Goal: Transaction & Acquisition: Purchase product/service

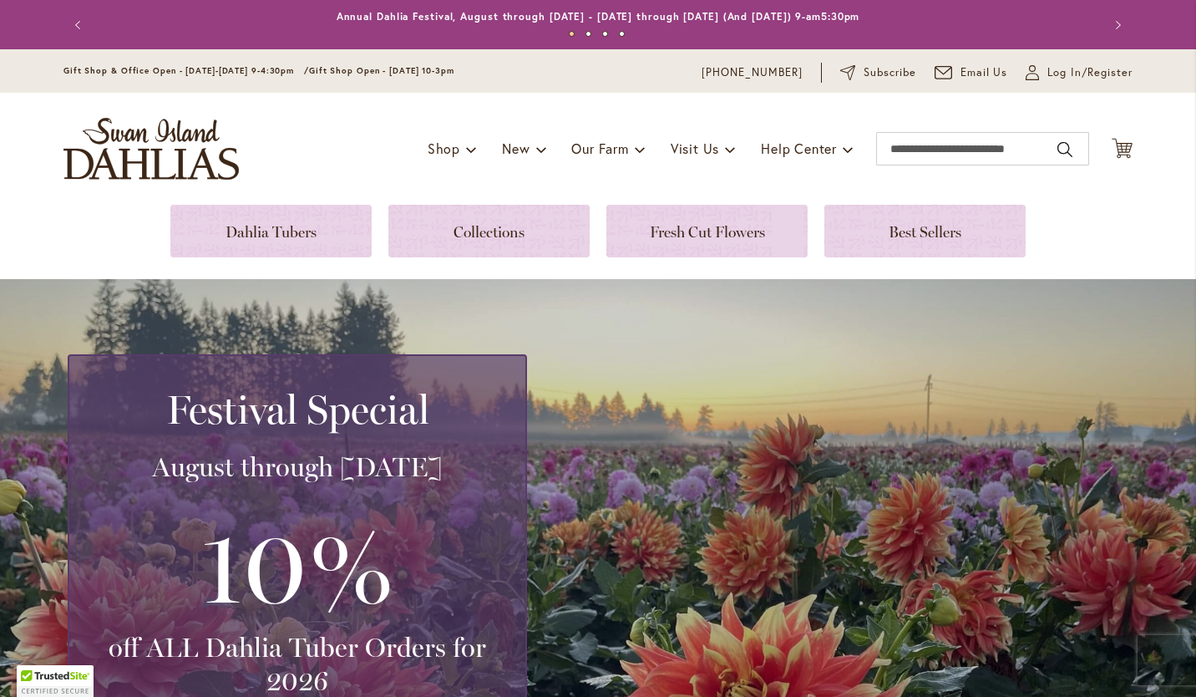
click at [305, 228] on link at bounding box center [270, 231] width 201 height 53
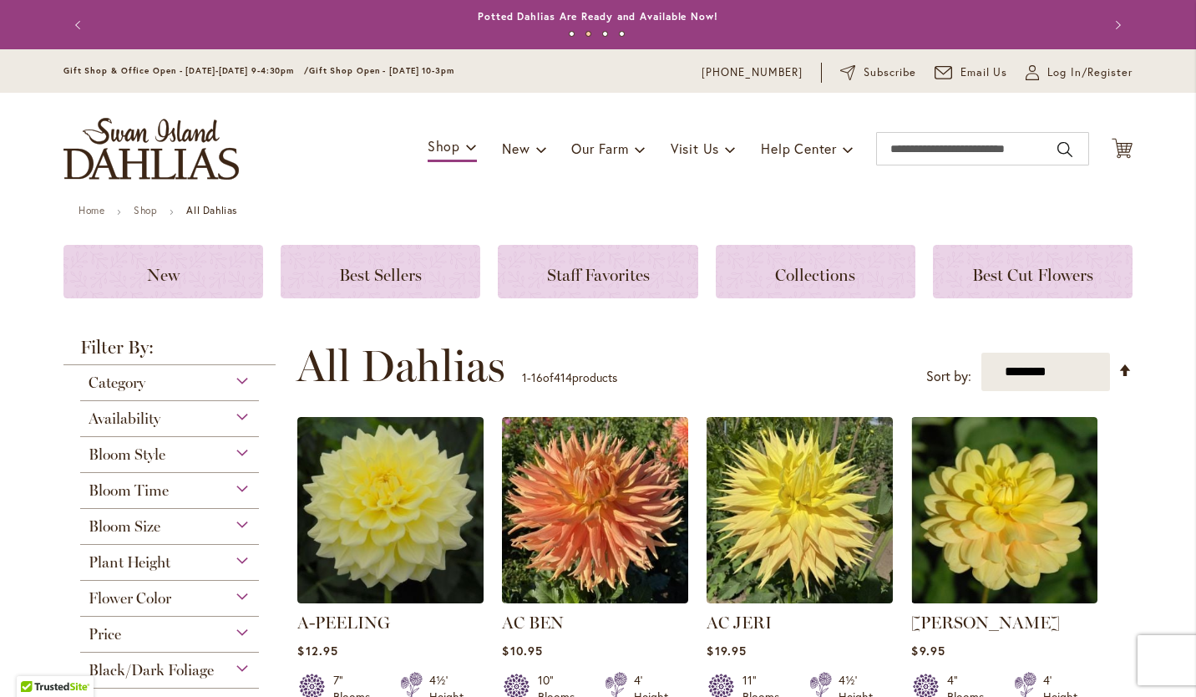
click at [1088, 372] on select "**********" at bounding box center [1046, 372] width 129 height 39
select select "*****"
click at [982, 353] on select "**********" at bounding box center [1046, 372] width 129 height 39
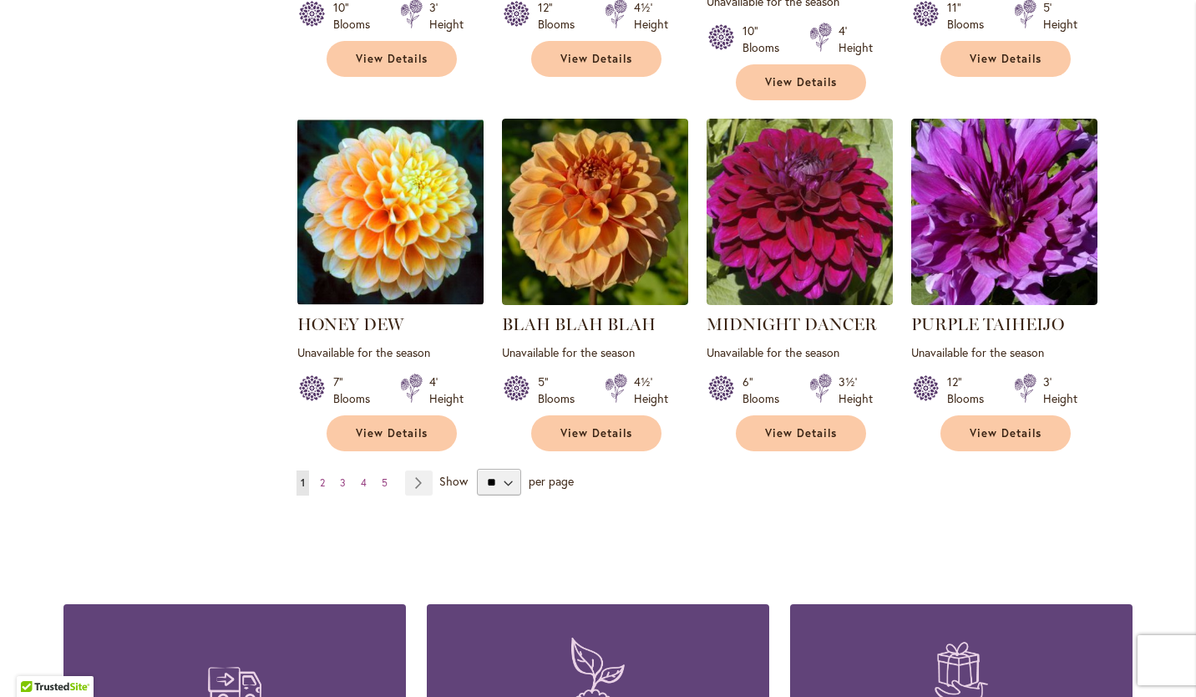
scroll to position [1495, 0]
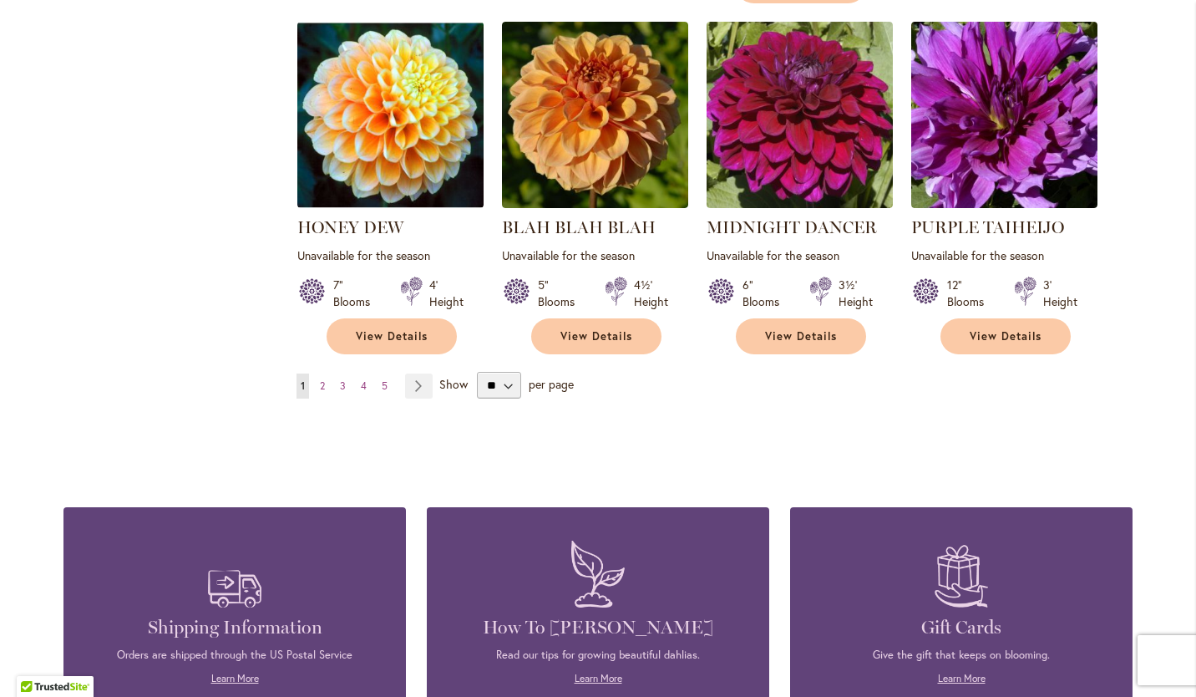
click at [320, 379] on span "2" at bounding box center [322, 385] width 5 height 13
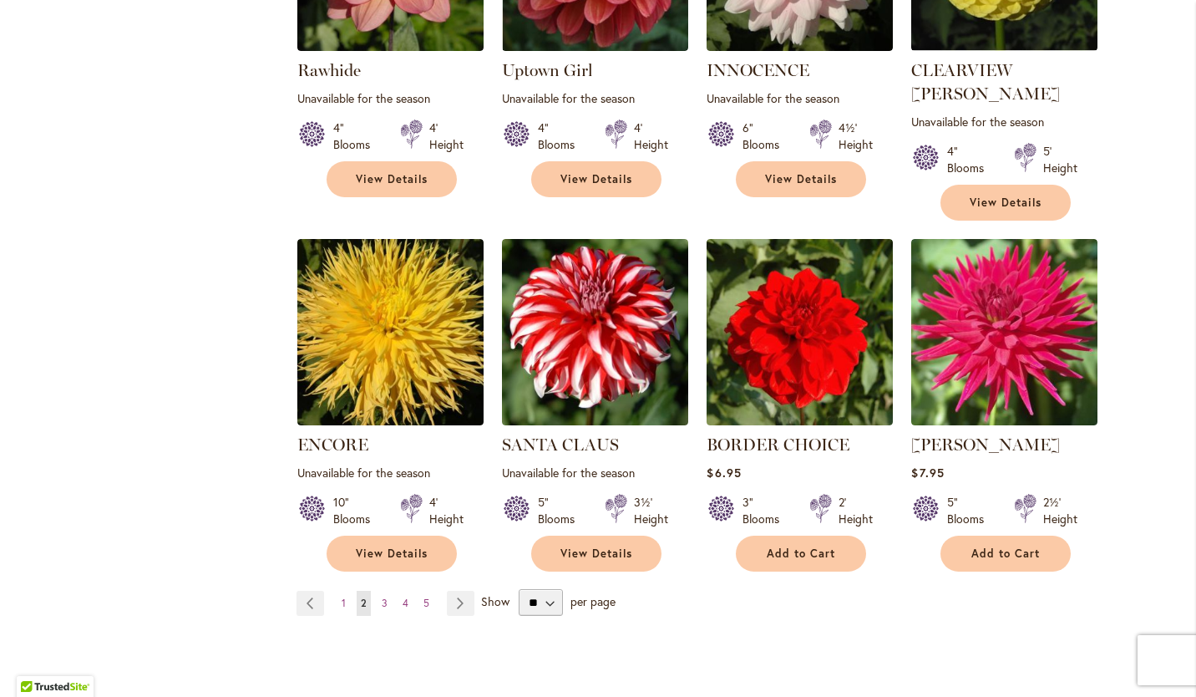
scroll to position [1299, 0]
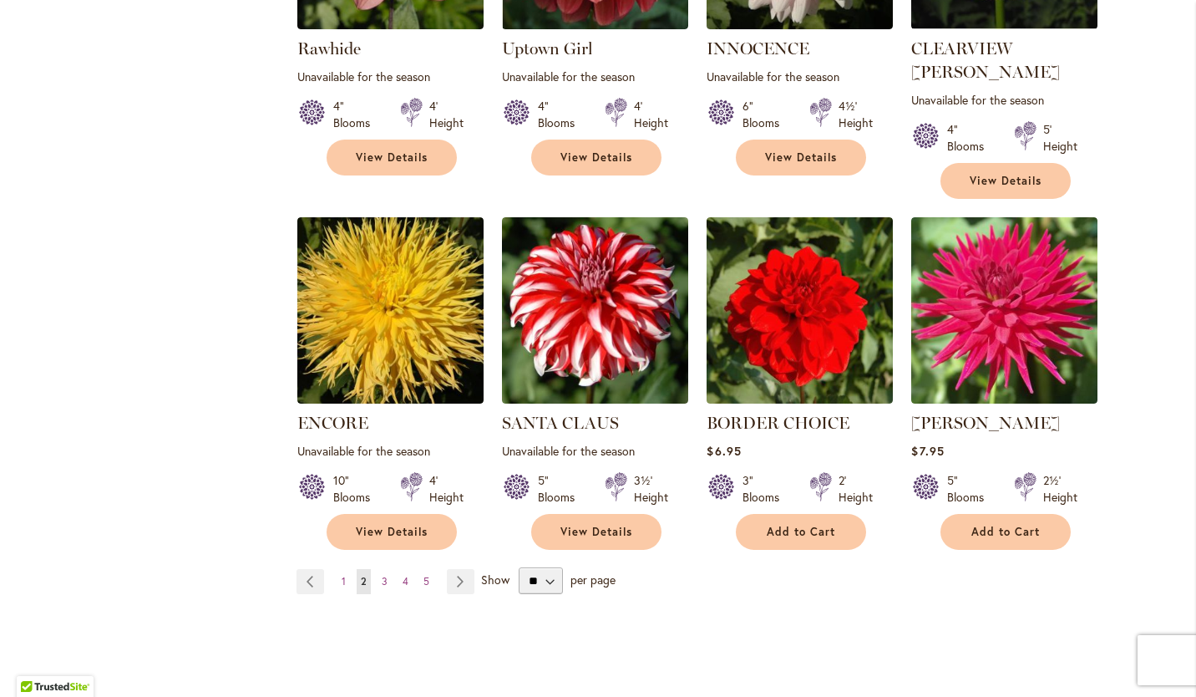
click at [382, 575] on span "3" at bounding box center [385, 581] width 6 height 13
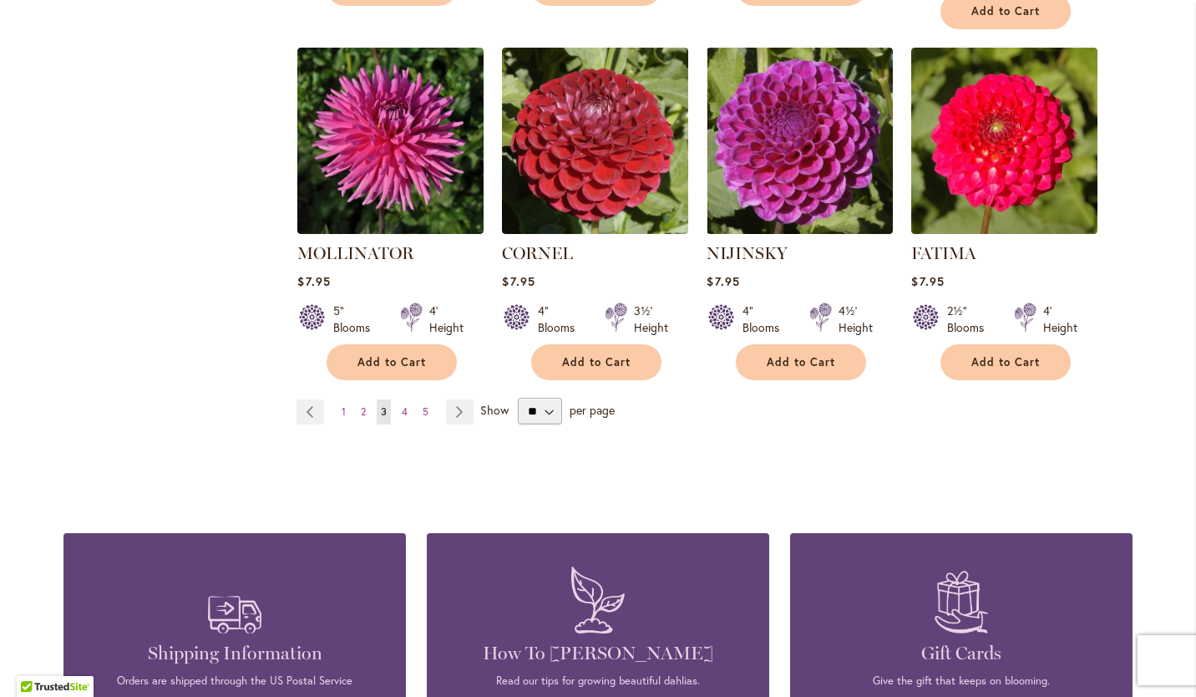
scroll to position [1450, 0]
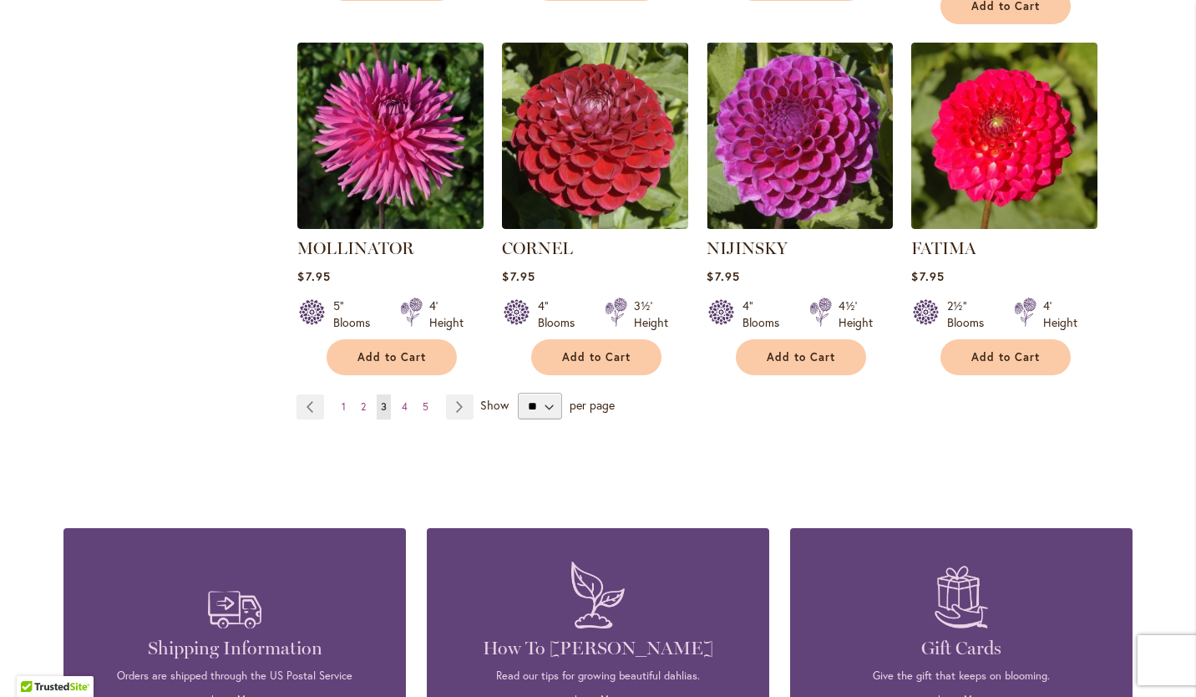
click at [398, 394] on link "Page 4" at bounding box center [405, 406] width 14 height 25
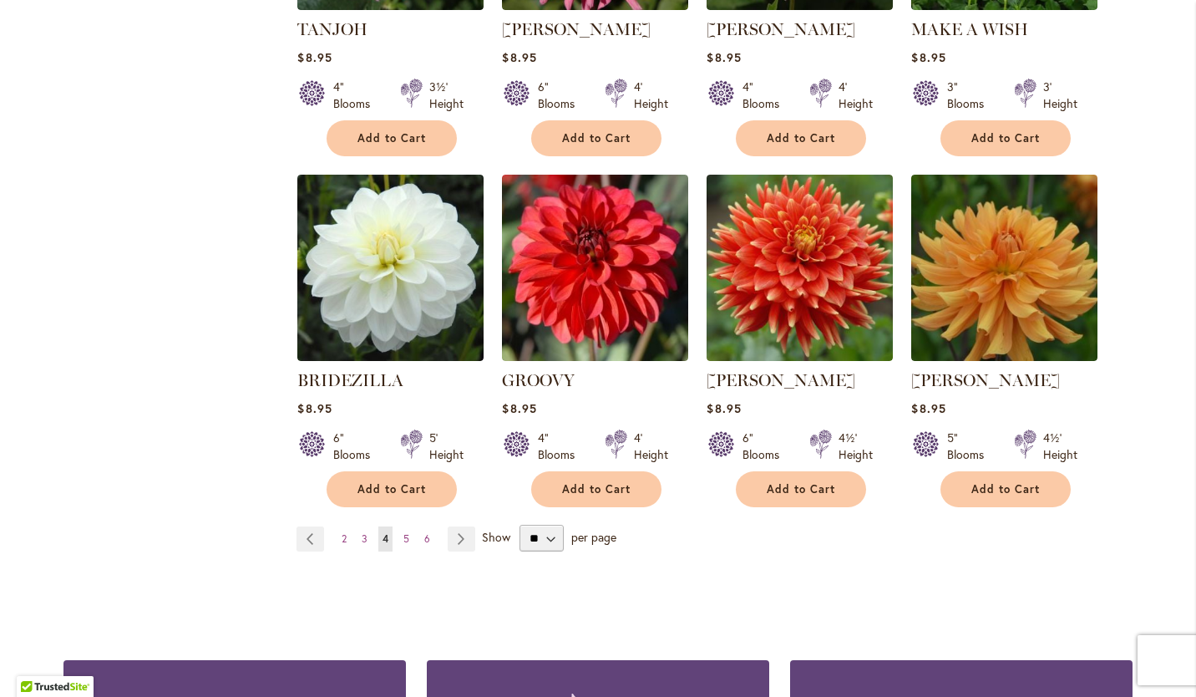
scroll to position [1378, 0]
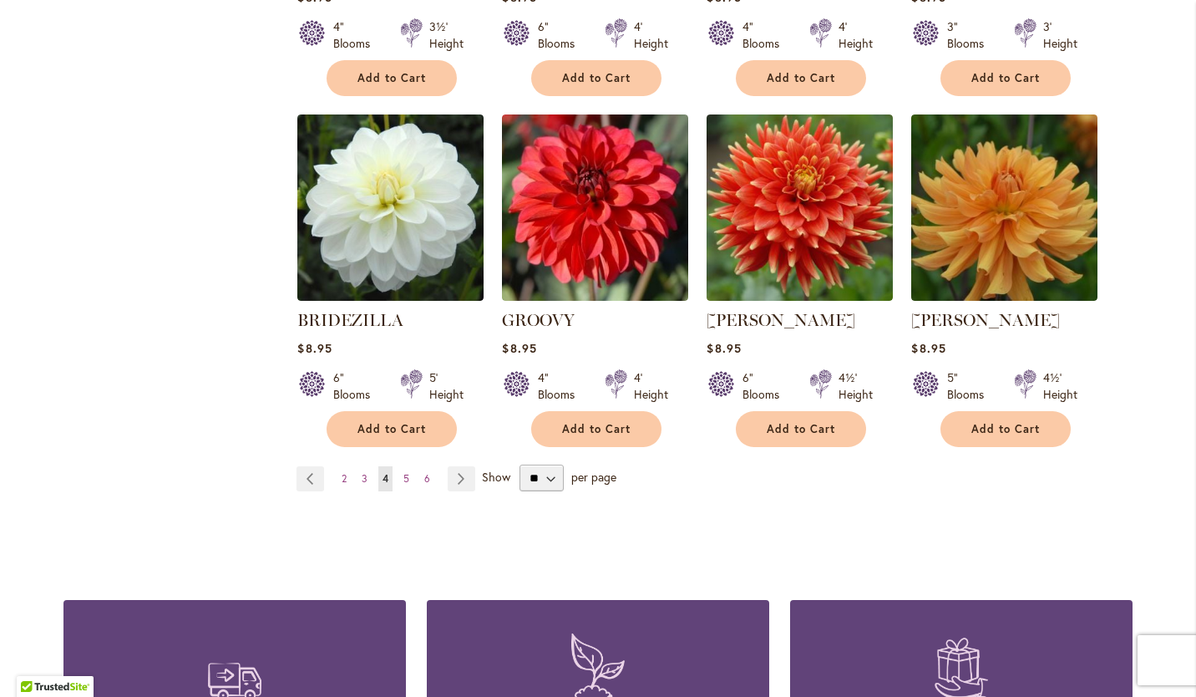
click at [403, 472] on span "5" at bounding box center [406, 478] width 6 height 13
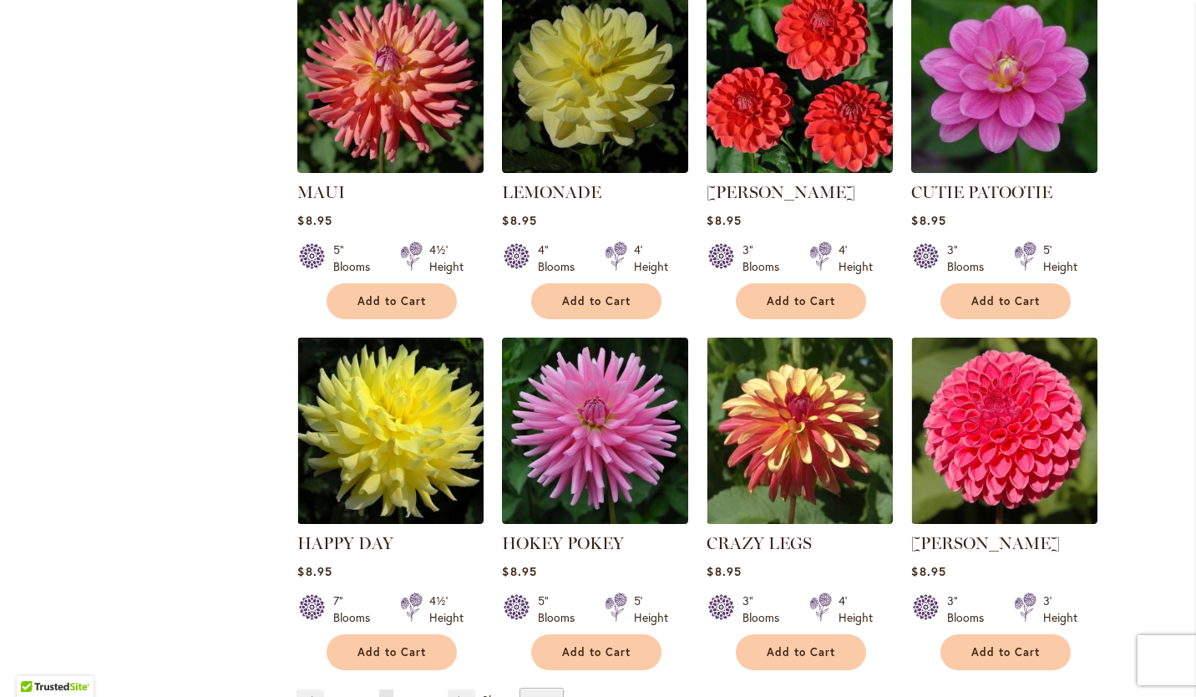
scroll to position [1220, 0]
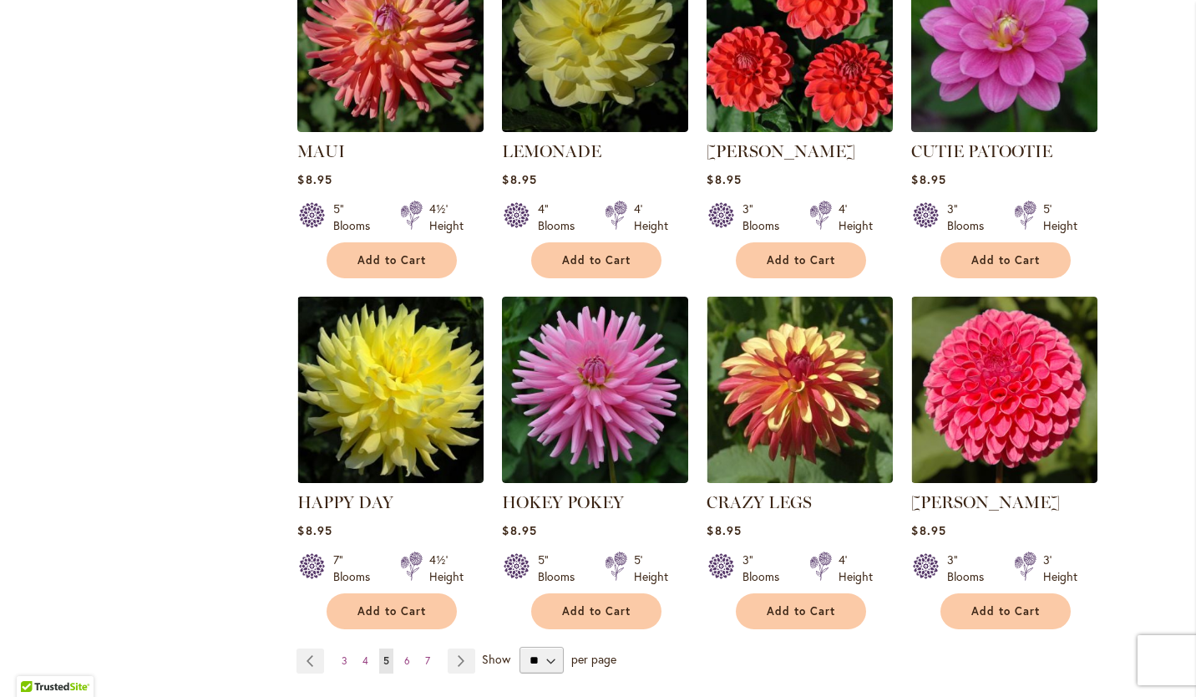
click at [404, 648] on link "Page 6" at bounding box center [407, 660] width 14 height 25
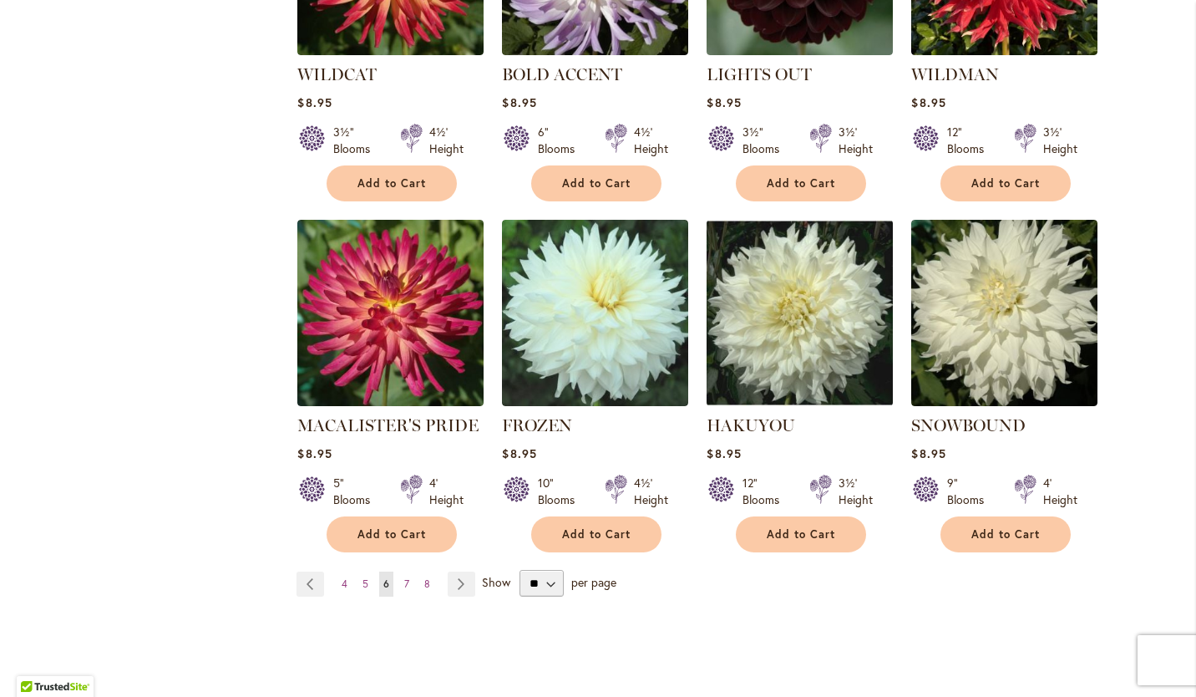
scroll to position [1298, 0]
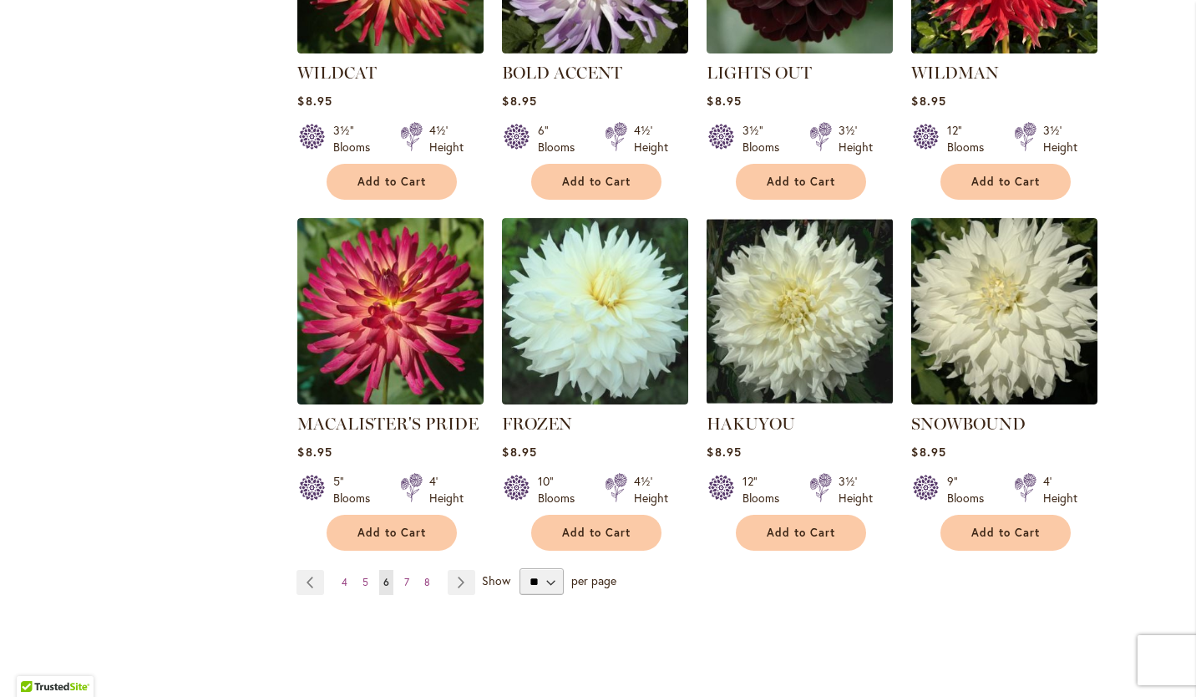
click at [404, 576] on span "7" at bounding box center [406, 582] width 5 height 13
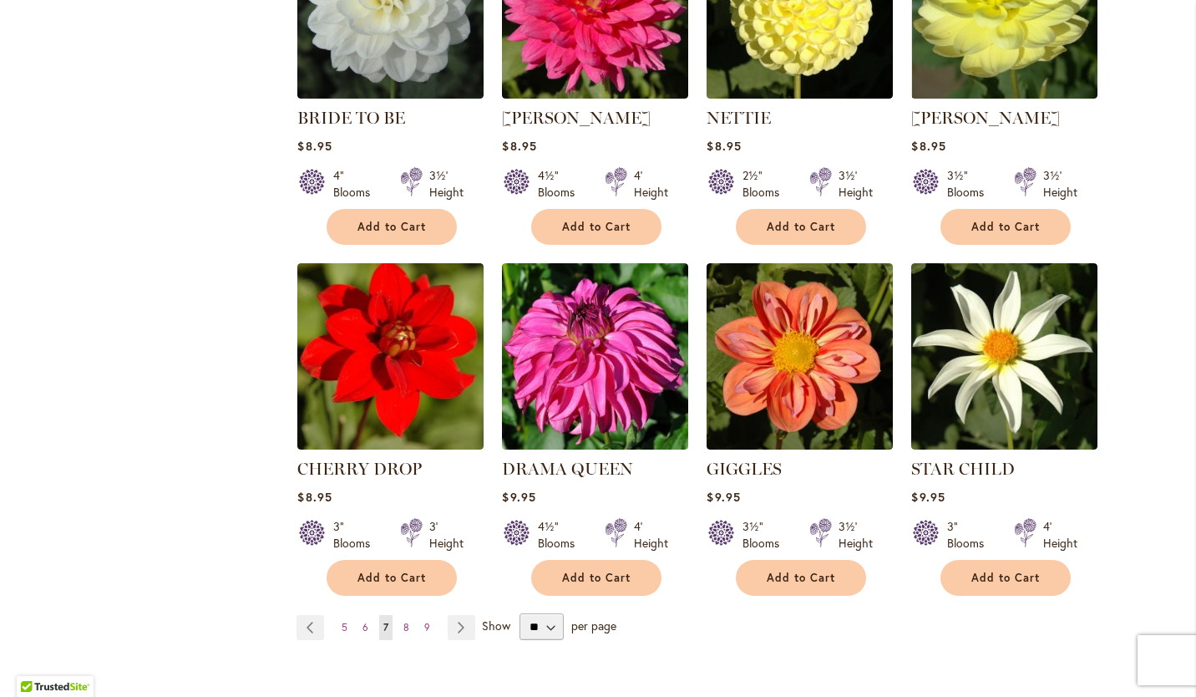
scroll to position [1281, 0]
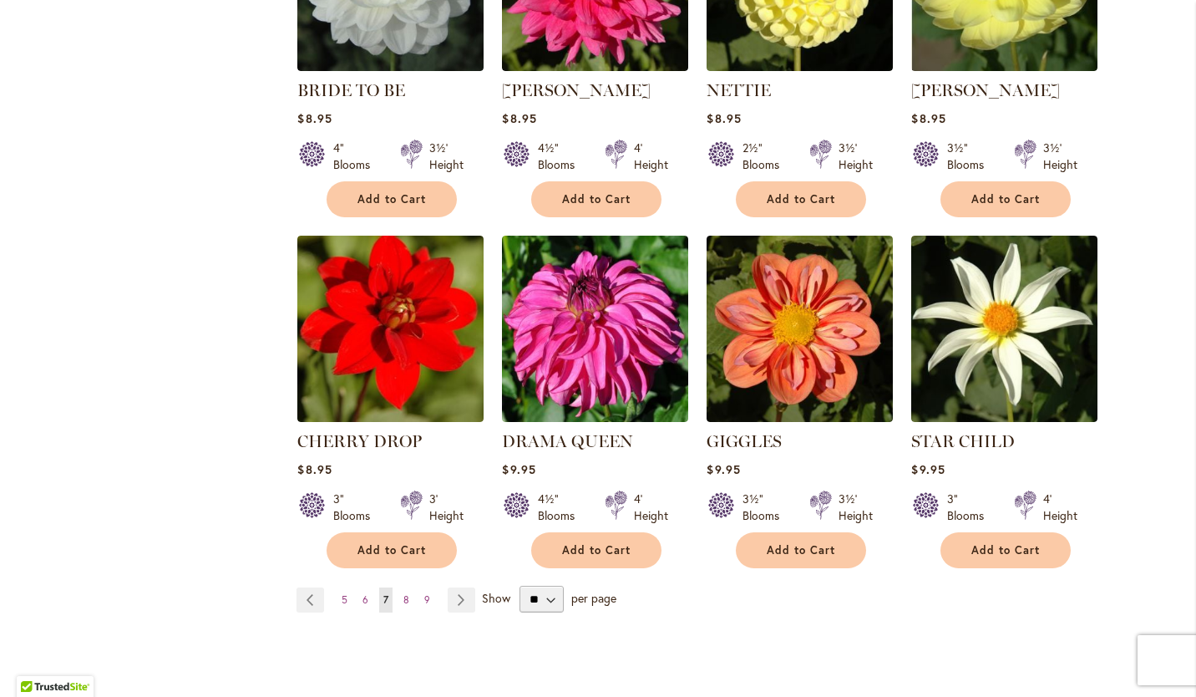
click at [399, 587] on link "Page 8" at bounding box center [406, 599] width 14 height 25
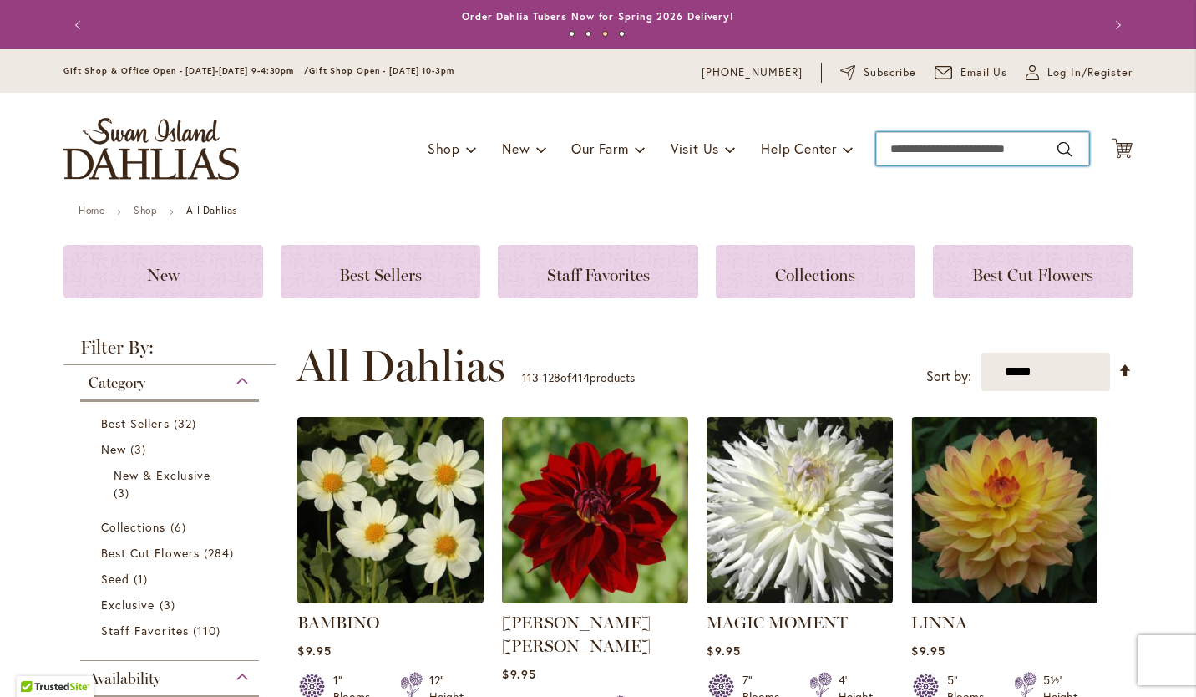
click at [946, 145] on input "Search" at bounding box center [982, 148] width 213 height 33
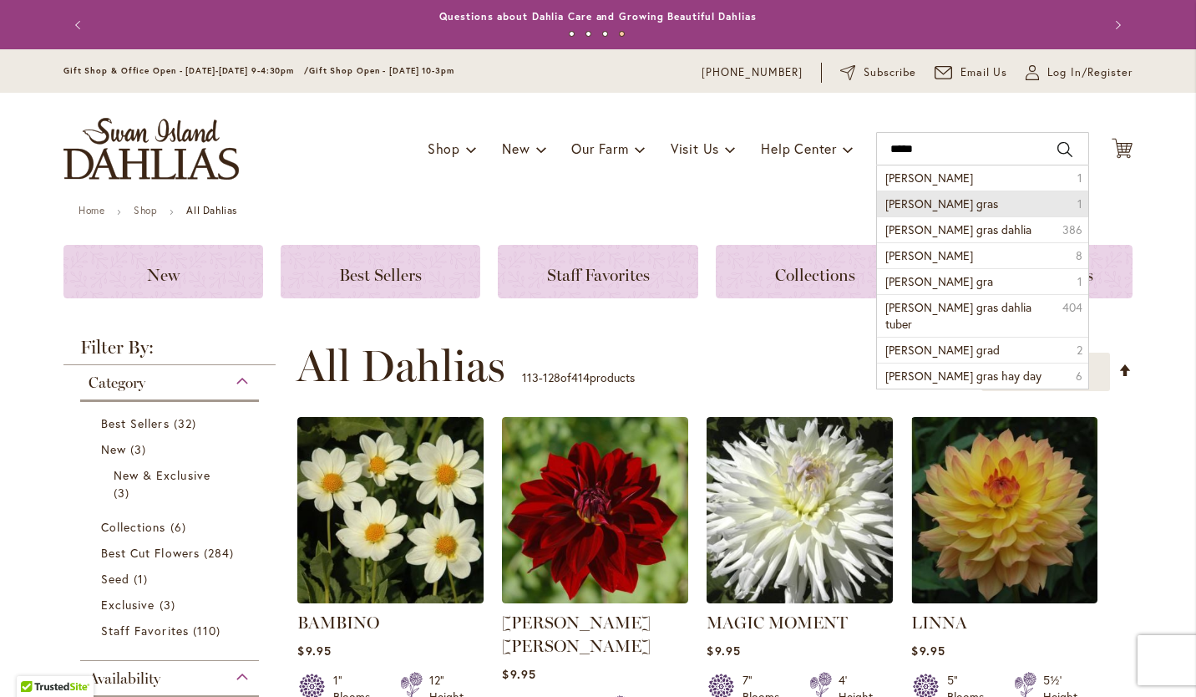
click at [902, 203] on span "mardy gras" at bounding box center [942, 203] width 113 height 16
type input "**********"
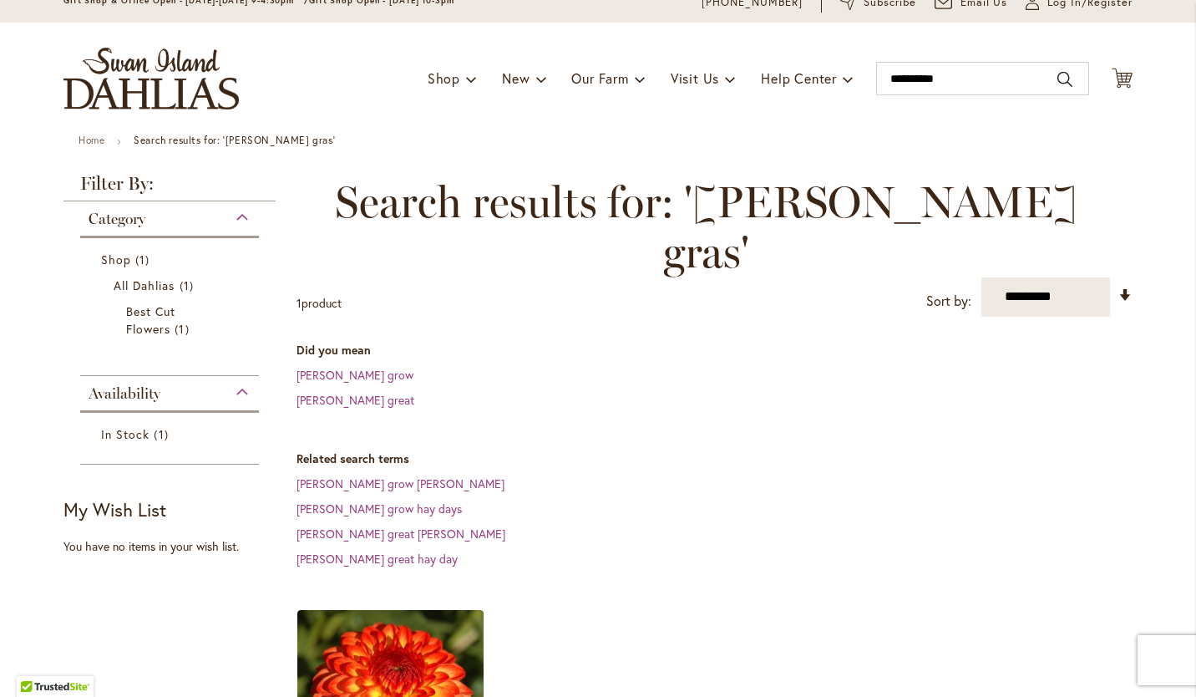
scroll to position [16, 0]
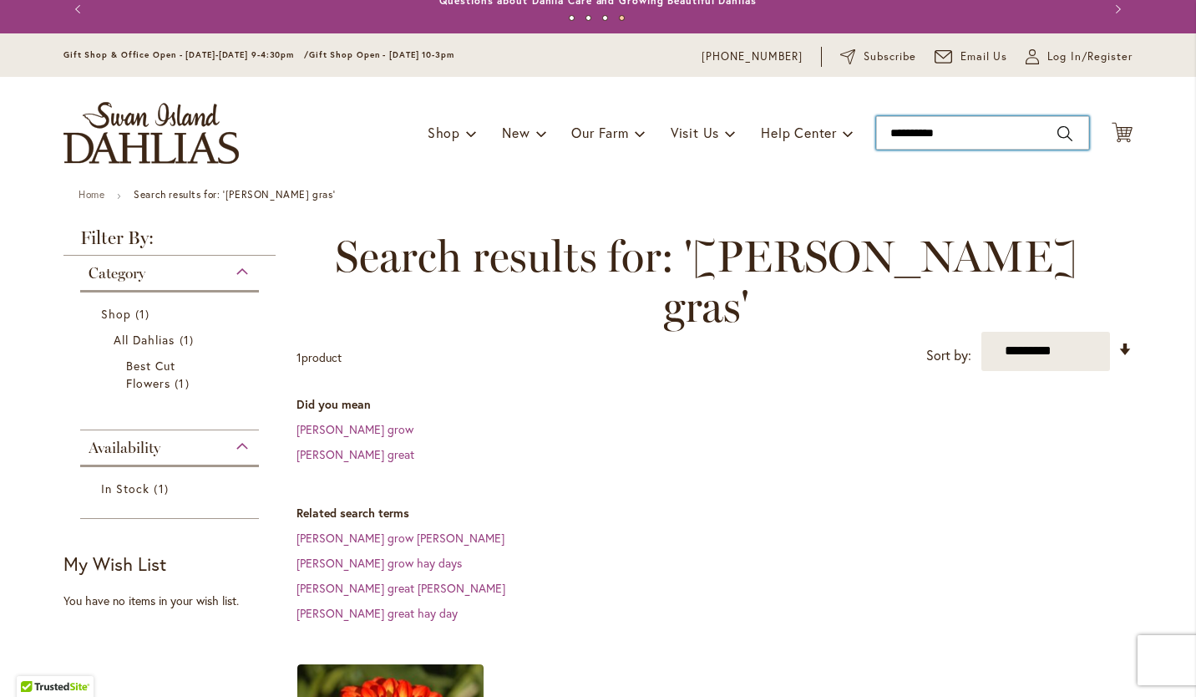
click at [1013, 129] on input "**********" at bounding box center [982, 132] width 213 height 33
type input "*"
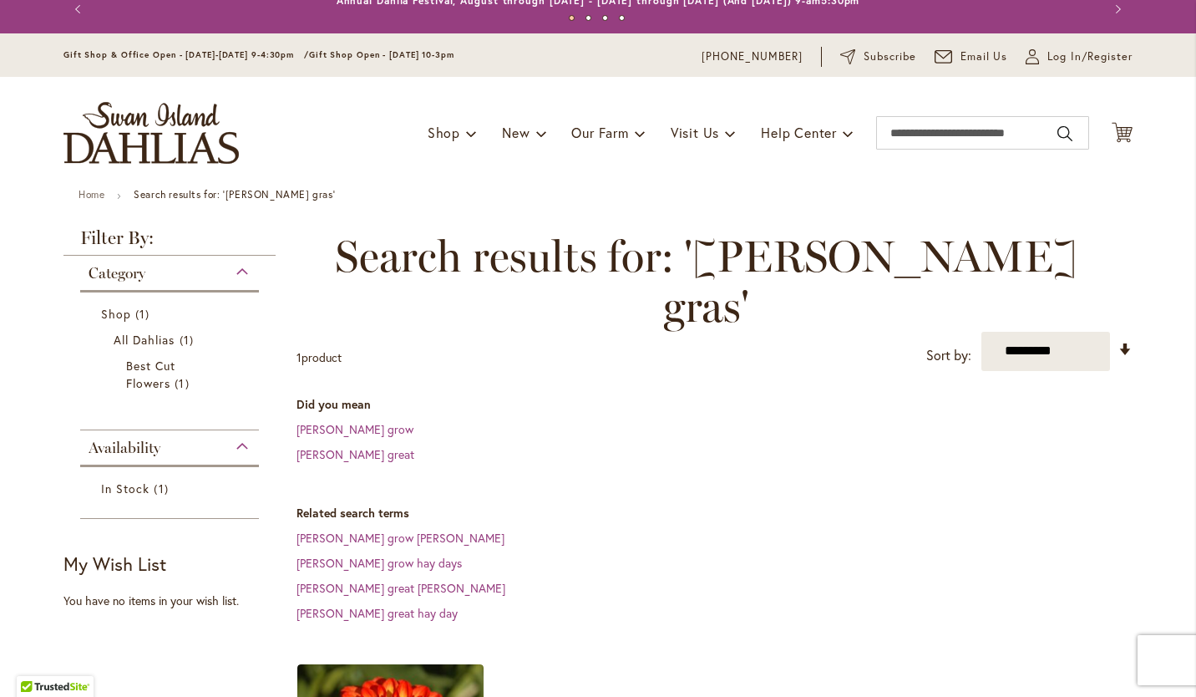
click at [1026, 332] on select "**********" at bounding box center [1046, 351] width 129 height 39
click at [472, 396] on dt "Did you mean" at bounding box center [715, 404] width 836 height 17
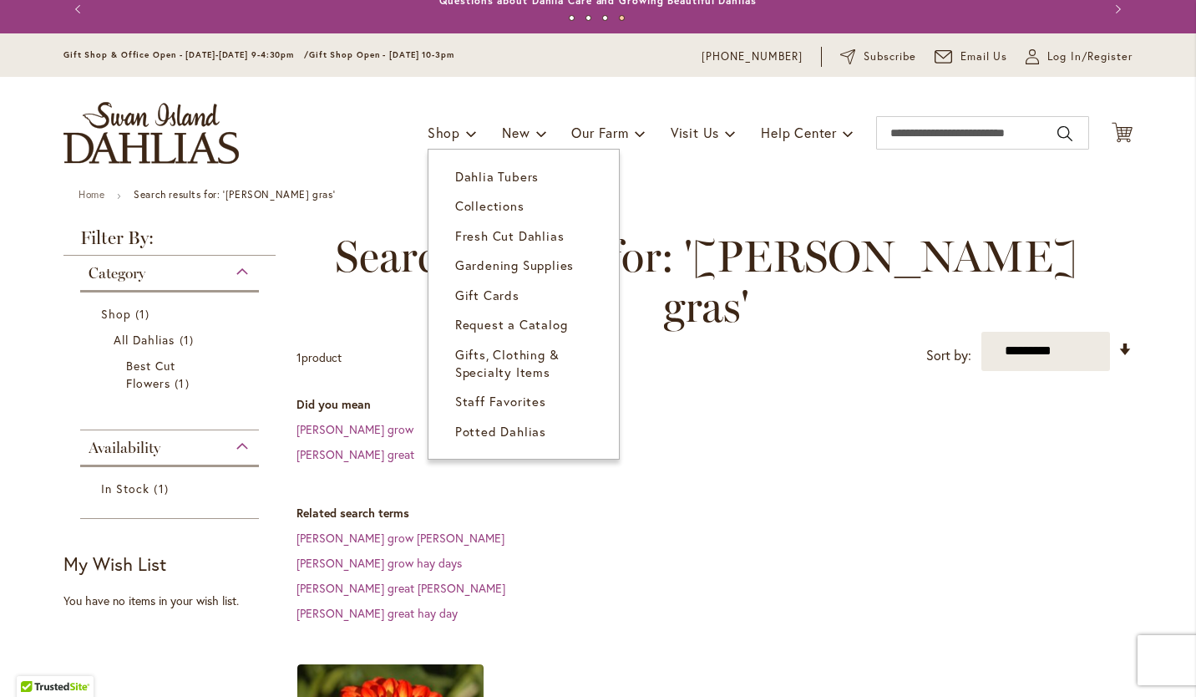
click at [457, 173] on span "Dahlia Tubers" at bounding box center [497, 176] width 84 height 17
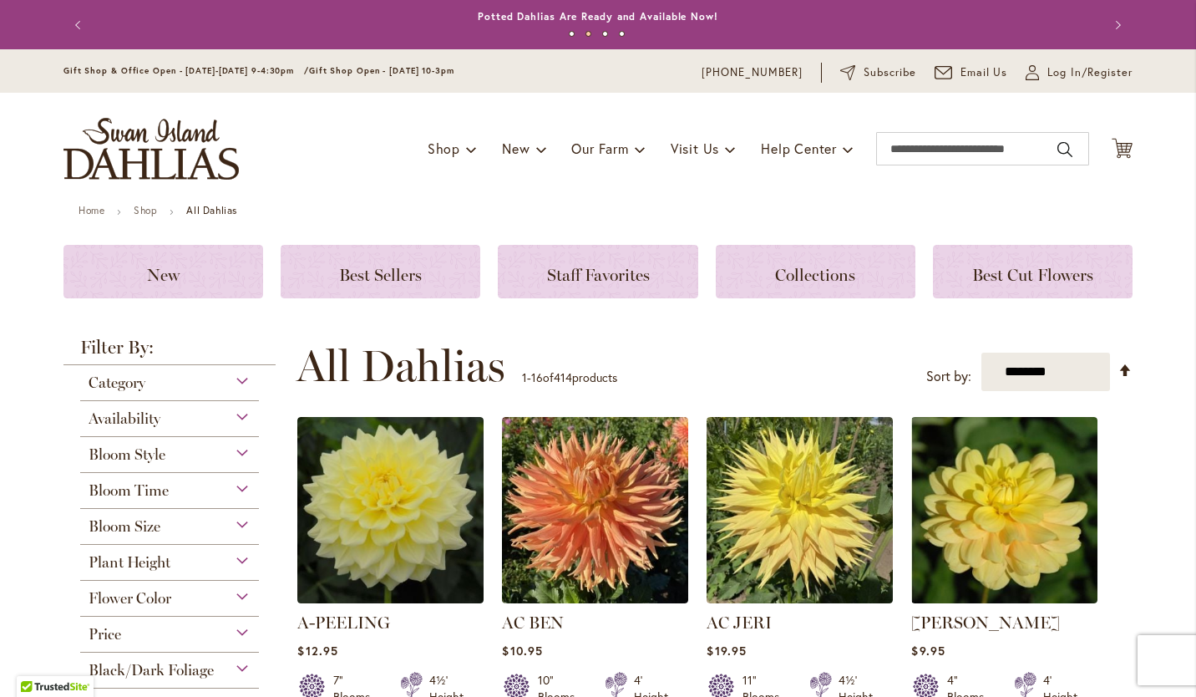
click at [144, 555] on span "Plant Height" at bounding box center [130, 562] width 82 height 18
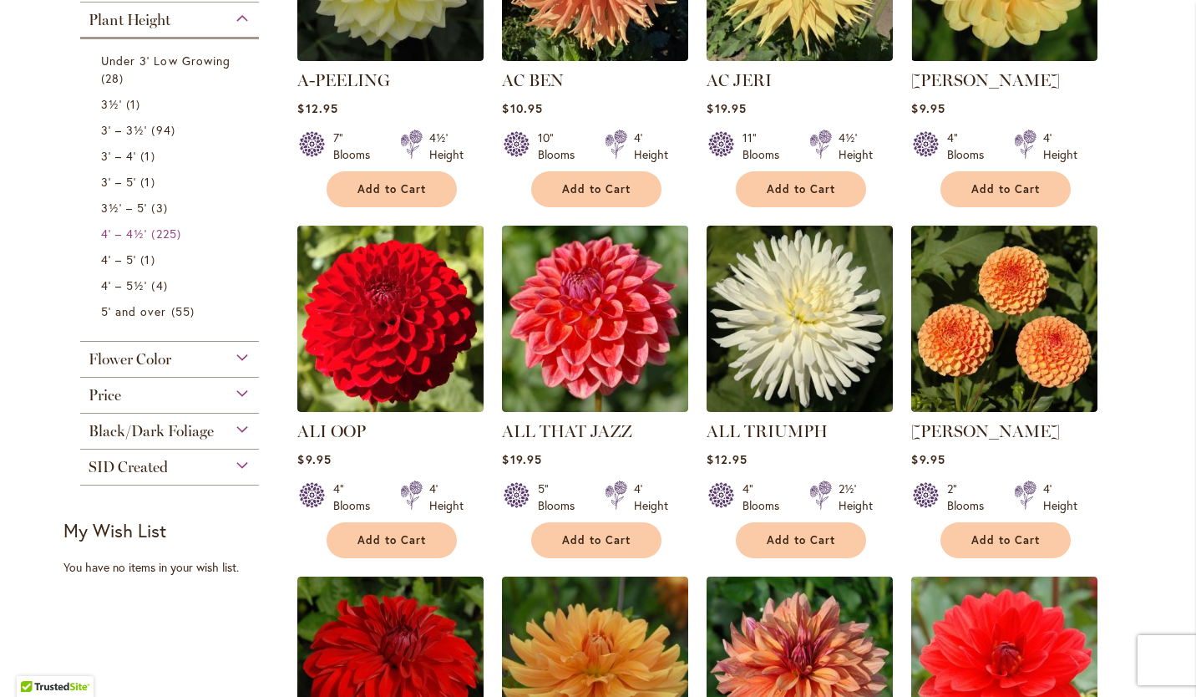
click at [158, 229] on span "225 items" at bounding box center [167, 234] width 33 height 18
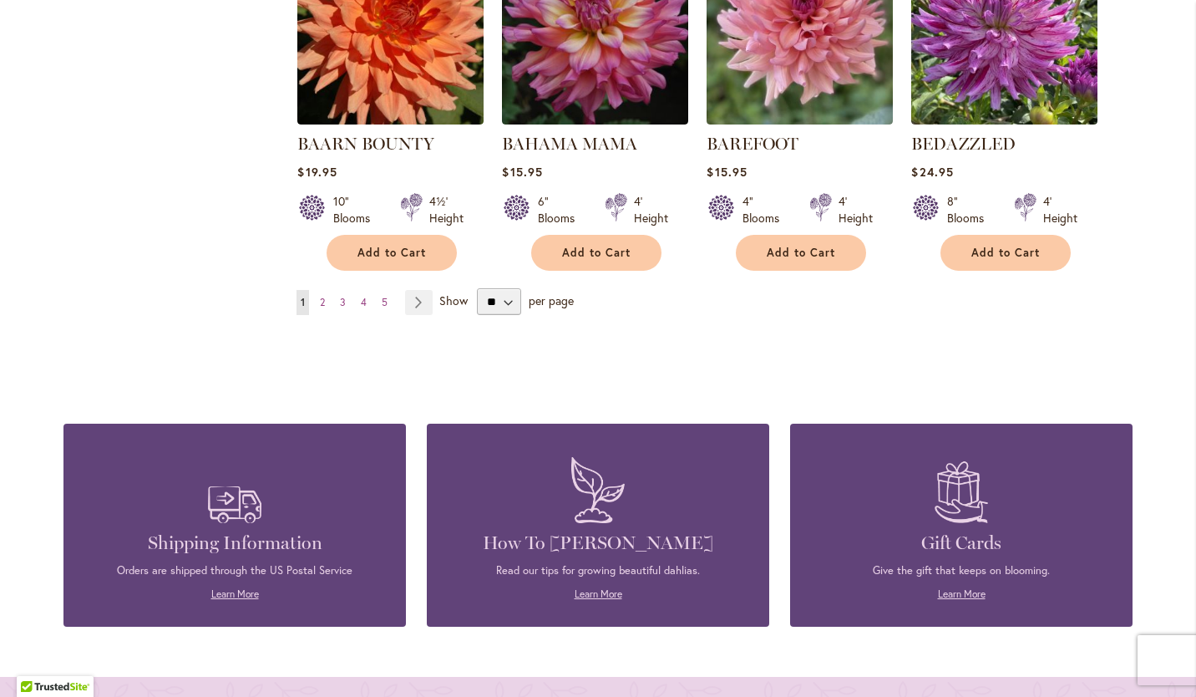
scroll to position [1540, 0]
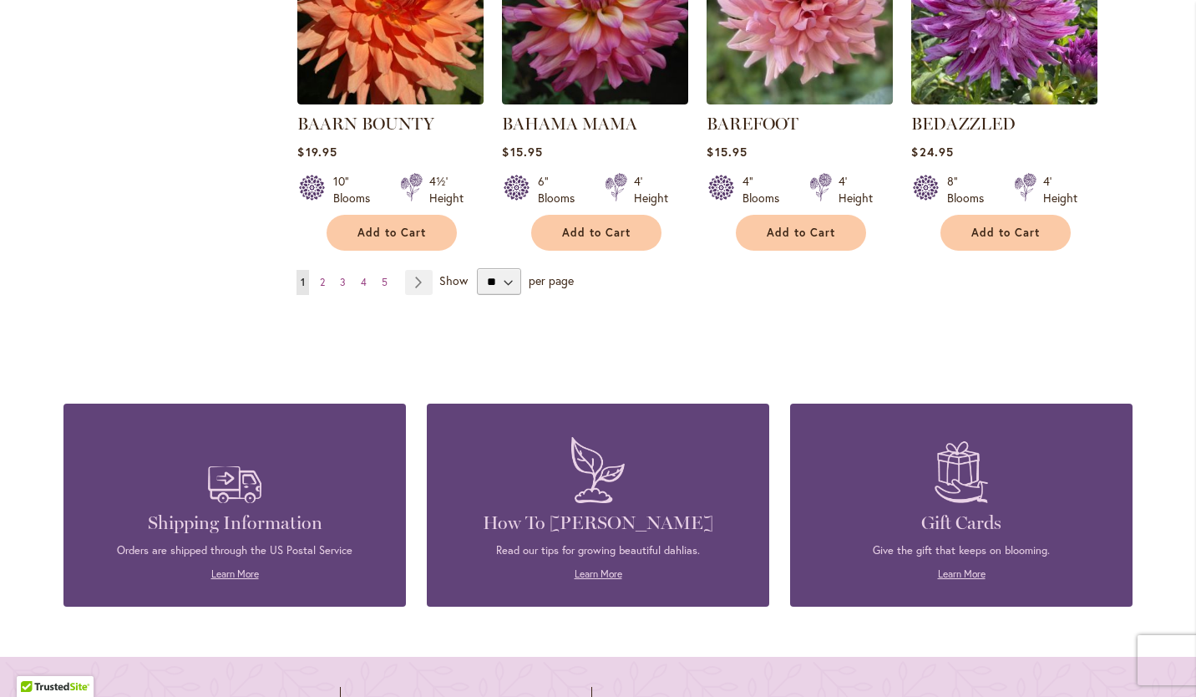
click at [320, 276] on span "2" at bounding box center [322, 282] width 5 height 13
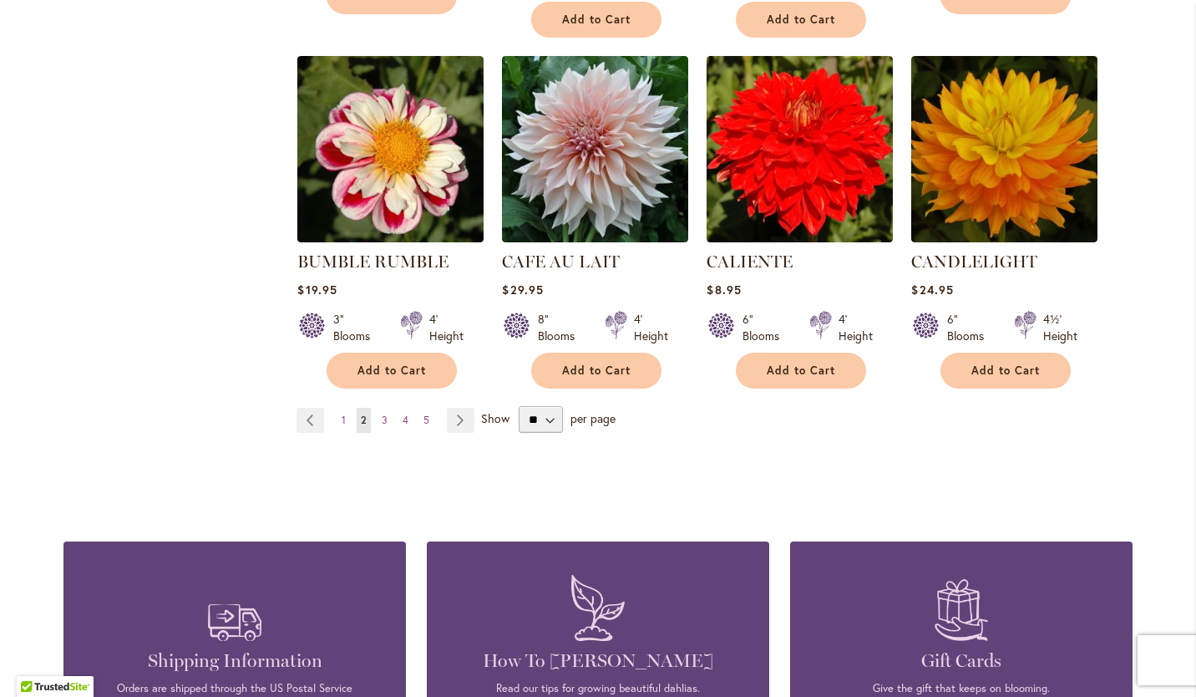
scroll to position [1476, 0]
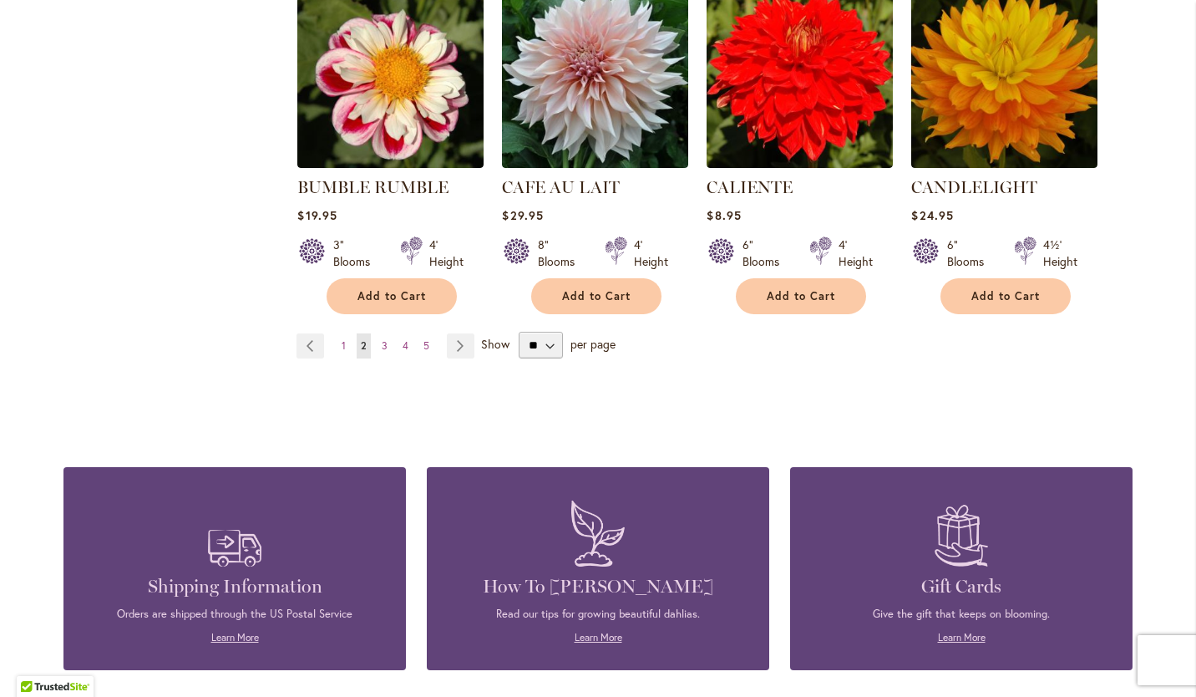
click at [382, 343] on span "3" at bounding box center [385, 345] width 6 height 13
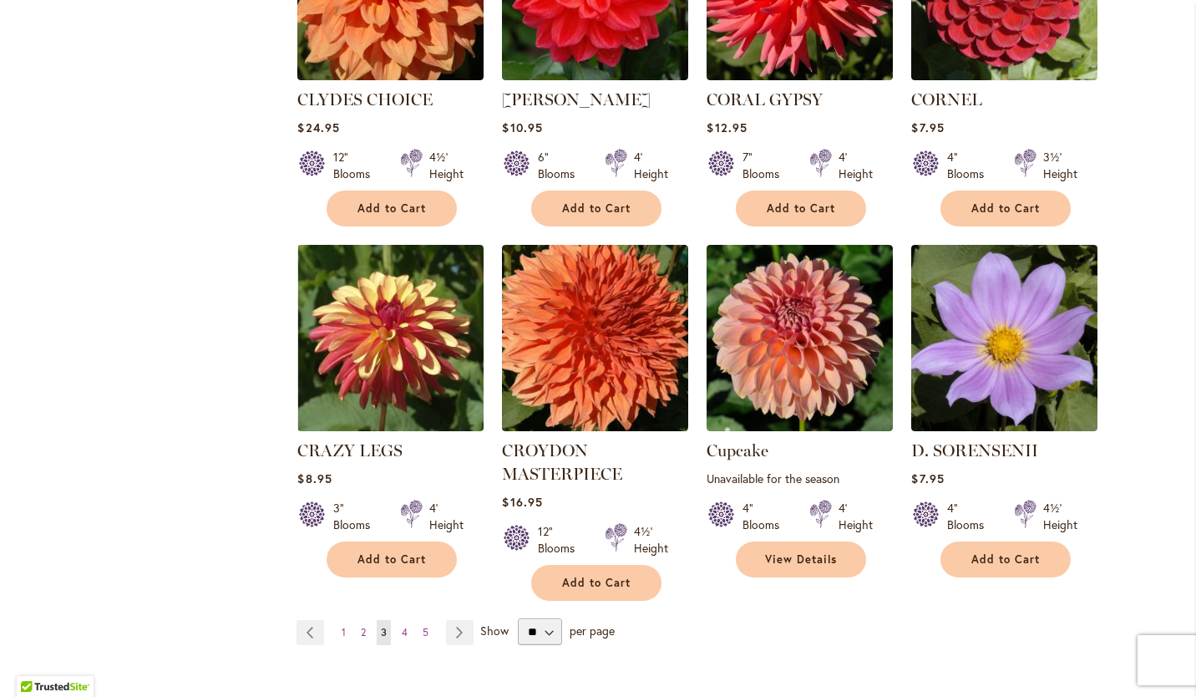
scroll to position [1291, 0]
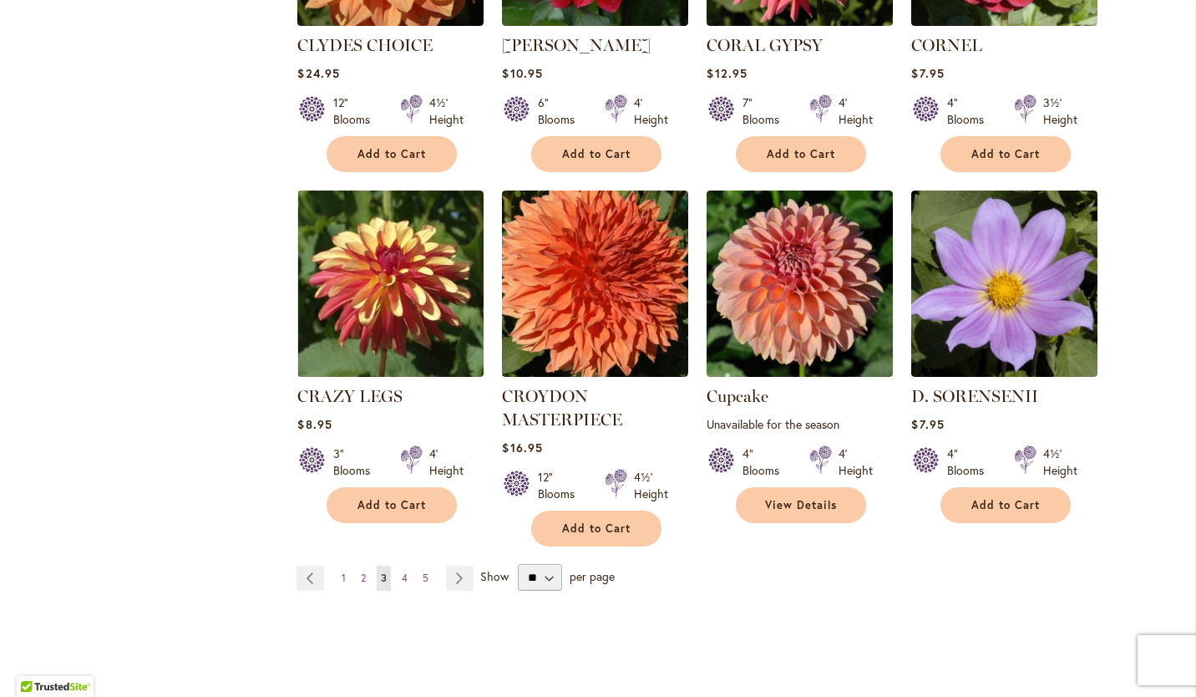
click at [402, 571] on span "4" at bounding box center [405, 577] width 6 height 13
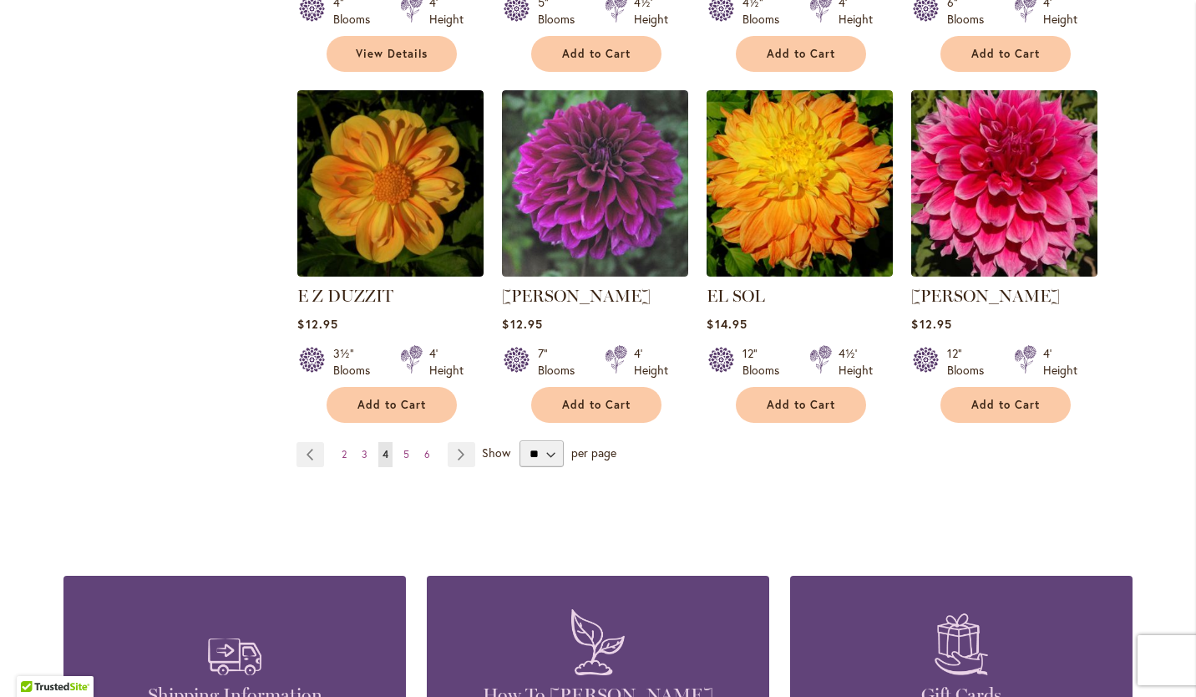
scroll to position [1385, 0]
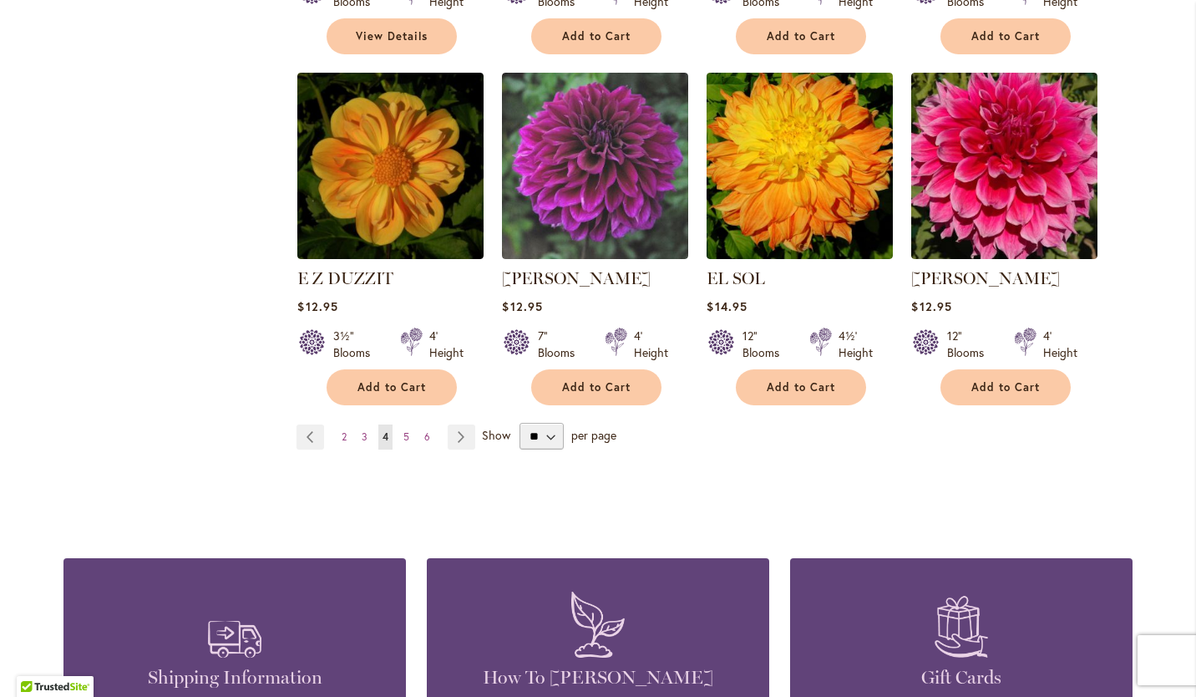
click at [403, 430] on span "5" at bounding box center [406, 436] width 6 height 13
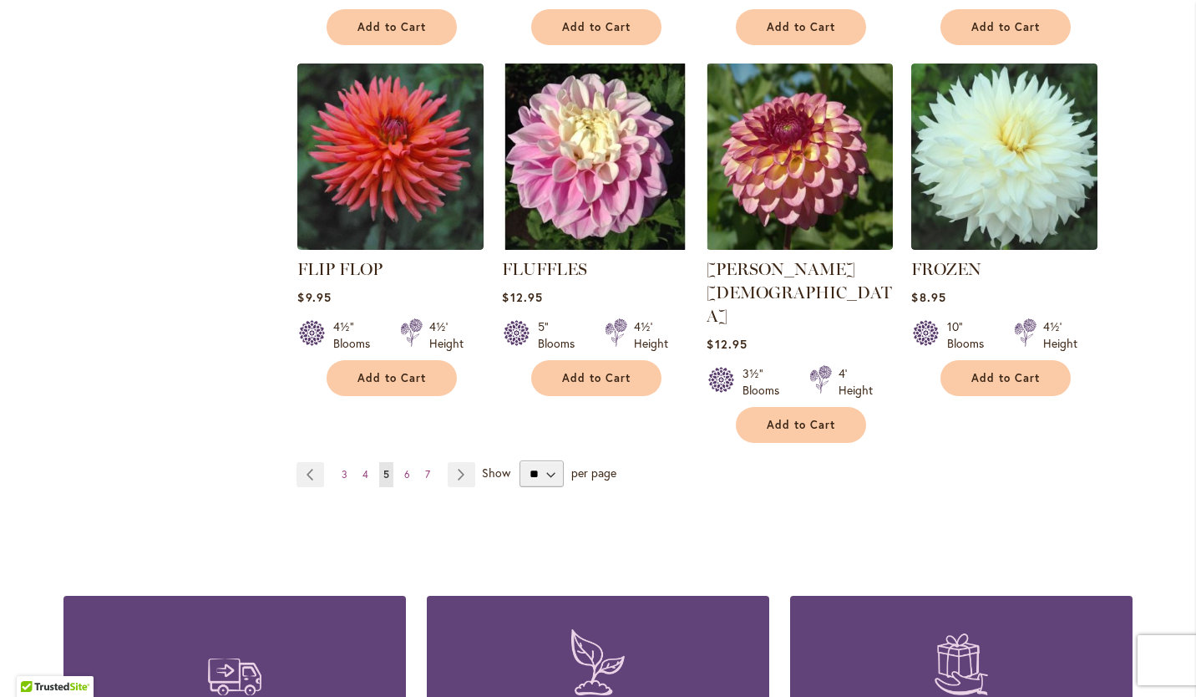
scroll to position [1389, 0]
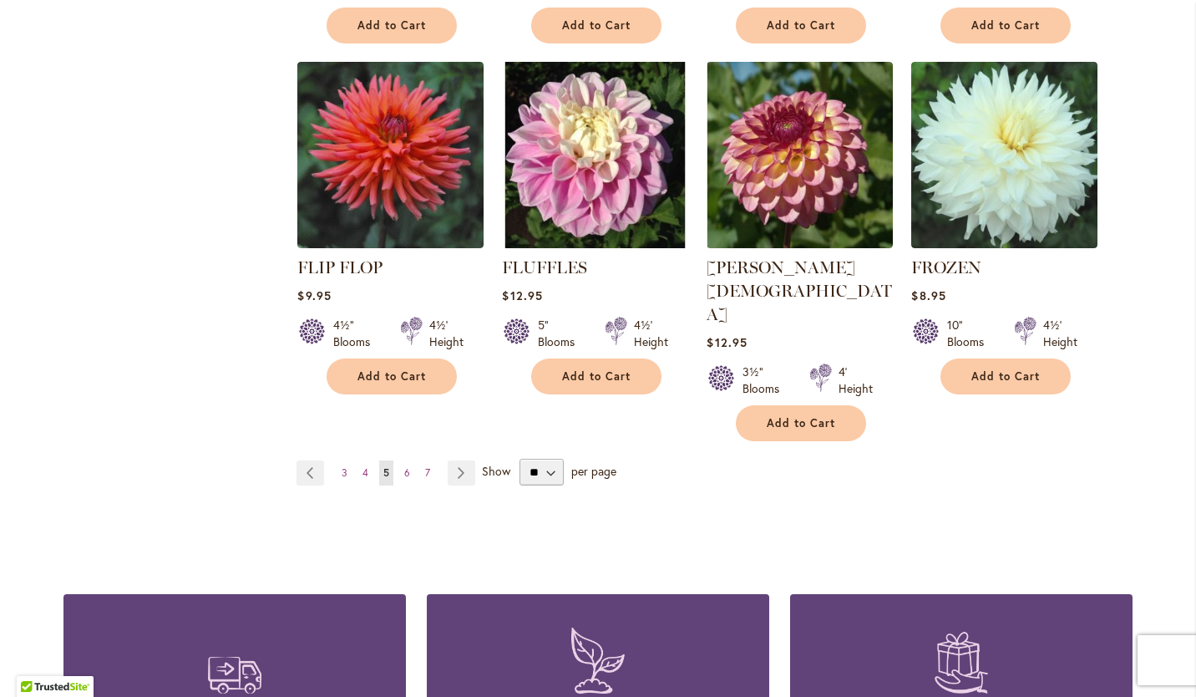
click at [404, 466] on span "6" at bounding box center [407, 472] width 6 height 13
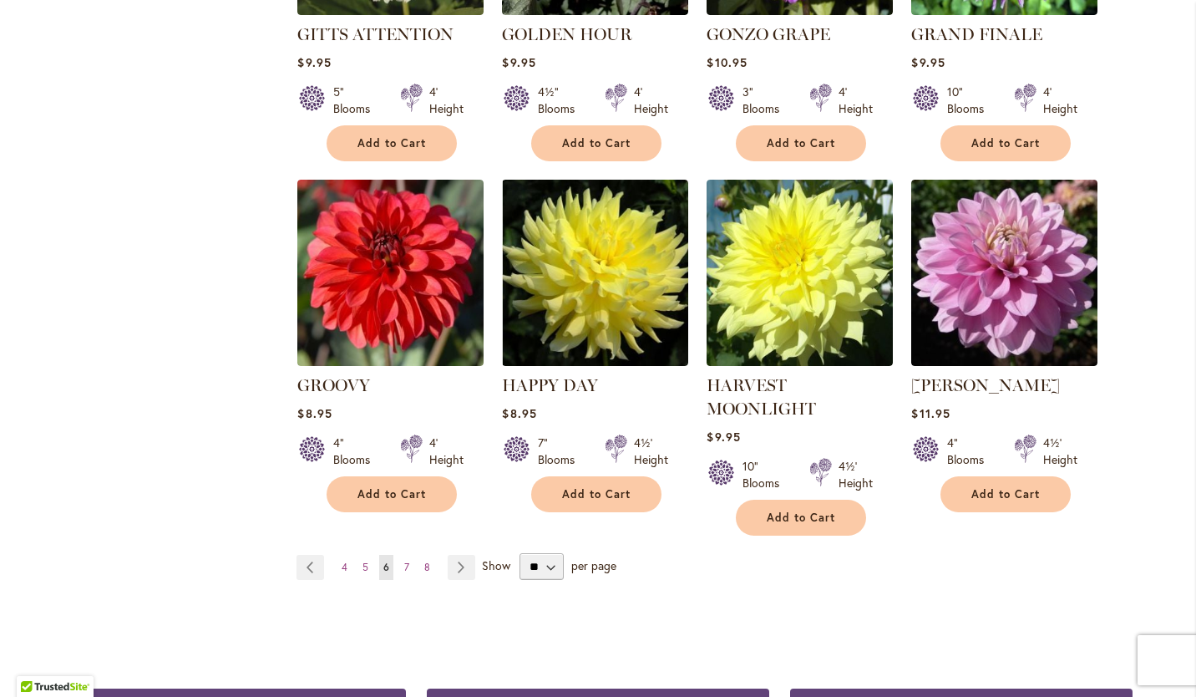
scroll to position [1310, 0]
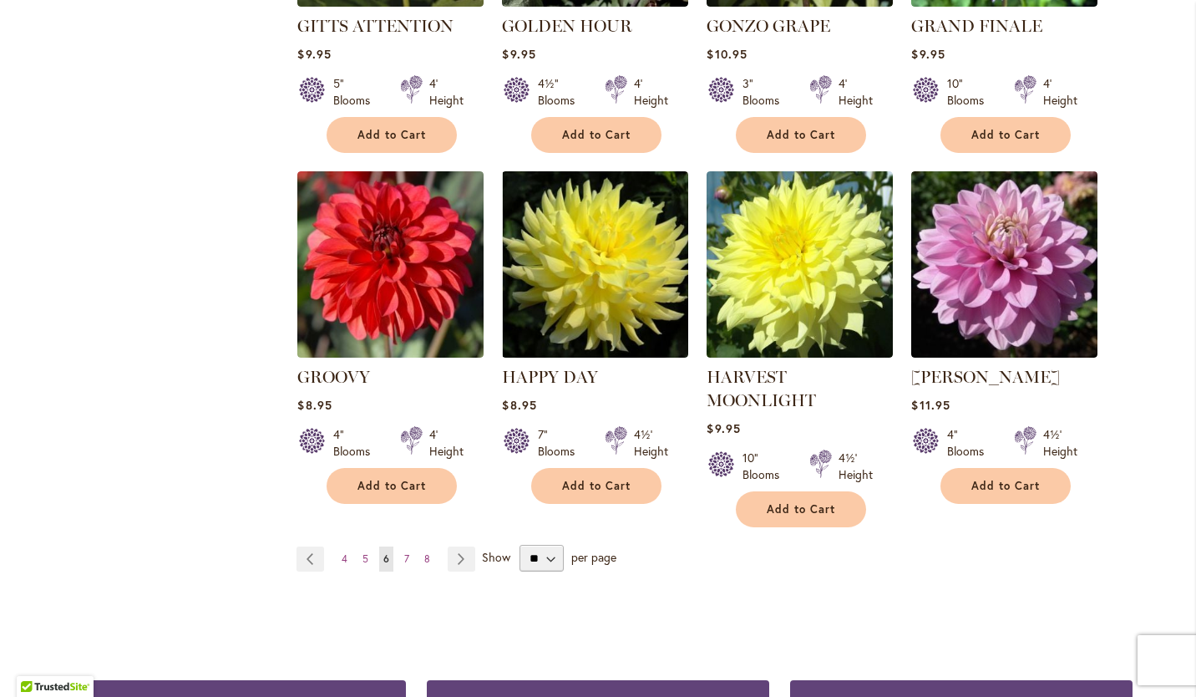
click at [404, 552] on span "7" at bounding box center [406, 558] width 5 height 13
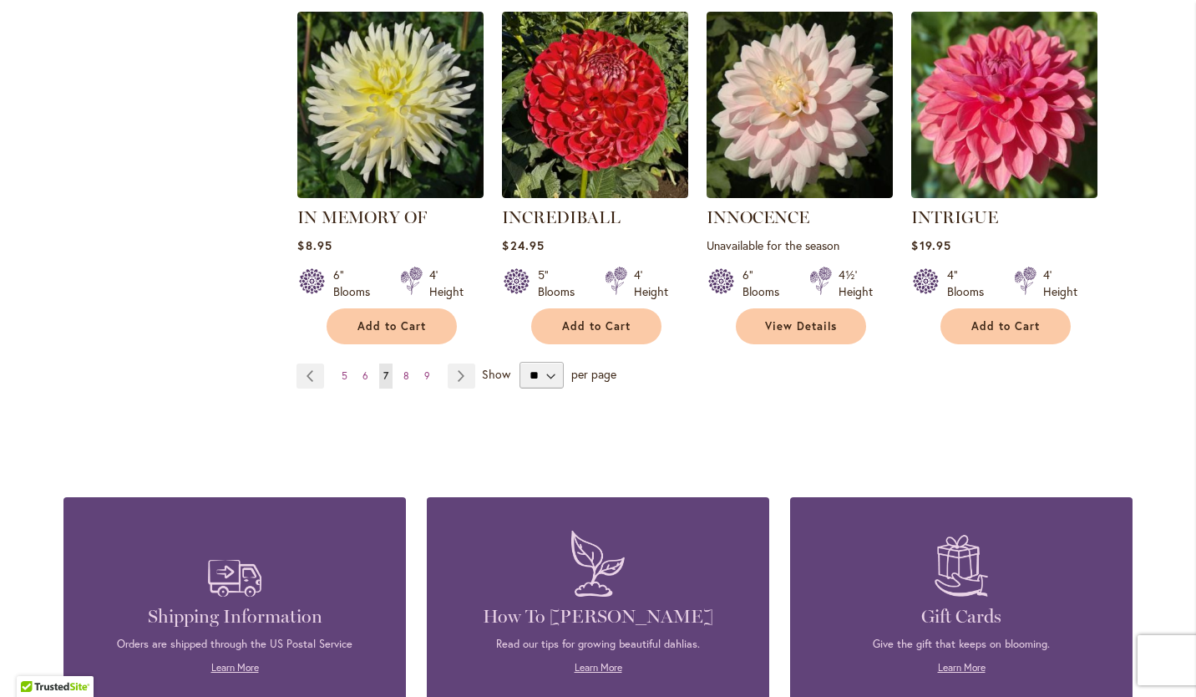
scroll to position [1474, 0]
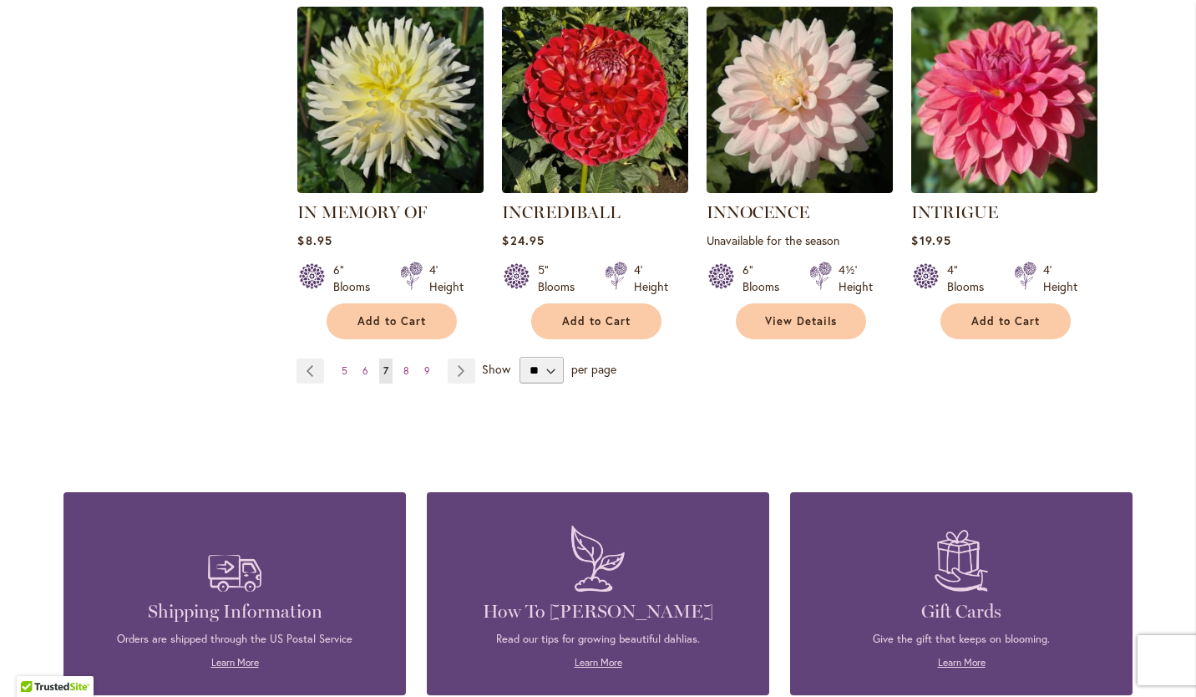
click span "8"
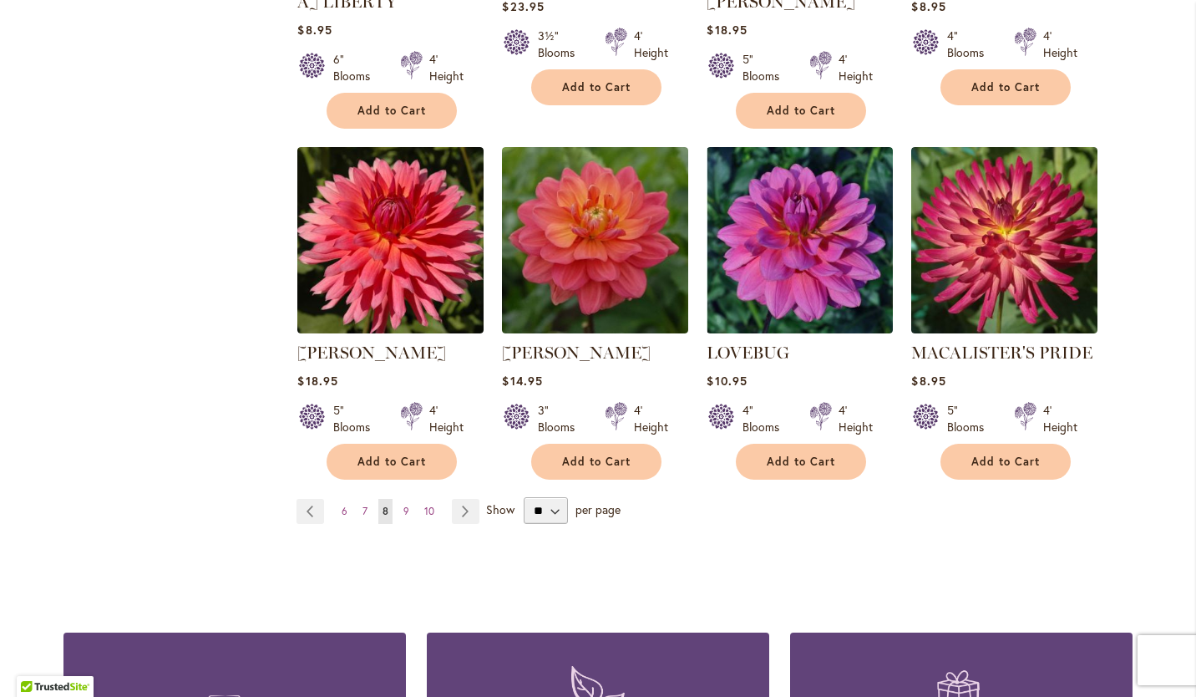
scroll to position [1403, 0]
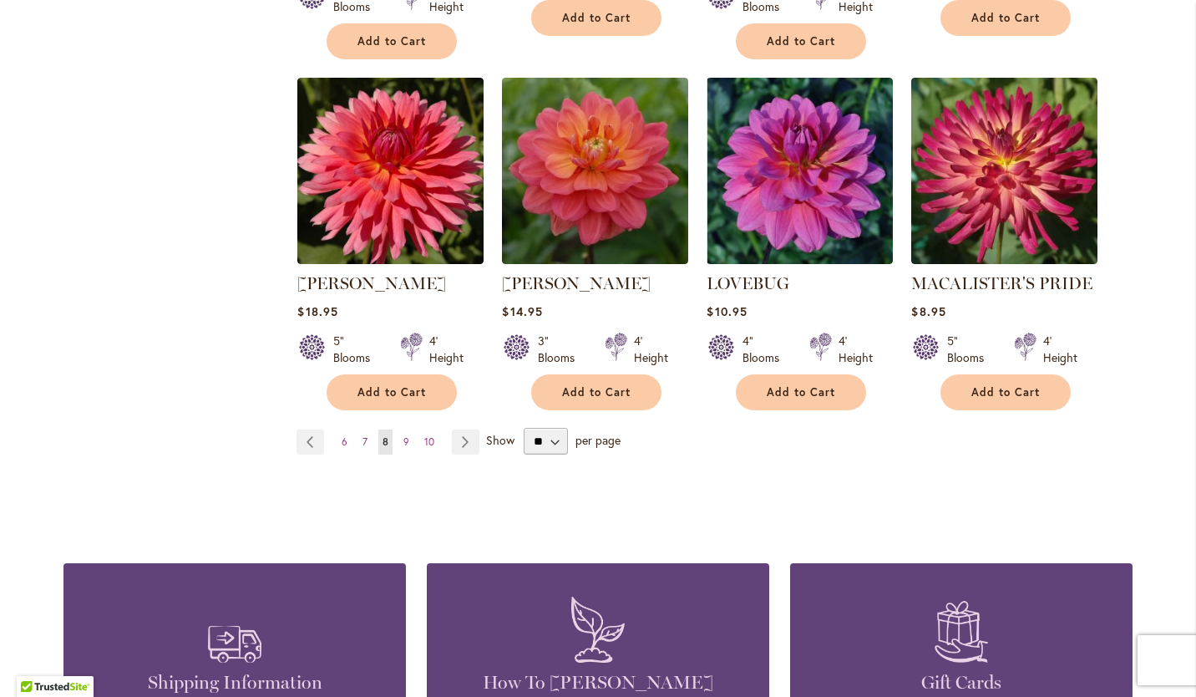
click at [399, 429] on link "Page 9" at bounding box center [406, 441] width 14 height 25
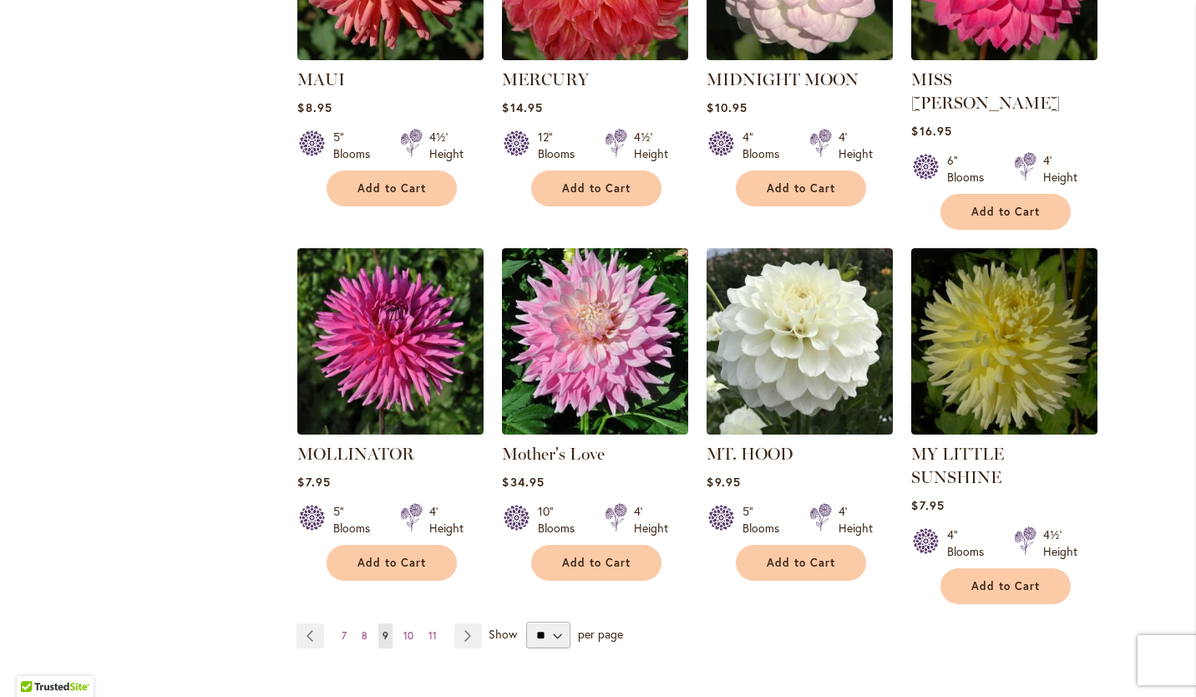
scroll to position [1243, 0]
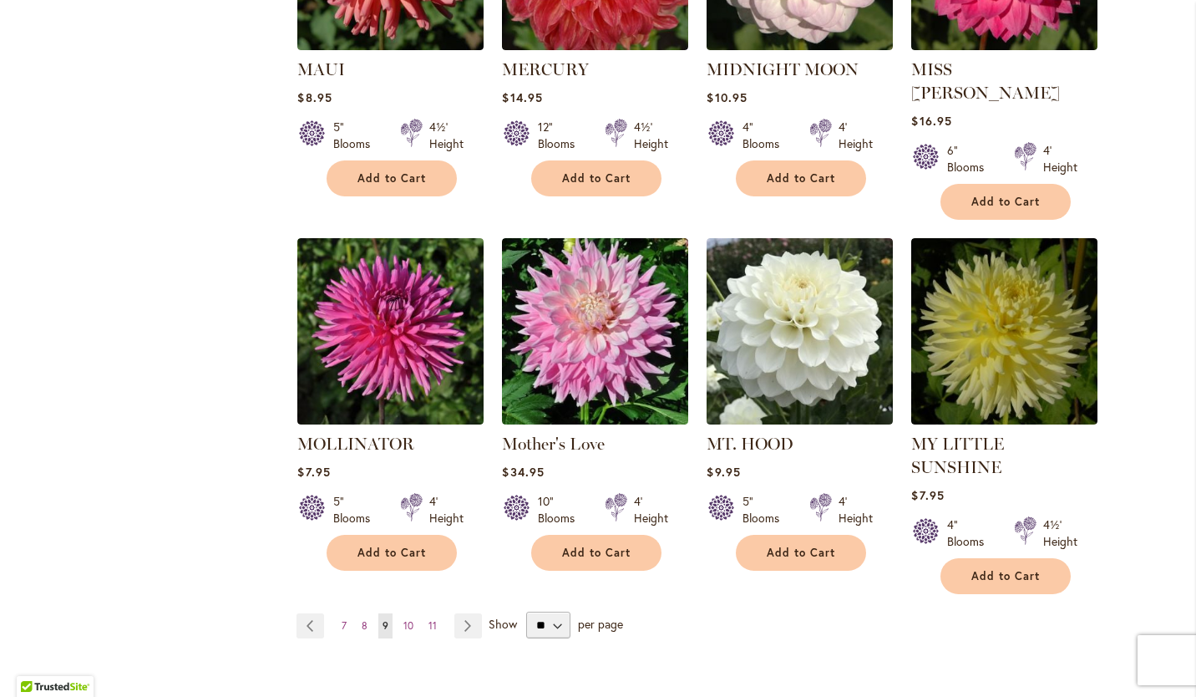
click at [403, 619] on span "10" at bounding box center [408, 625] width 10 height 13
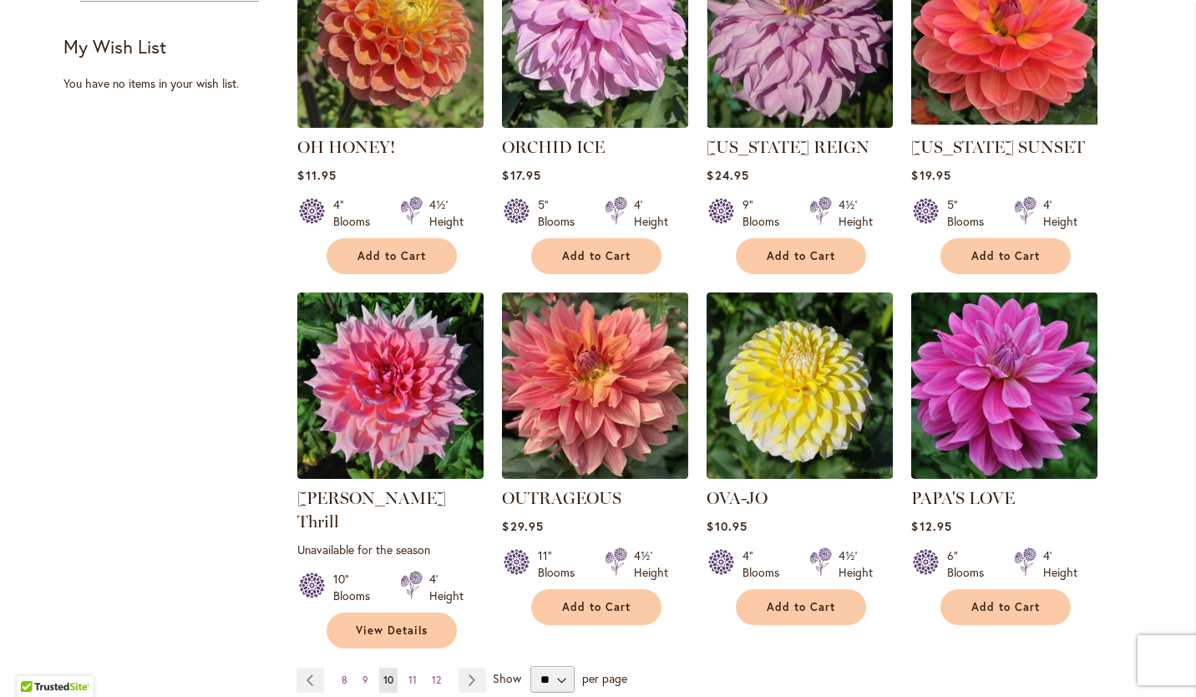
scroll to position [1159, 0]
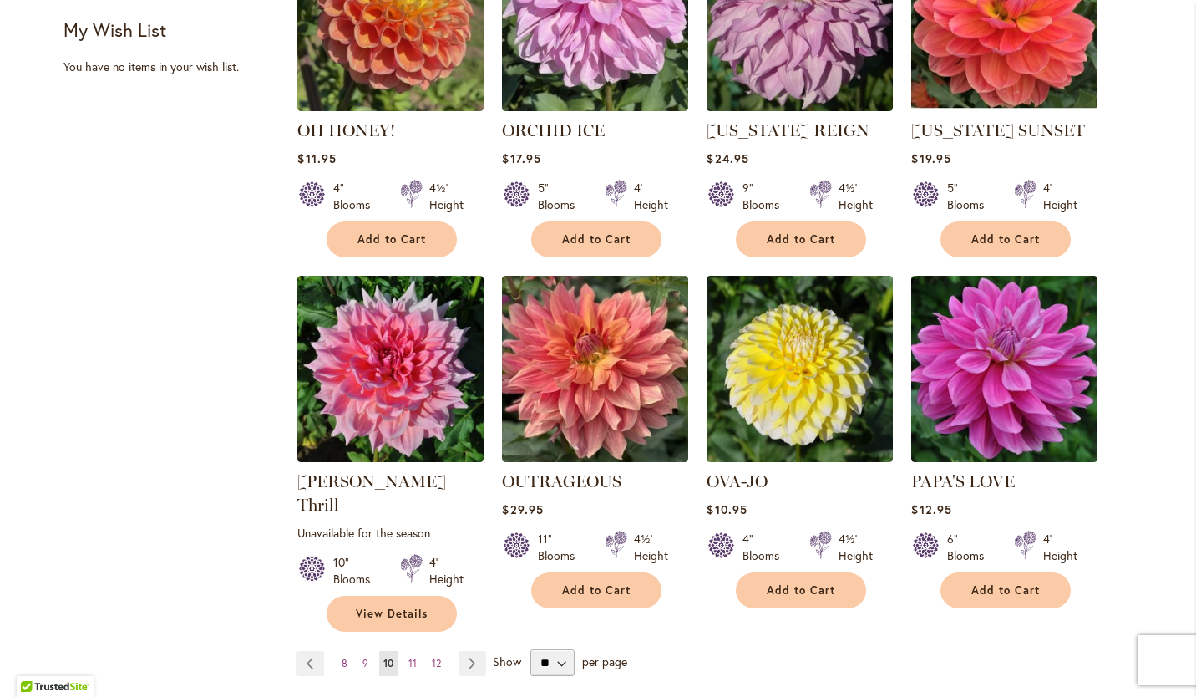
click at [409, 657] on span "11" at bounding box center [413, 663] width 8 height 13
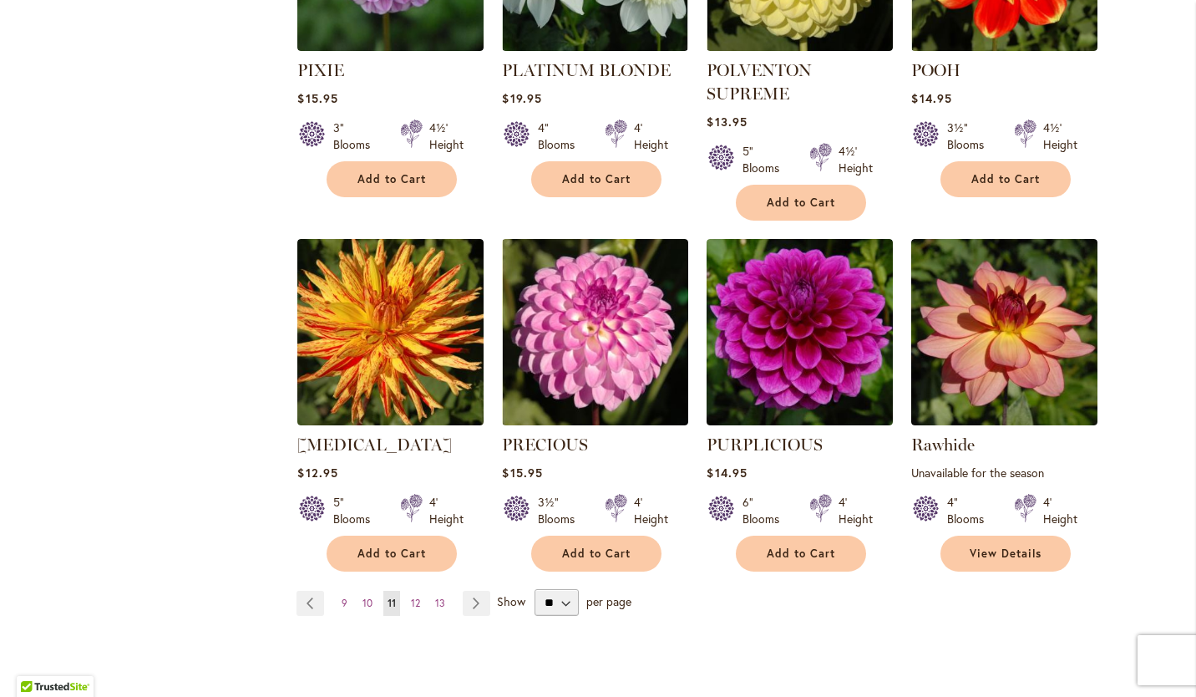
scroll to position [1334, 0]
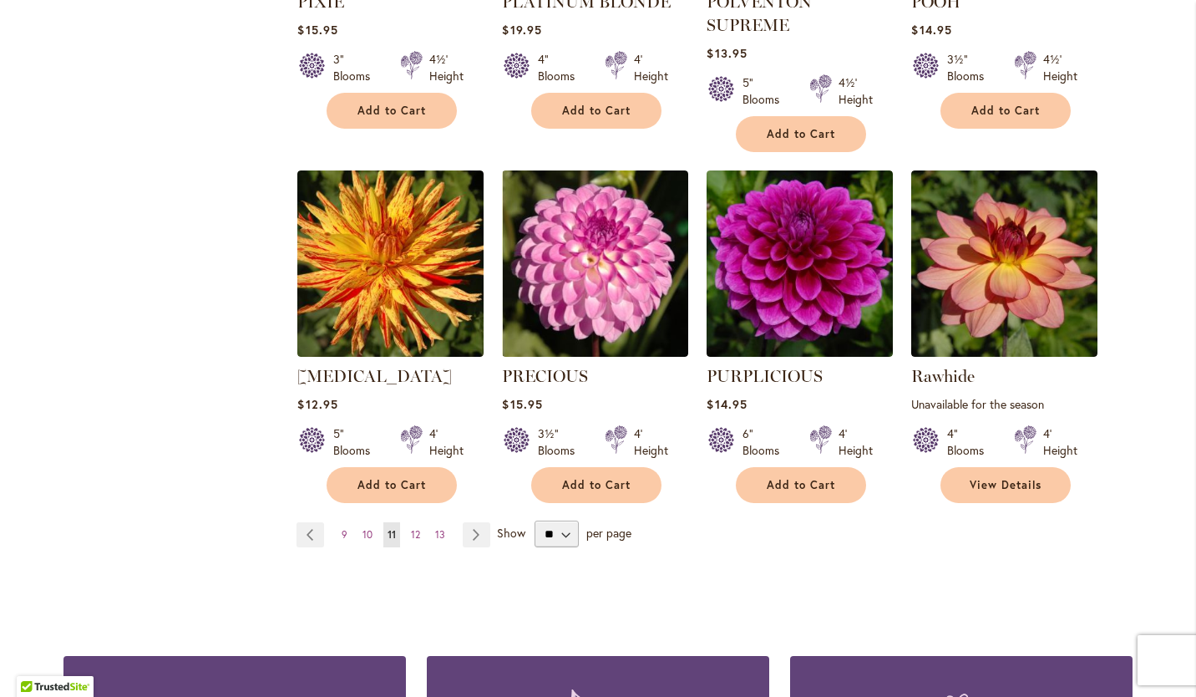
click at [411, 528] on span "12" at bounding box center [415, 534] width 9 height 13
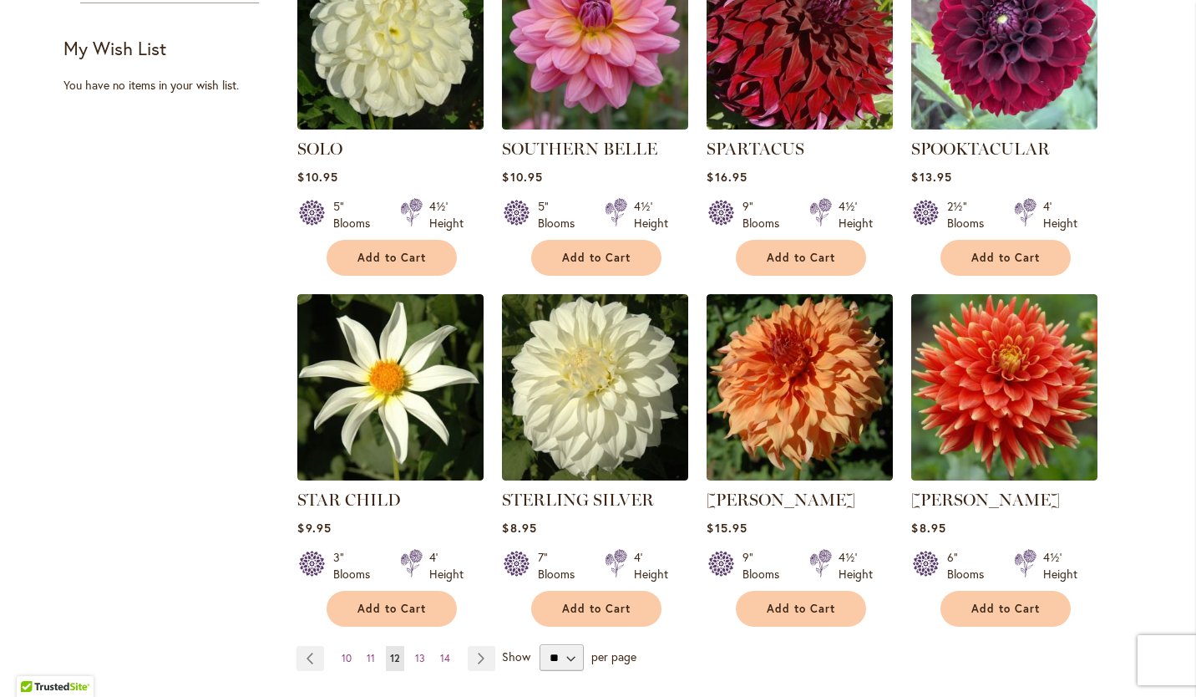
scroll to position [1180, 0]
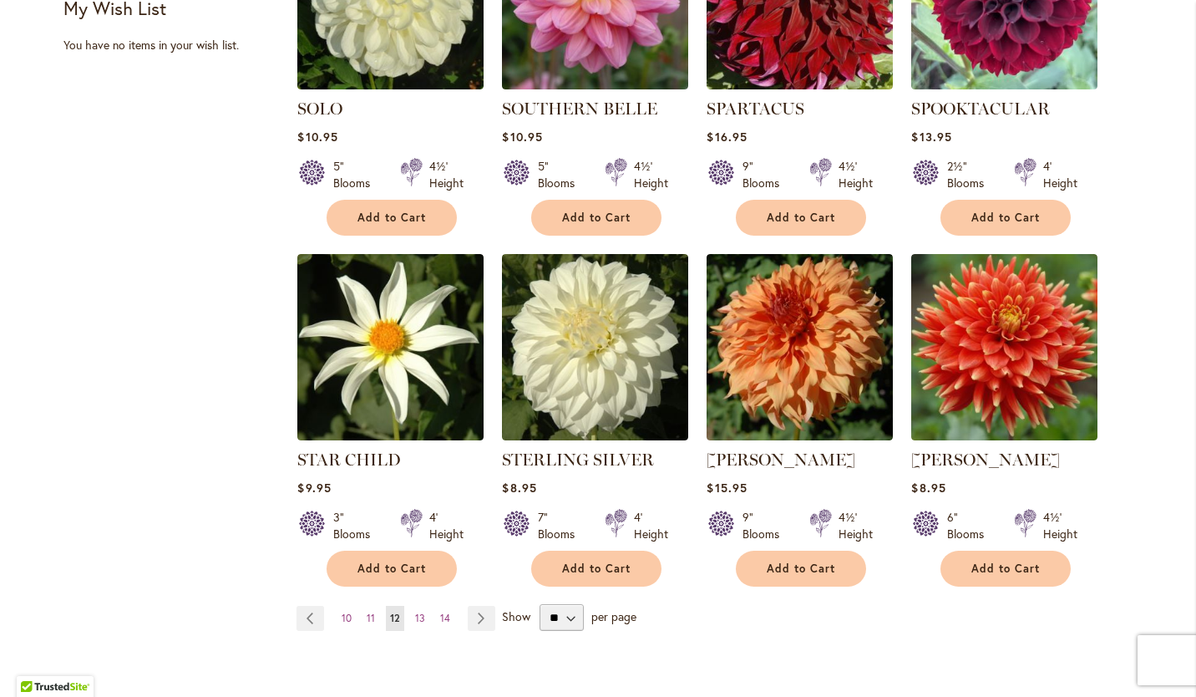
click at [415, 615] on span "13" at bounding box center [420, 618] width 10 height 13
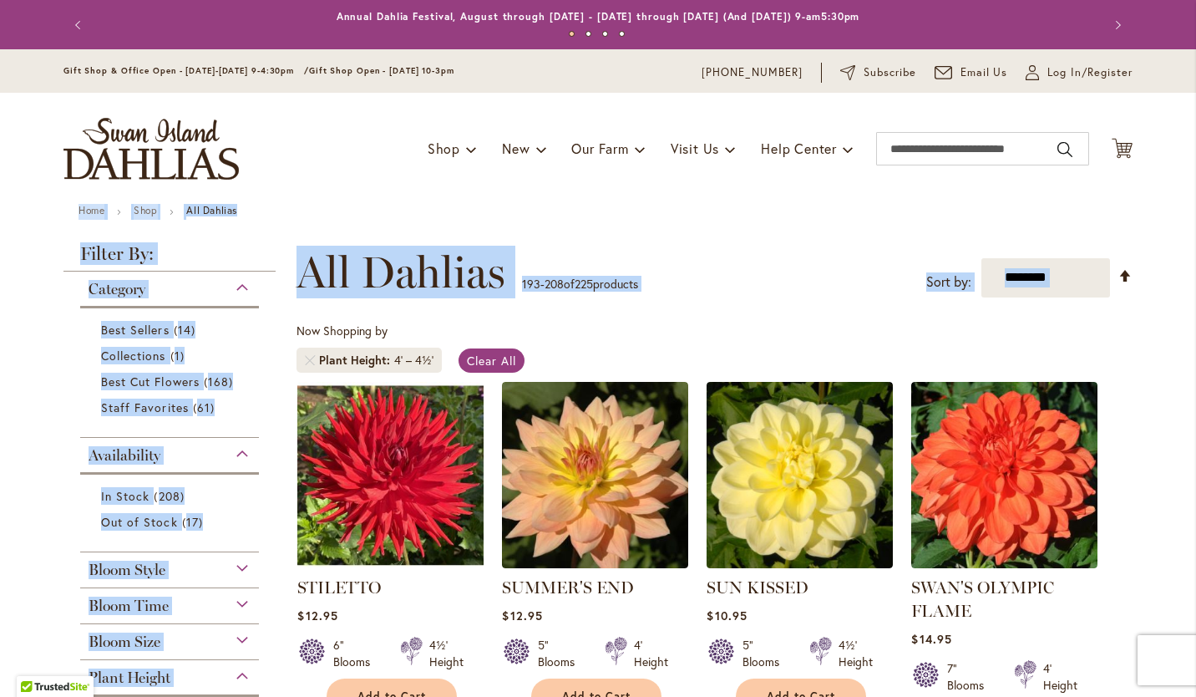
drag, startPoint x: 1182, startPoint y: 162, endPoint x: 1183, endPoint y: 261, distance: 98.6
click at [899, 211] on ul "Home Shop All Dahlias" at bounding box center [598, 212] width 1039 height 15
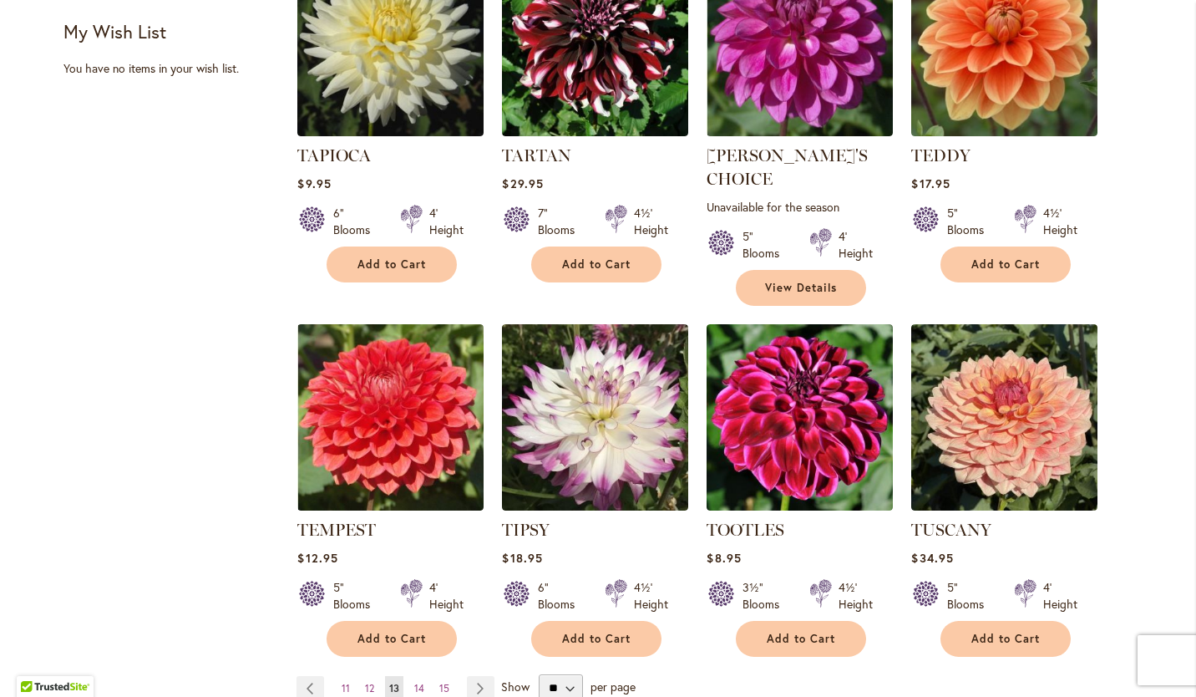
scroll to position [1264, 0]
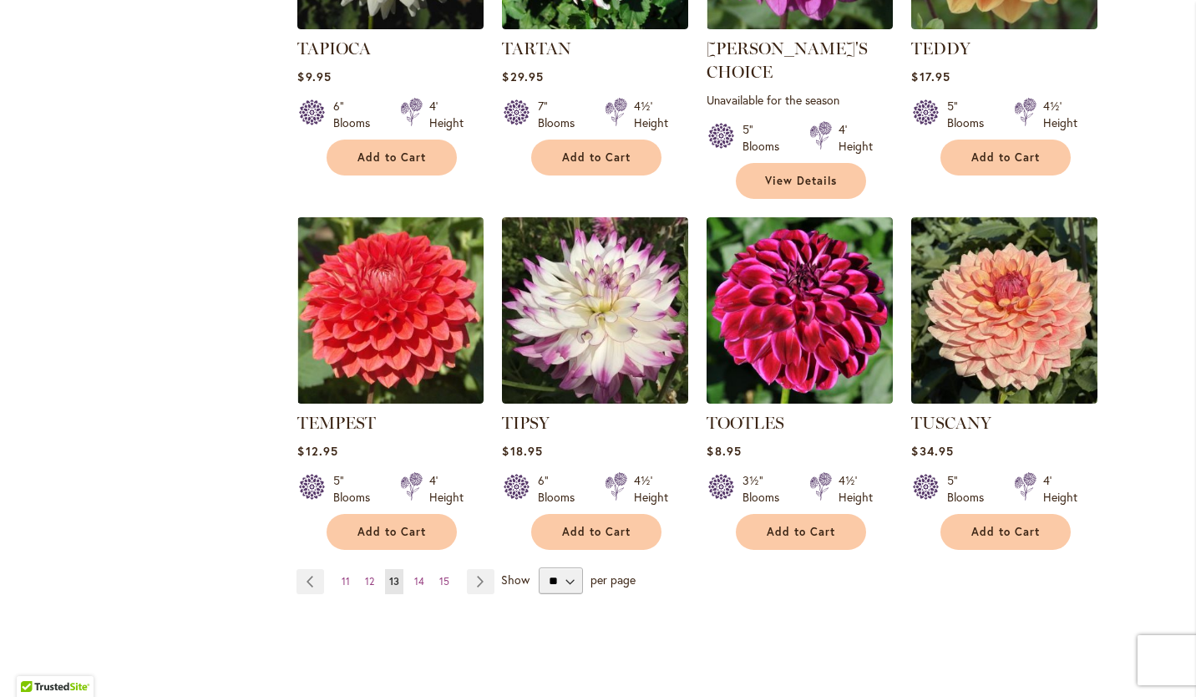
click at [417, 575] on span "14" at bounding box center [419, 581] width 10 height 13
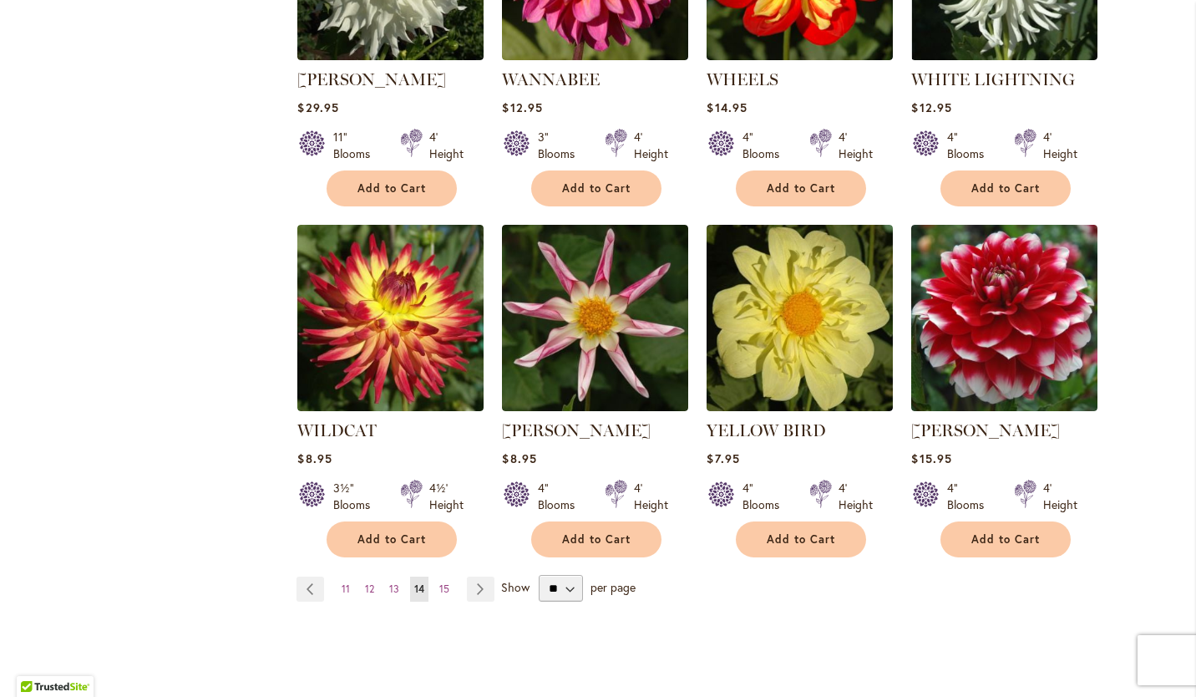
scroll to position [1236, 0]
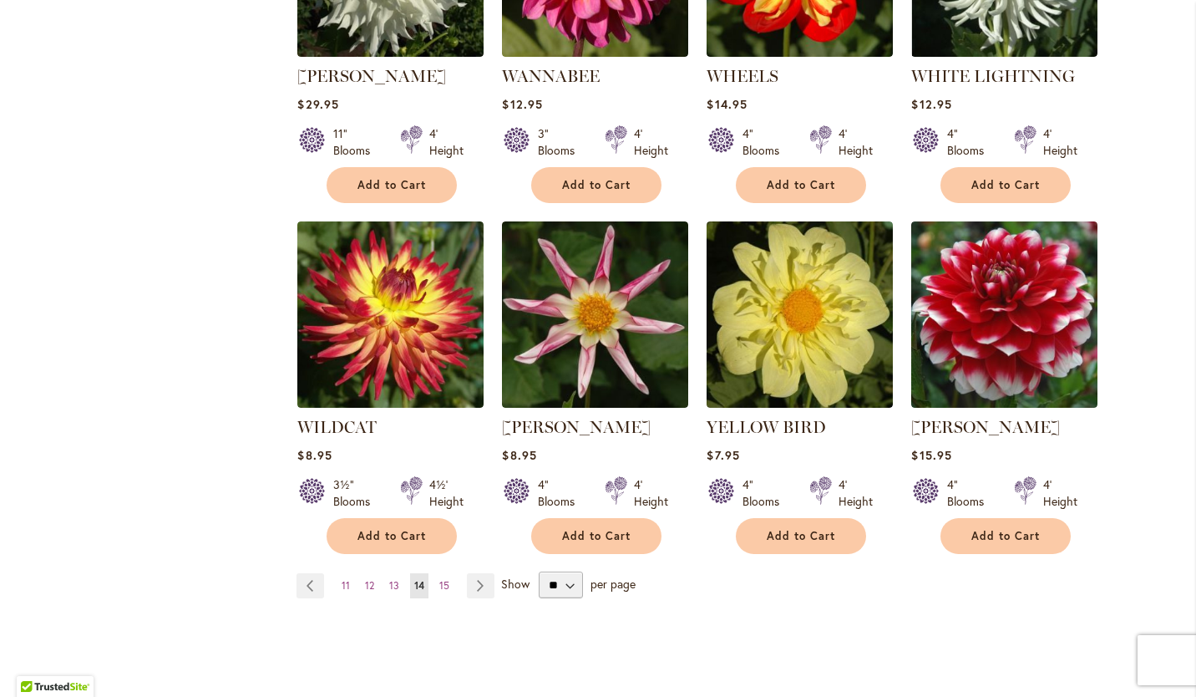
click at [439, 579] on span "15" at bounding box center [444, 585] width 10 height 13
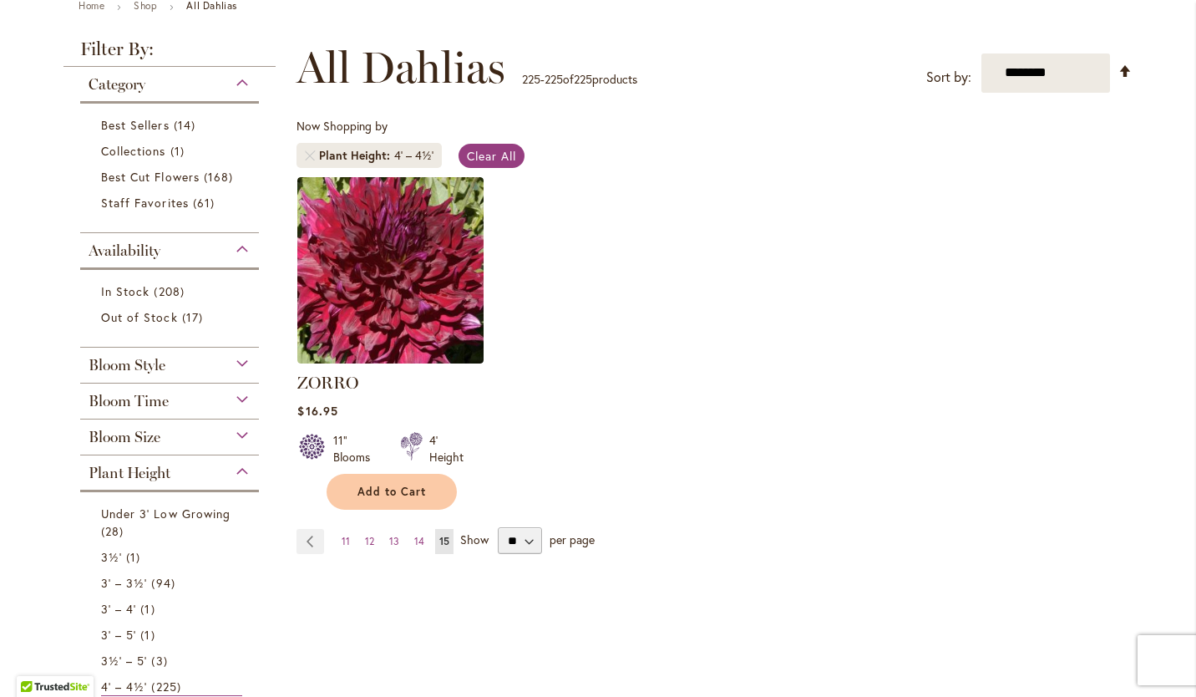
scroll to position [260, 0]
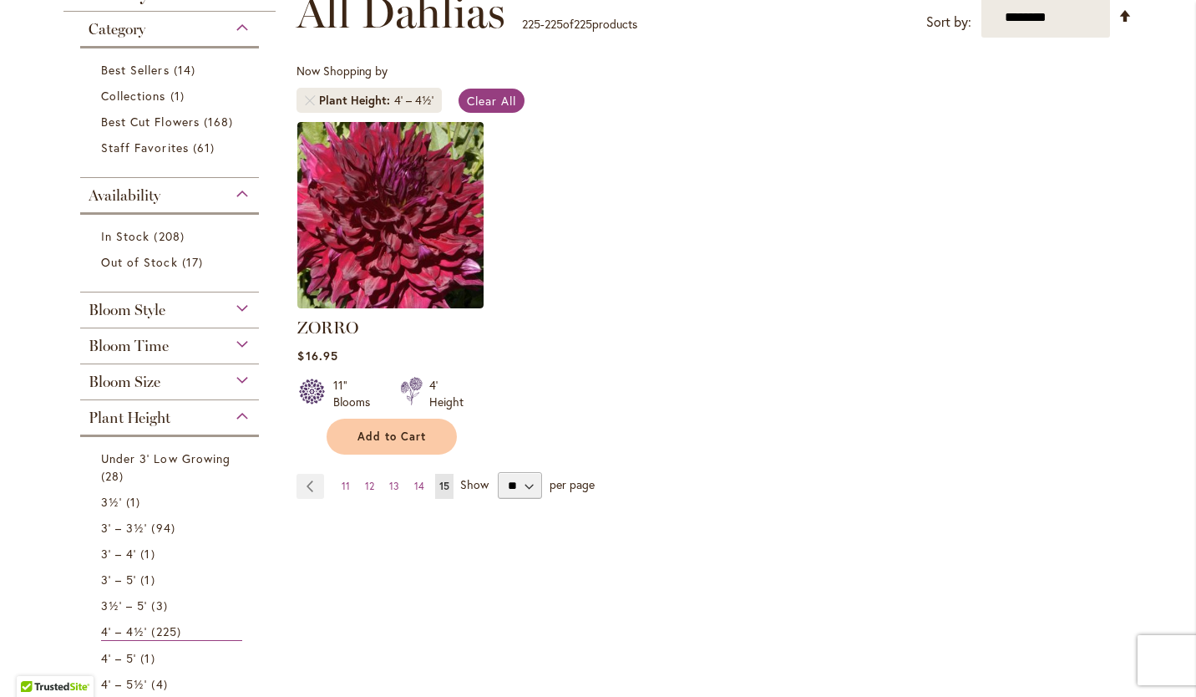
click at [236, 414] on div "Plant Height" at bounding box center [169, 413] width 179 height 27
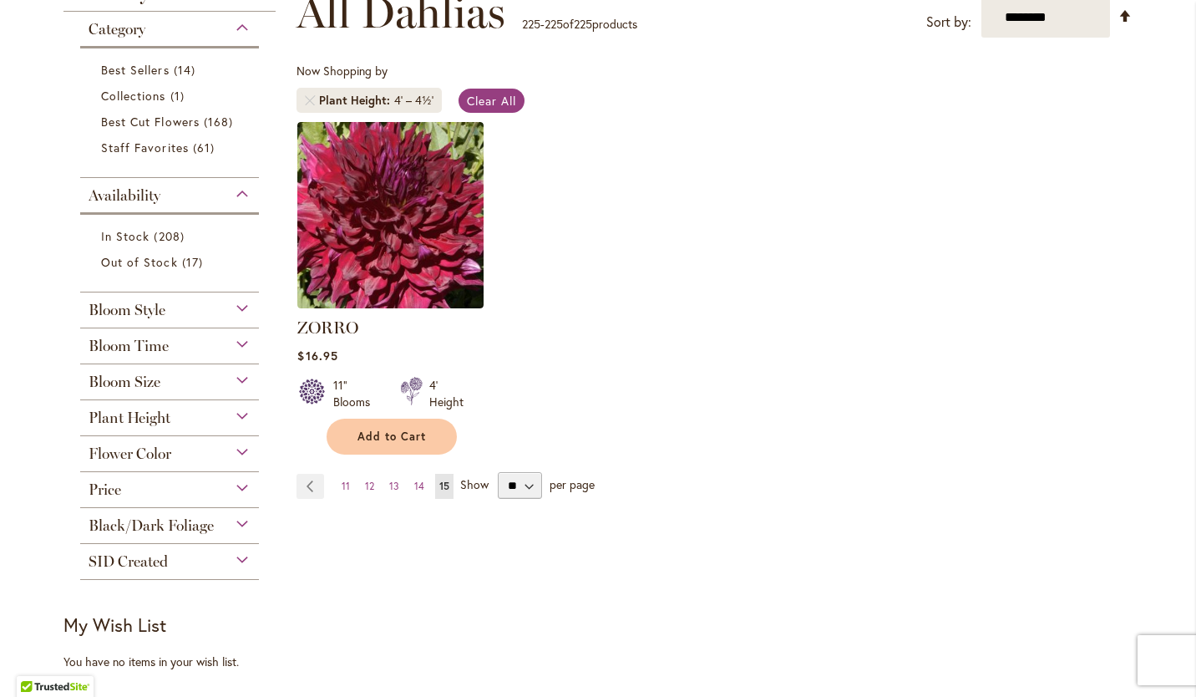
click at [231, 413] on div "Plant Height" at bounding box center [169, 413] width 179 height 27
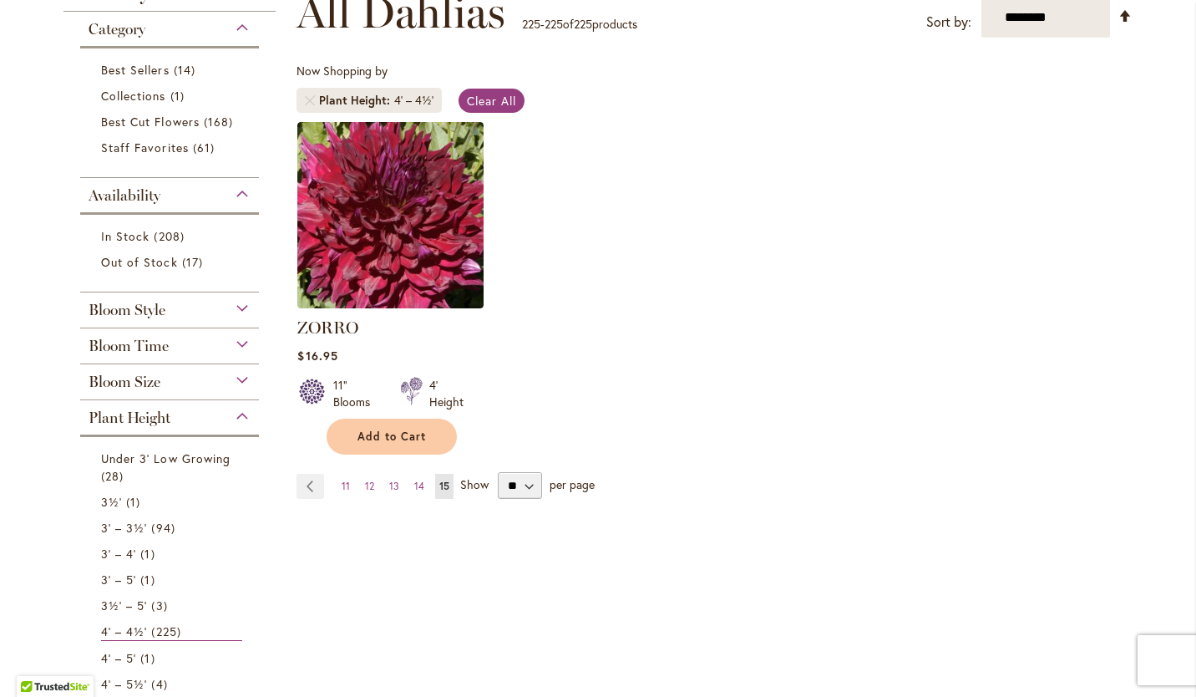
scroll to position [657, 0]
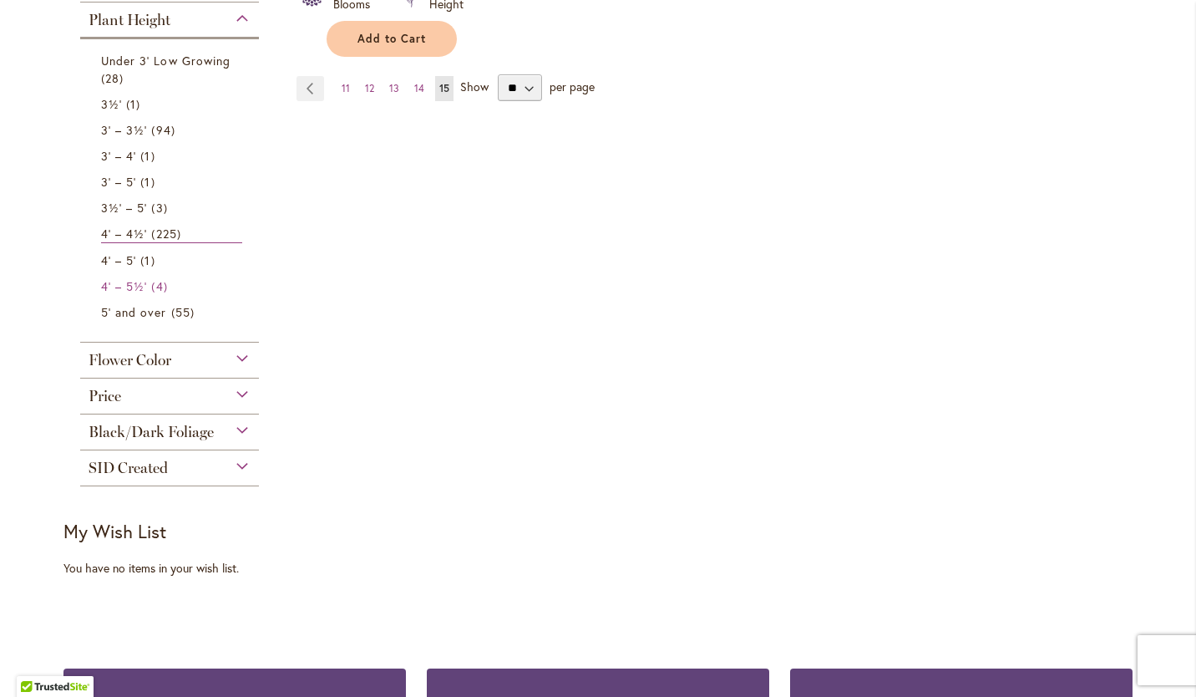
click at [144, 282] on link "4' – 5½' 4 items" at bounding box center [171, 286] width 141 height 18
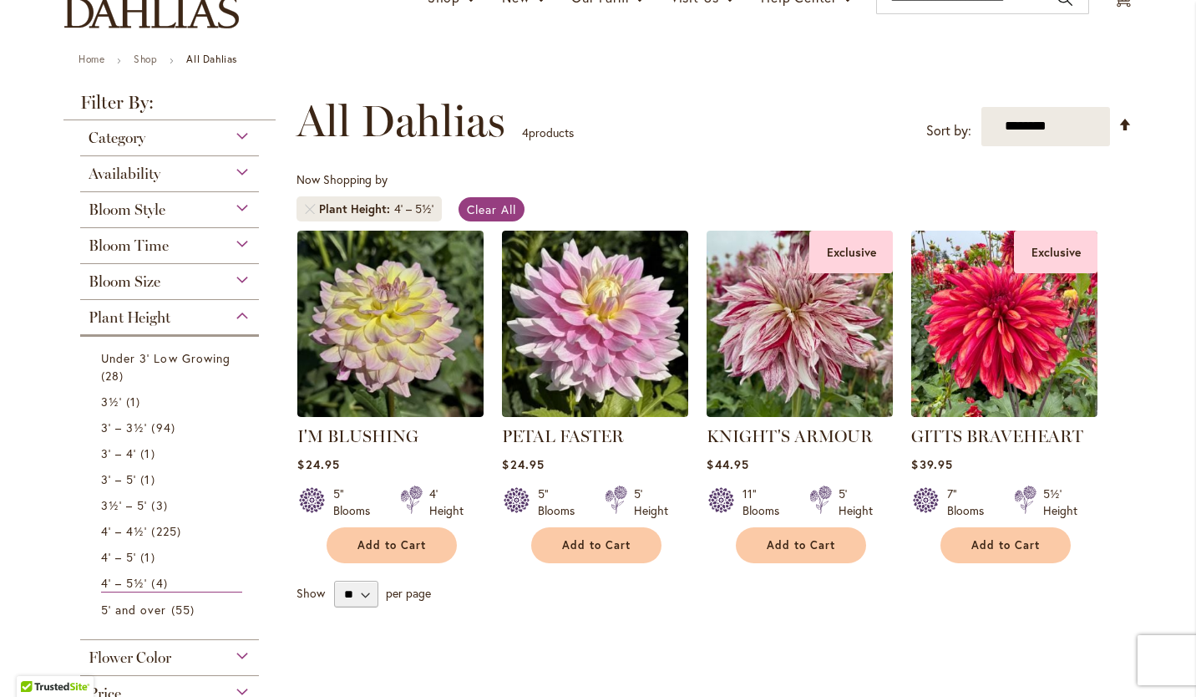
scroll to position [149, 0]
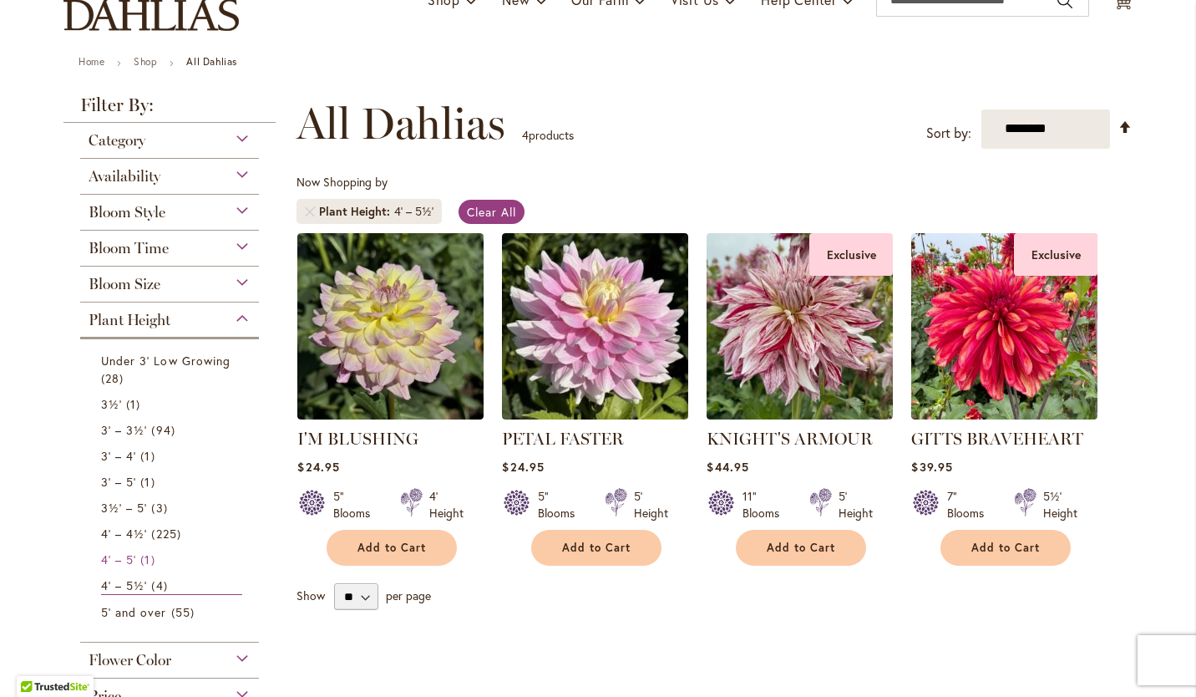
click at [144, 555] on span "1 item" at bounding box center [149, 560] width 18 height 18
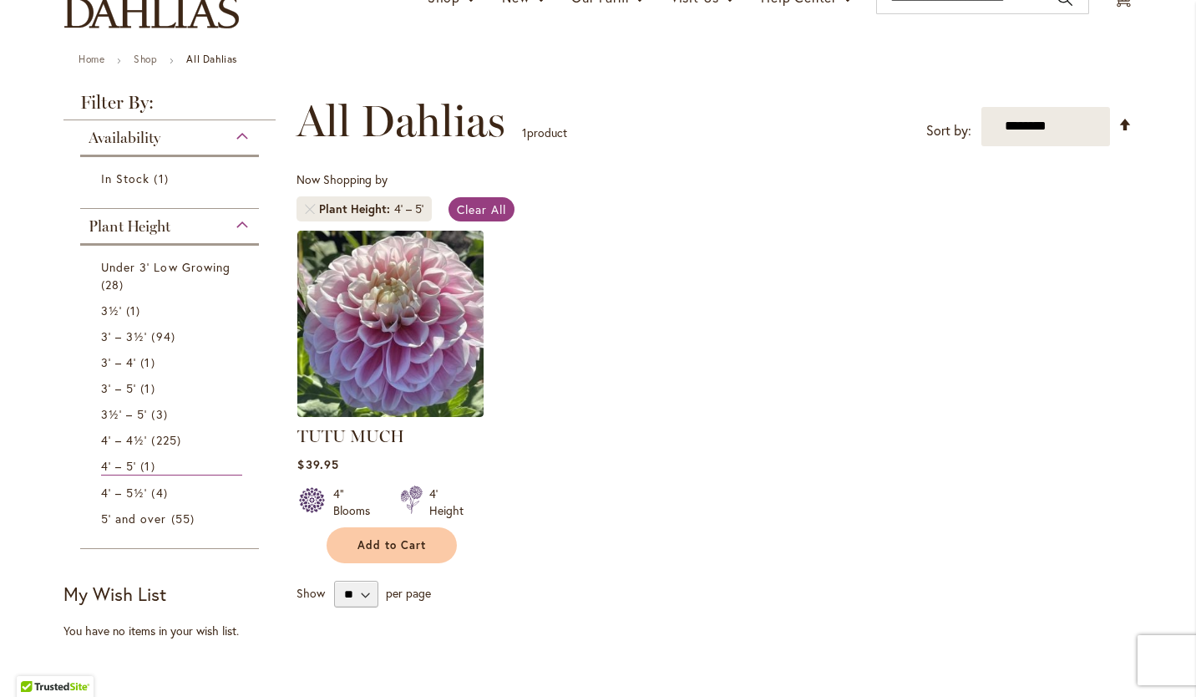
scroll to position [187, 0]
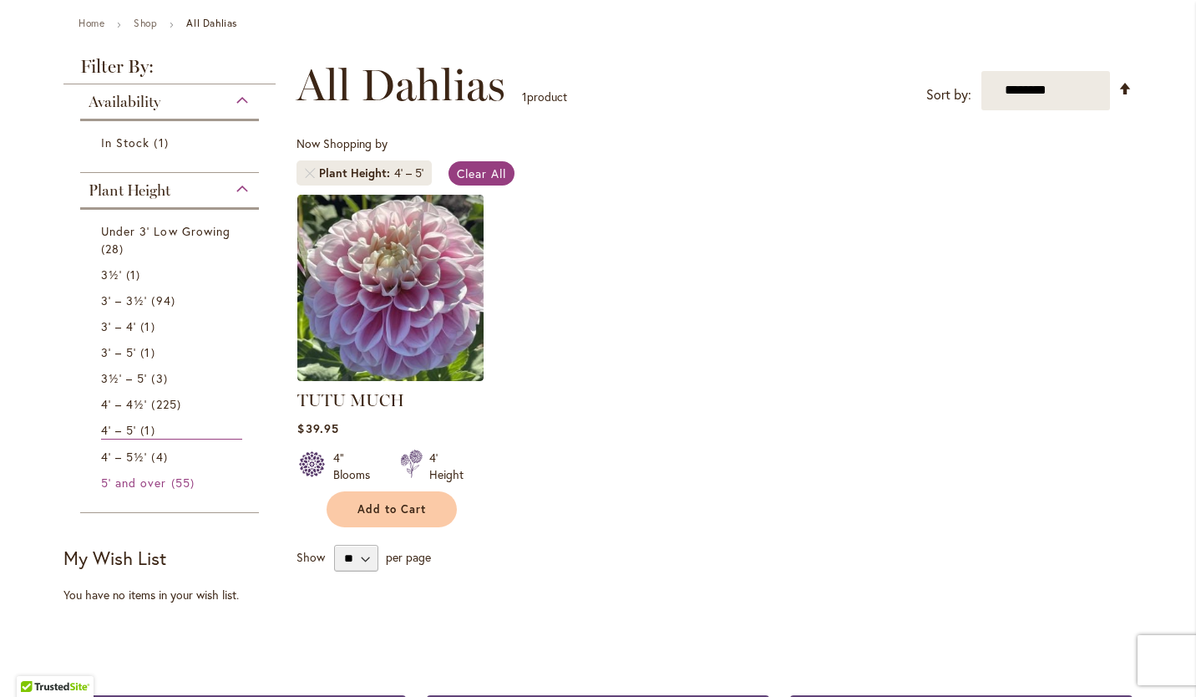
click at [129, 479] on span "5' and over" at bounding box center [134, 482] width 66 height 16
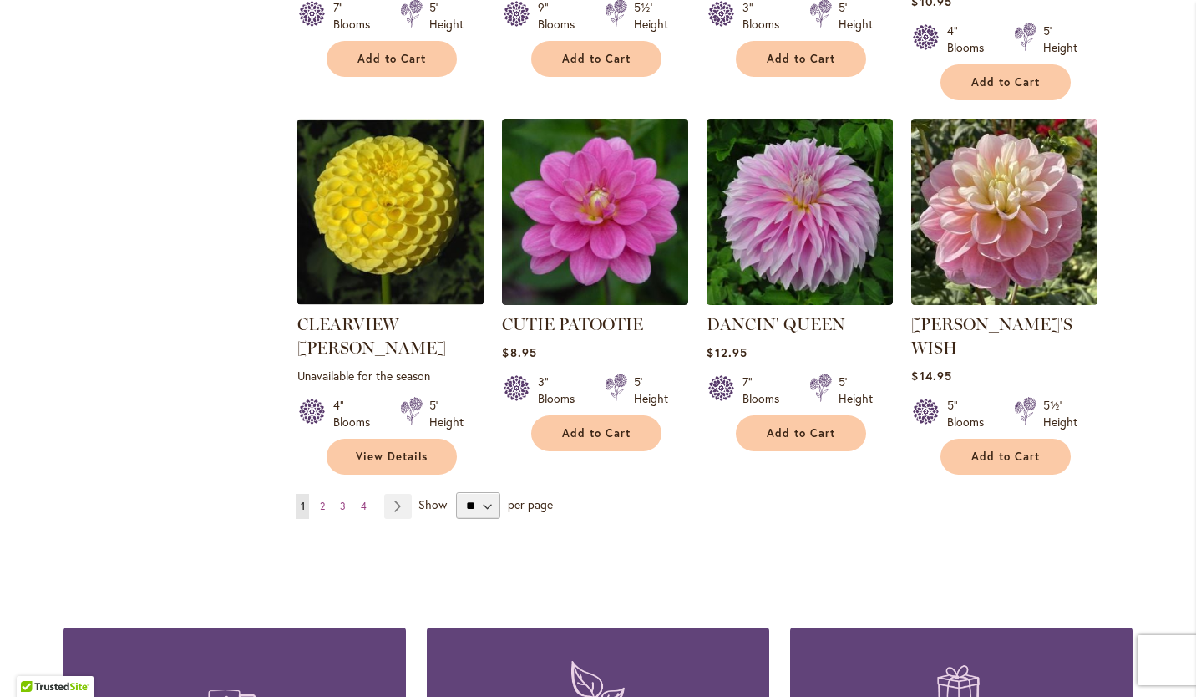
scroll to position [1366, 0]
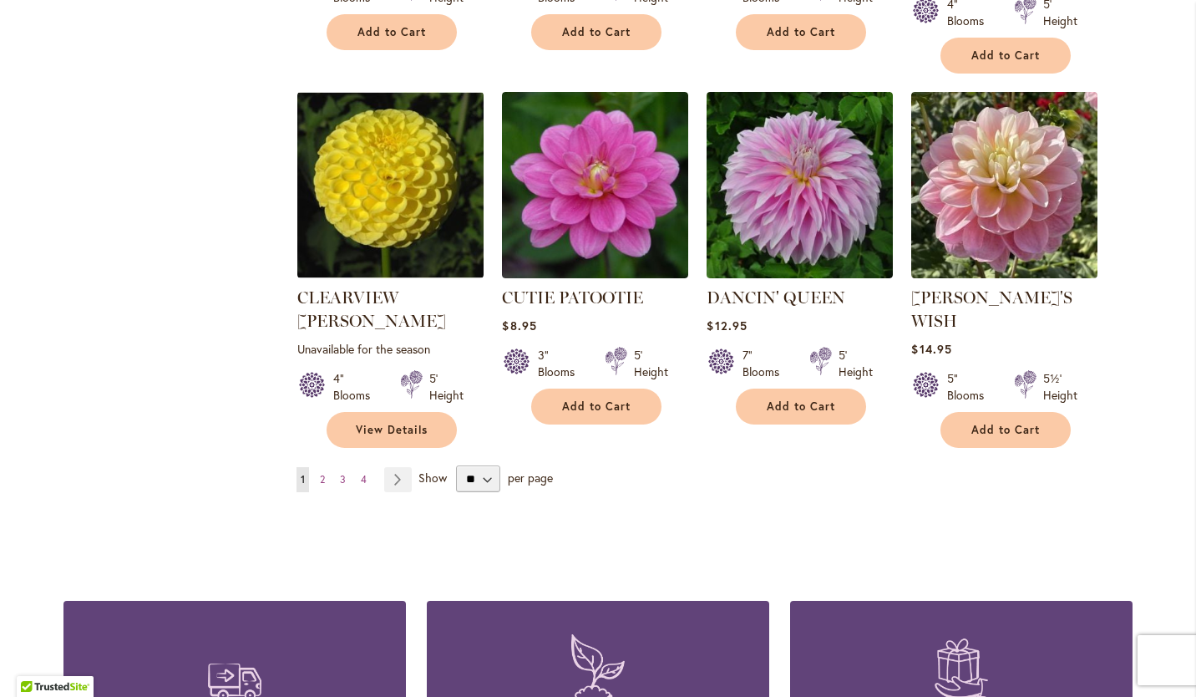
click at [320, 473] on span "2" at bounding box center [322, 479] width 5 height 13
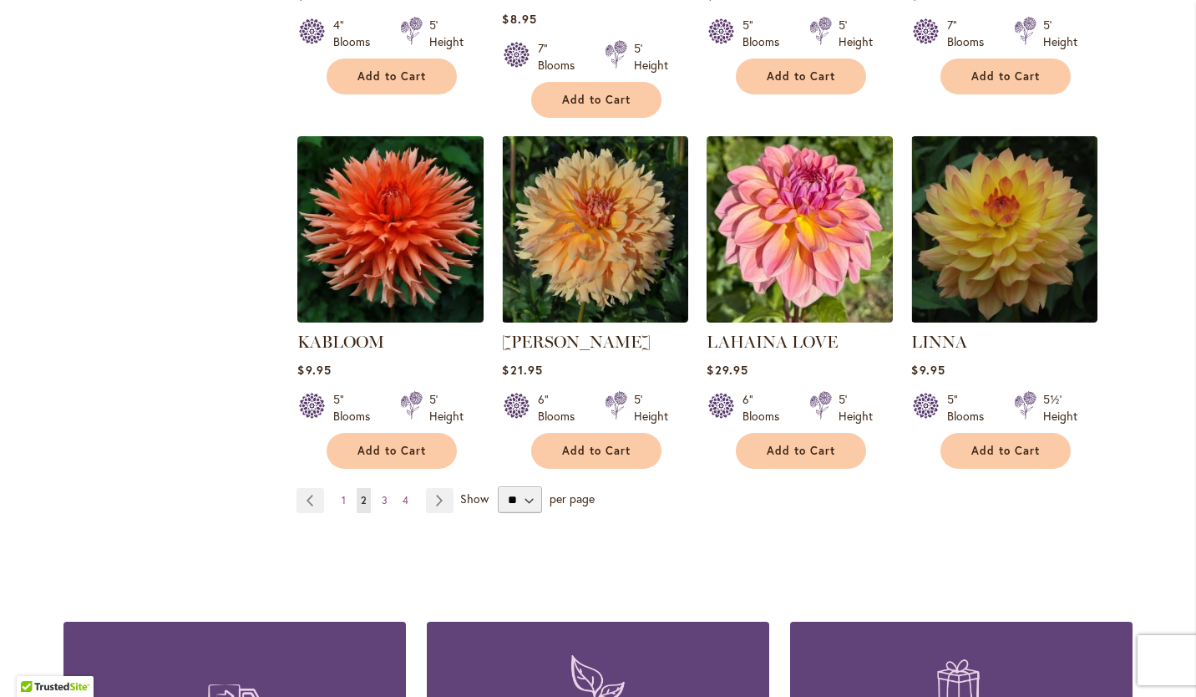
scroll to position [1488, 0]
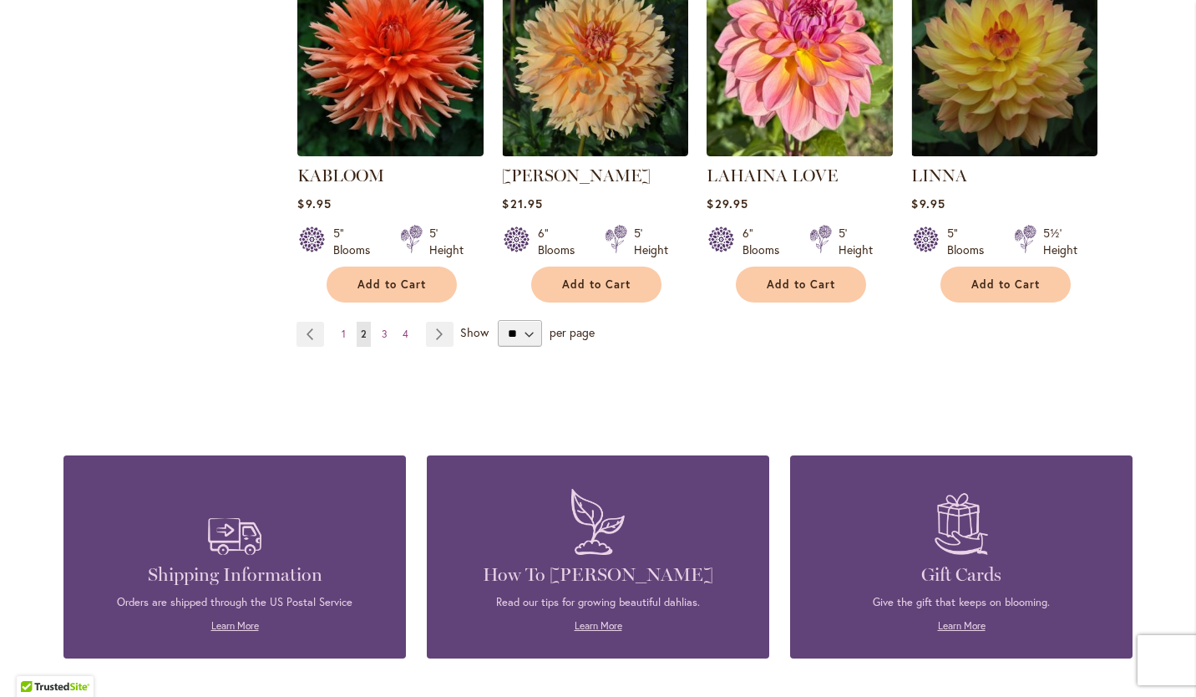
click at [382, 334] on span "3" at bounding box center [385, 333] width 6 height 13
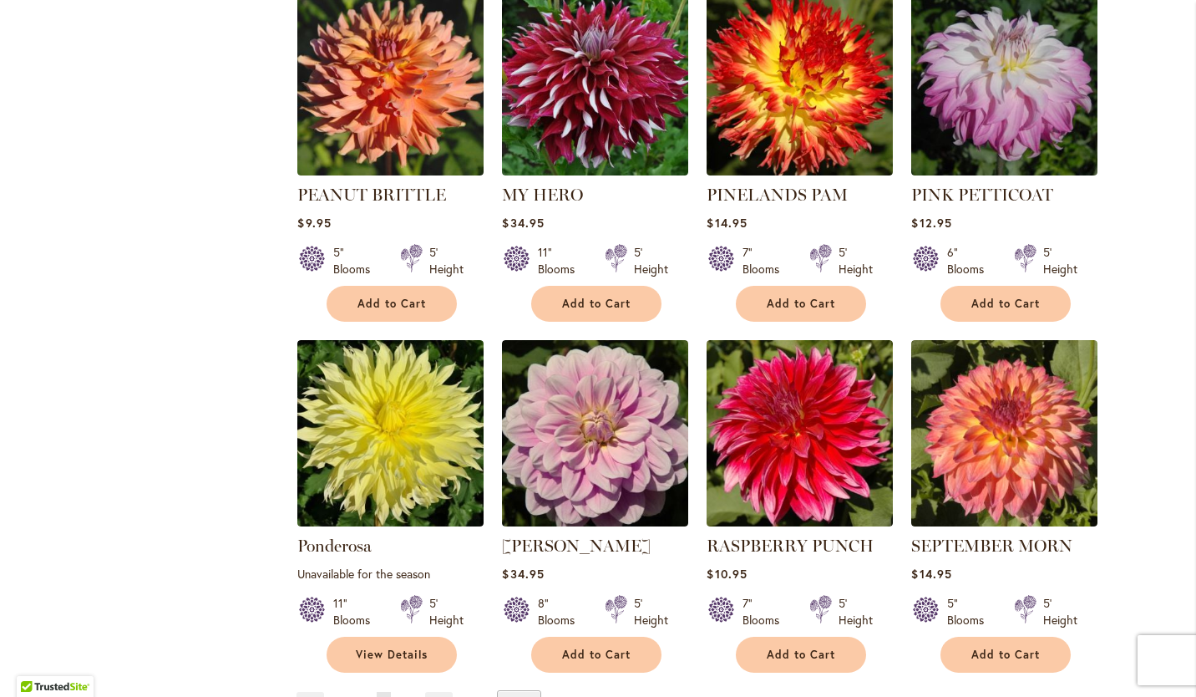
scroll to position [1182, 0]
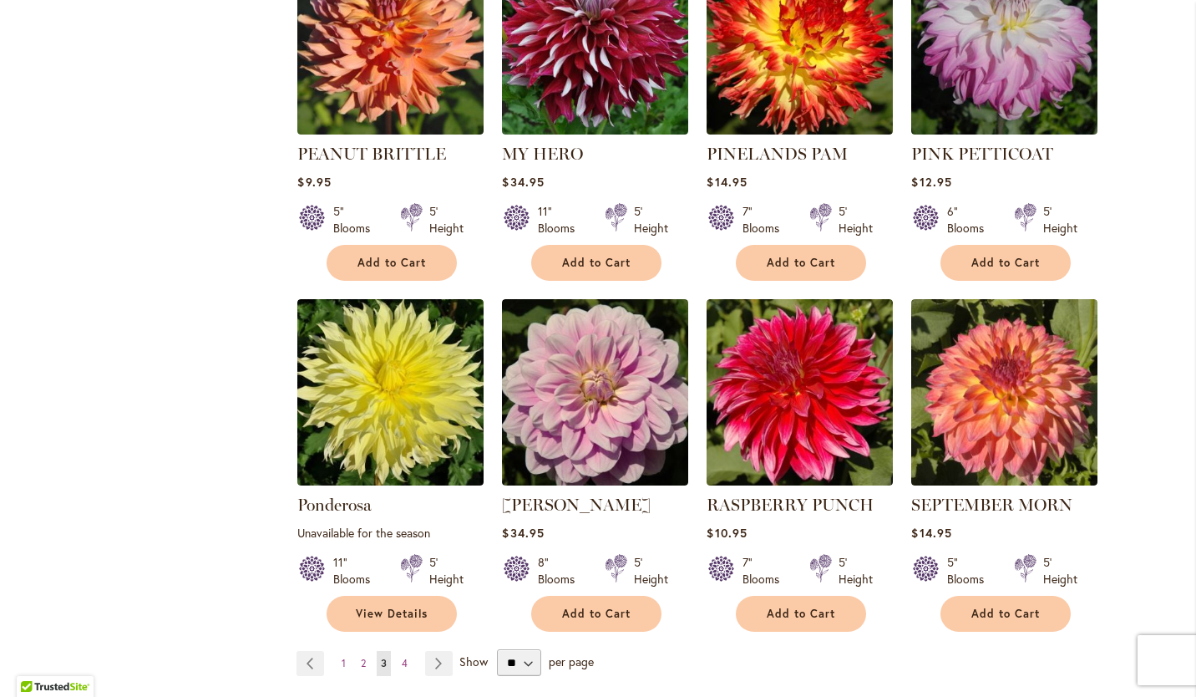
click at [402, 659] on span "4" at bounding box center [405, 663] width 6 height 13
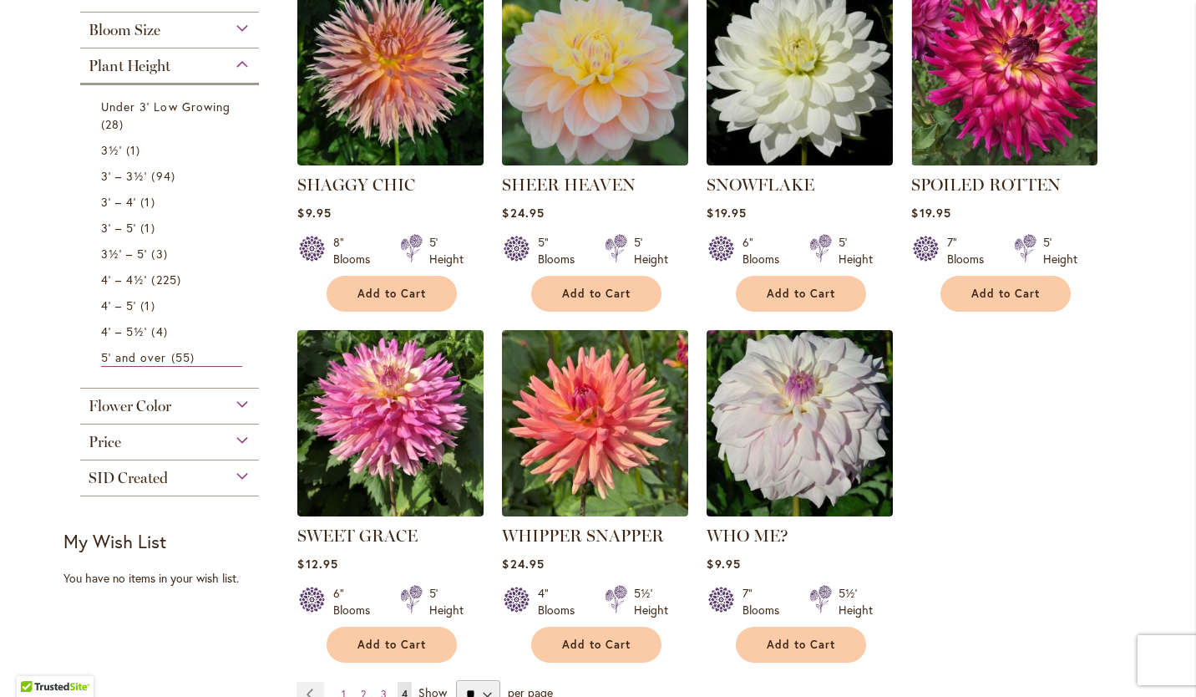
scroll to position [535, 0]
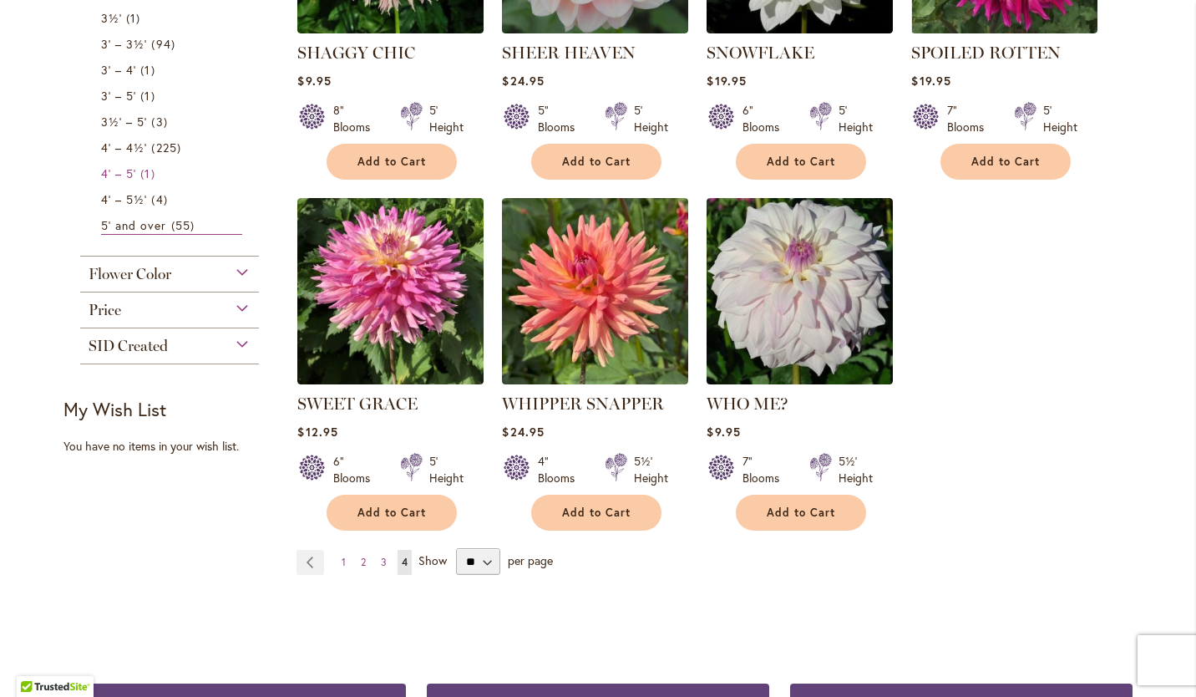
click at [140, 165] on span "1 item" at bounding box center [149, 174] width 18 height 18
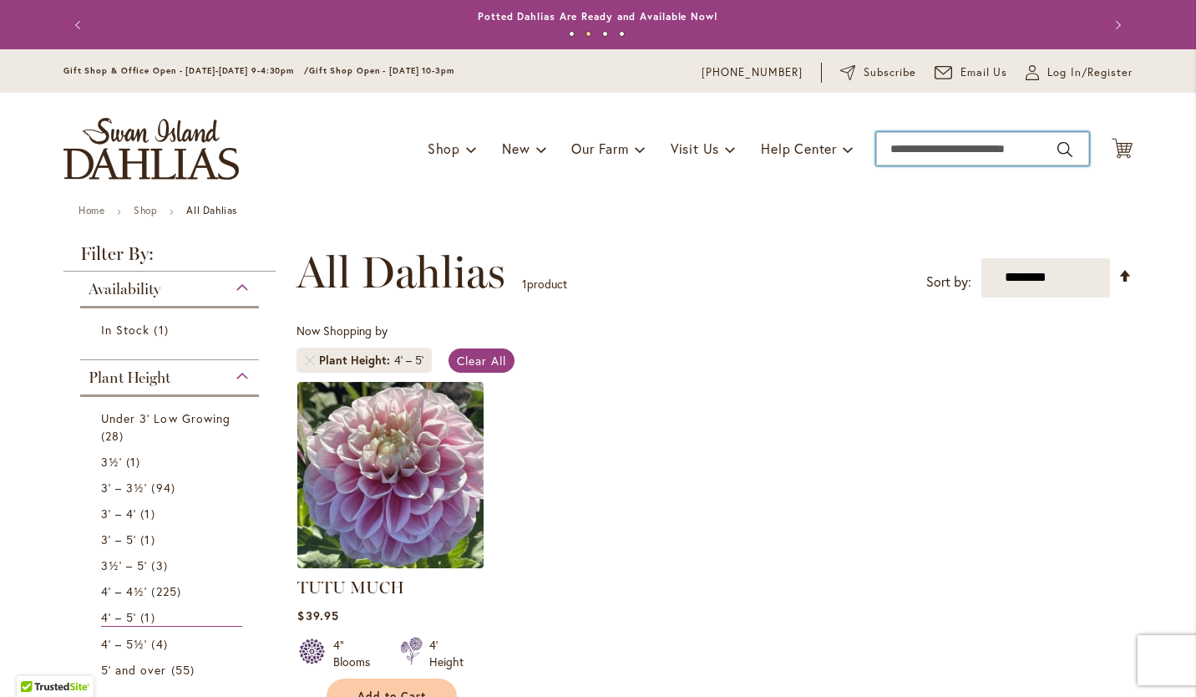
click at [952, 150] on input "Search" at bounding box center [982, 148] width 213 height 33
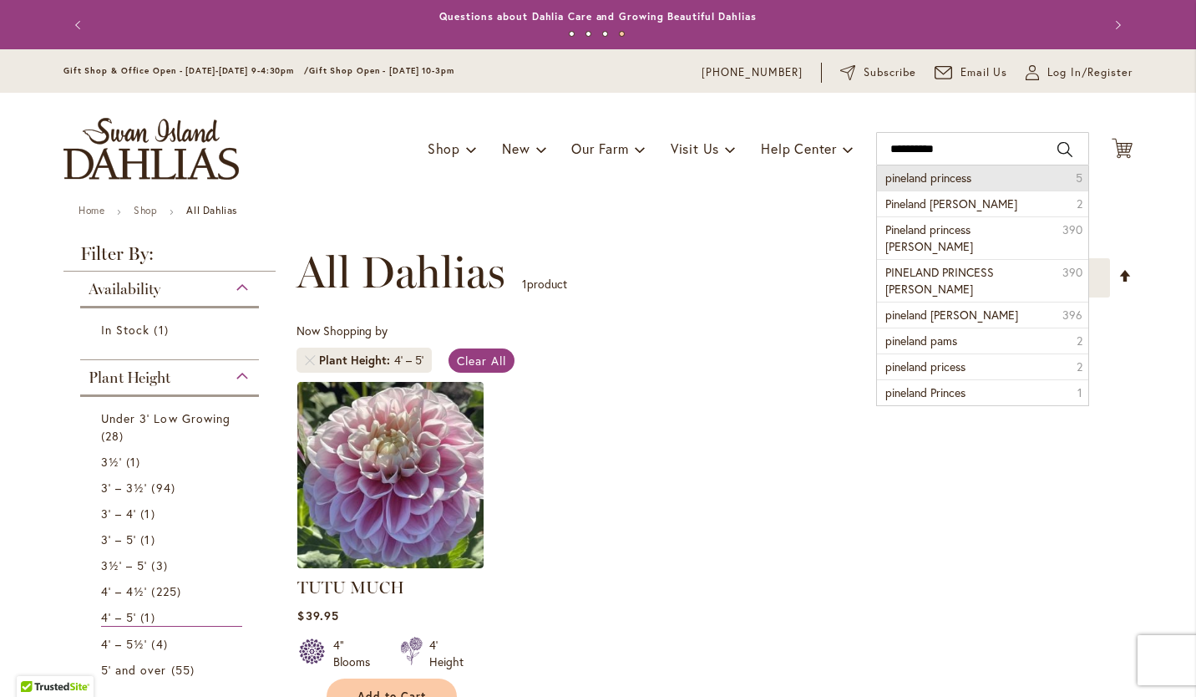
click at [939, 175] on span "pineland princess" at bounding box center [929, 178] width 86 height 16
type input "**********"
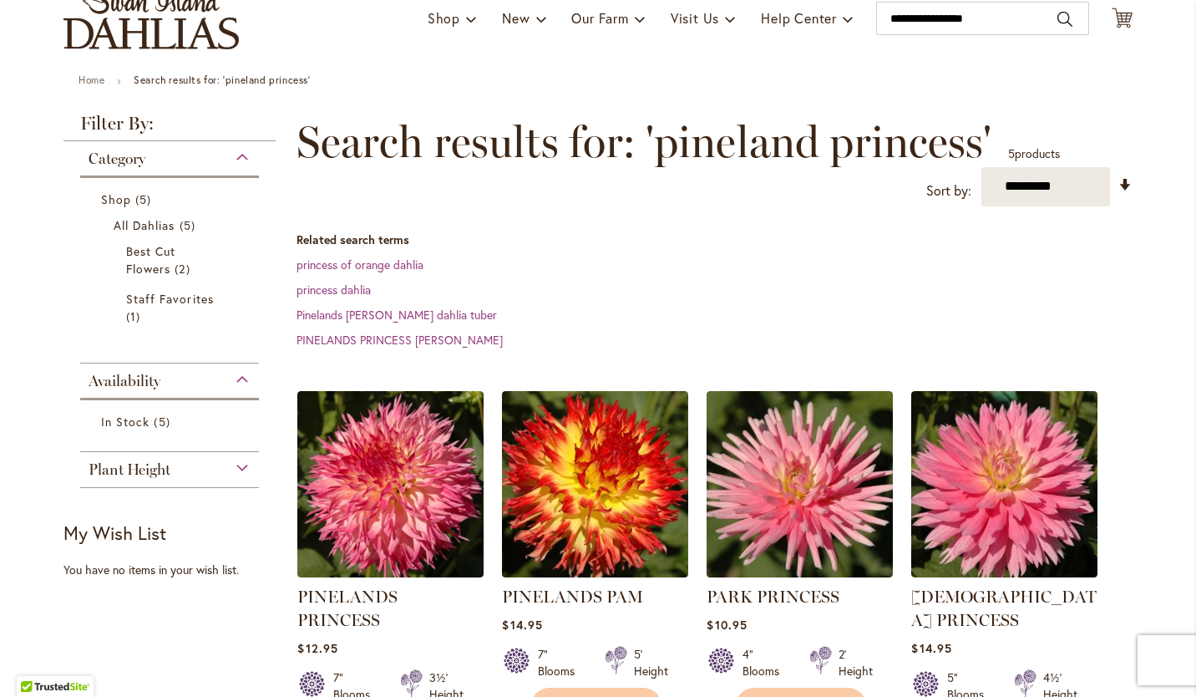
scroll to position [282, 0]
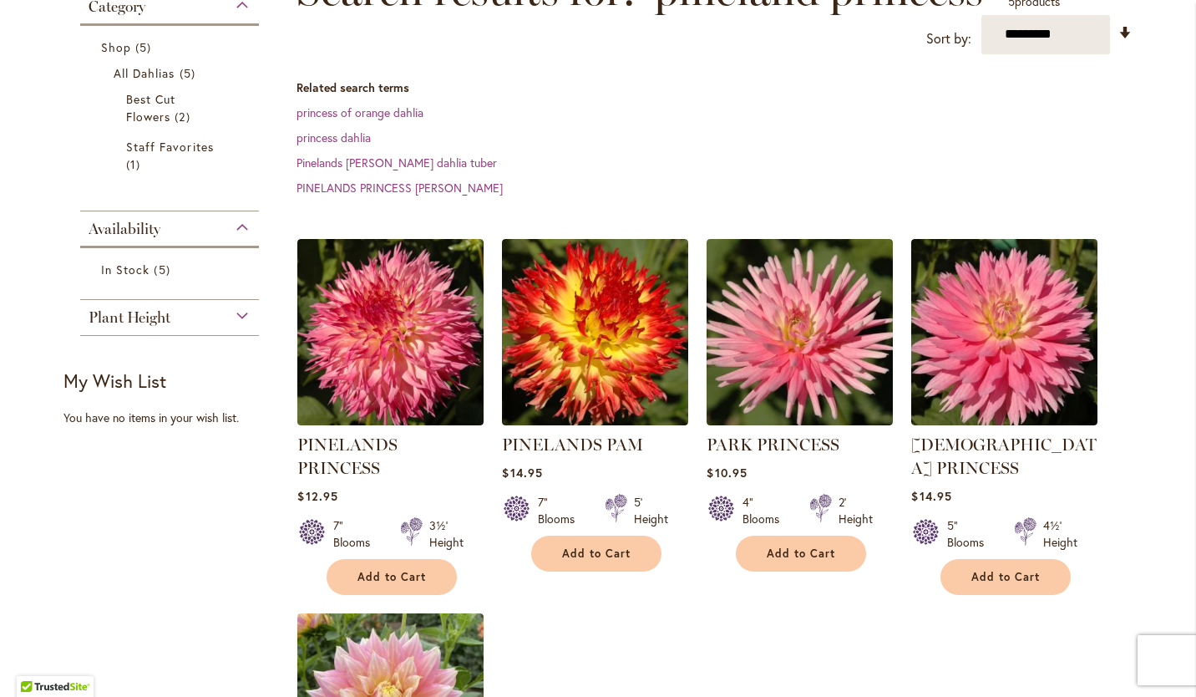
click at [235, 4] on div "Category" at bounding box center [169, 2] width 179 height 27
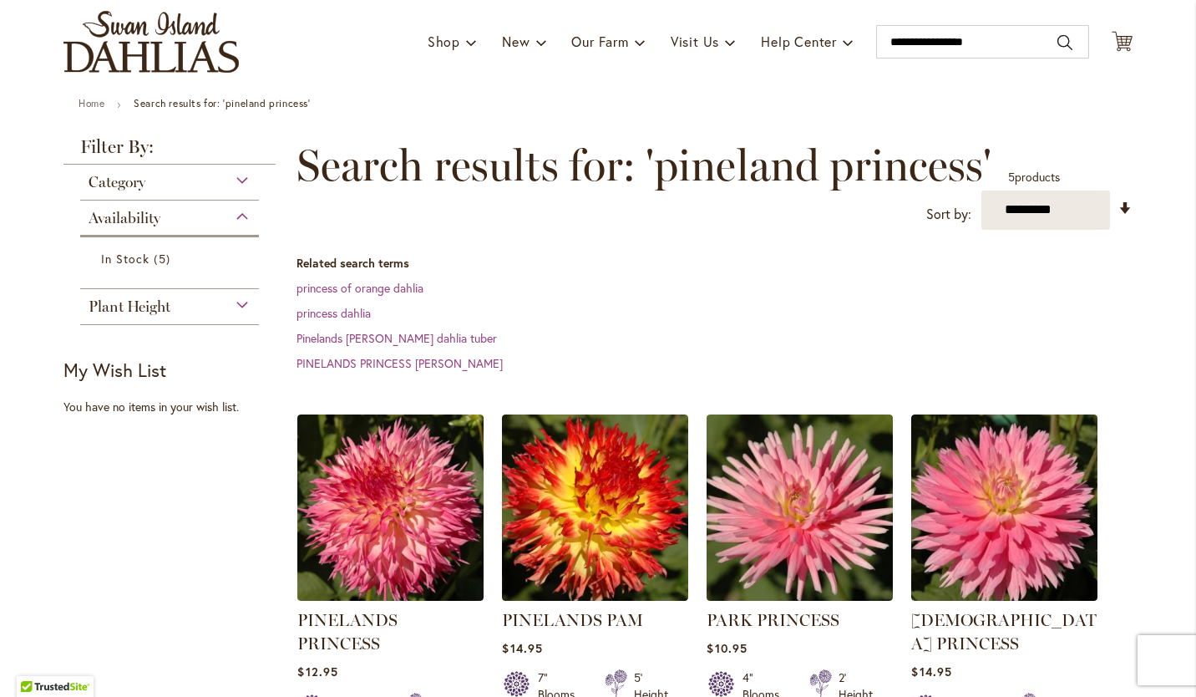
scroll to position [0, 0]
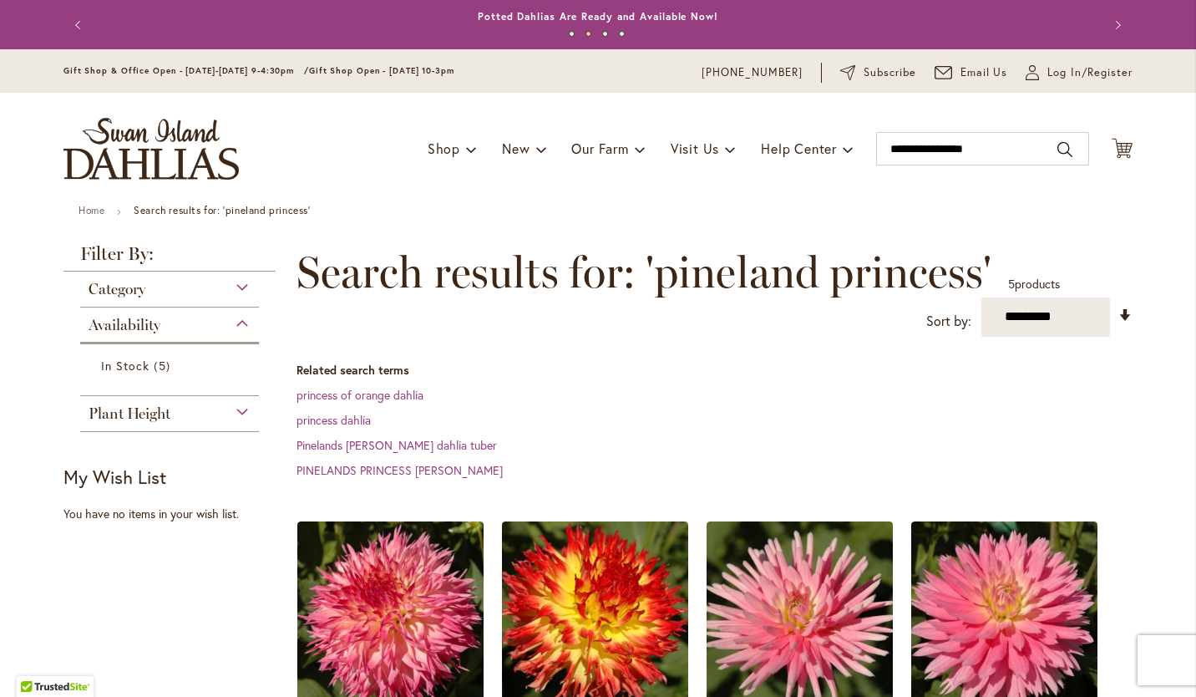
click at [240, 288] on div "Category" at bounding box center [169, 284] width 179 height 27
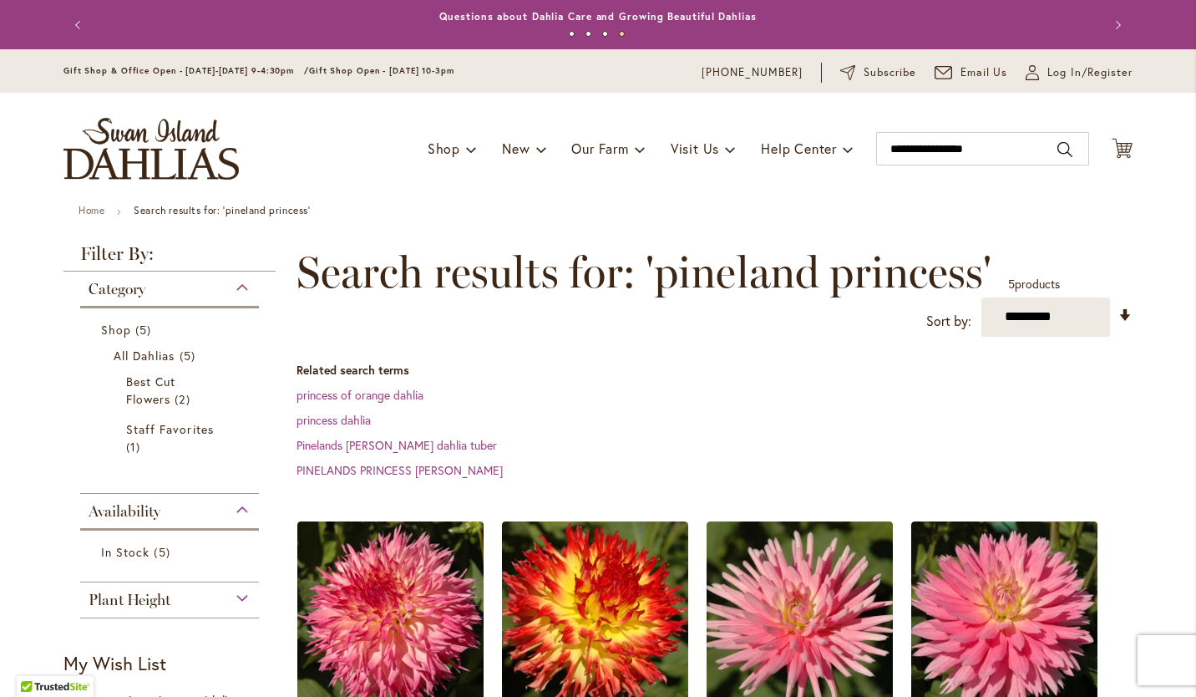
click at [238, 284] on div "Category" at bounding box center [169, 284] width 179 height 27
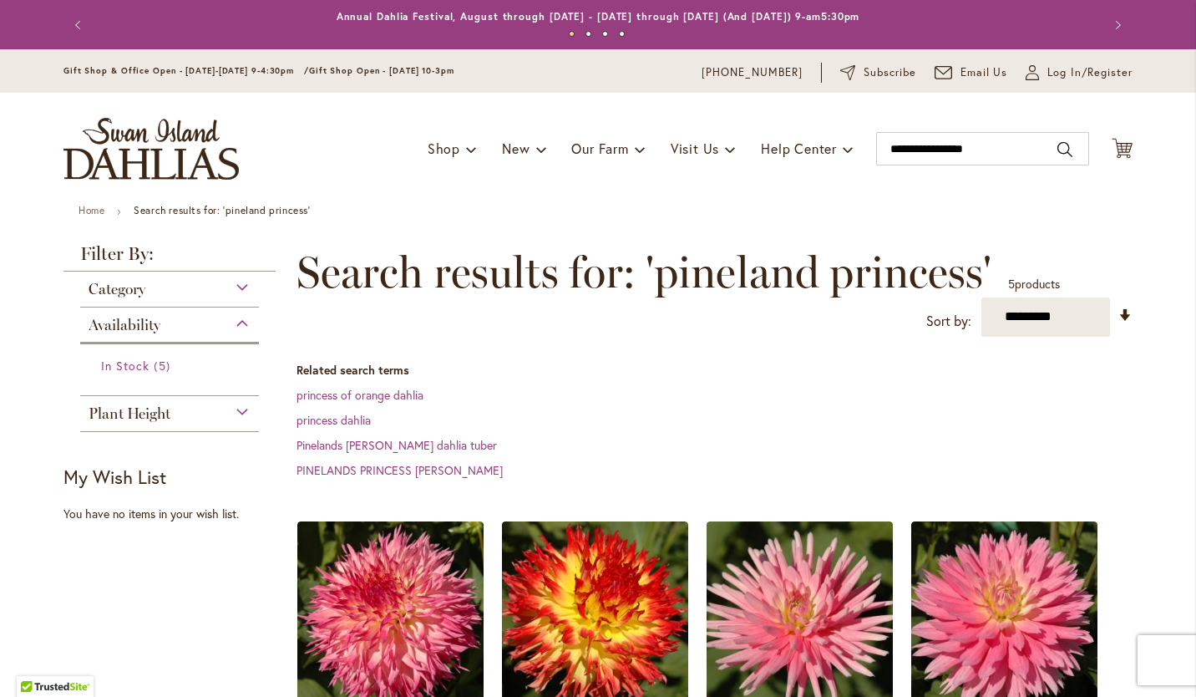
click at [172, 371] on link "In Stock 5 items" at bounding box center [171, 366] width 141 height 18
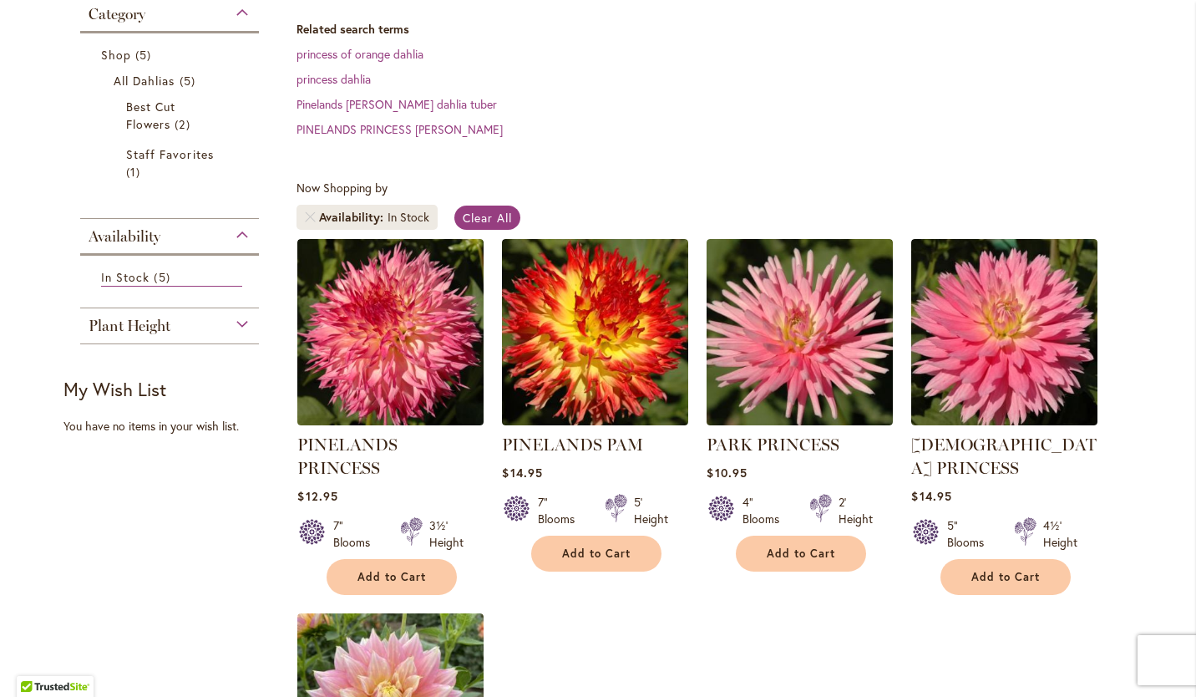
scroll to position [347, 0]
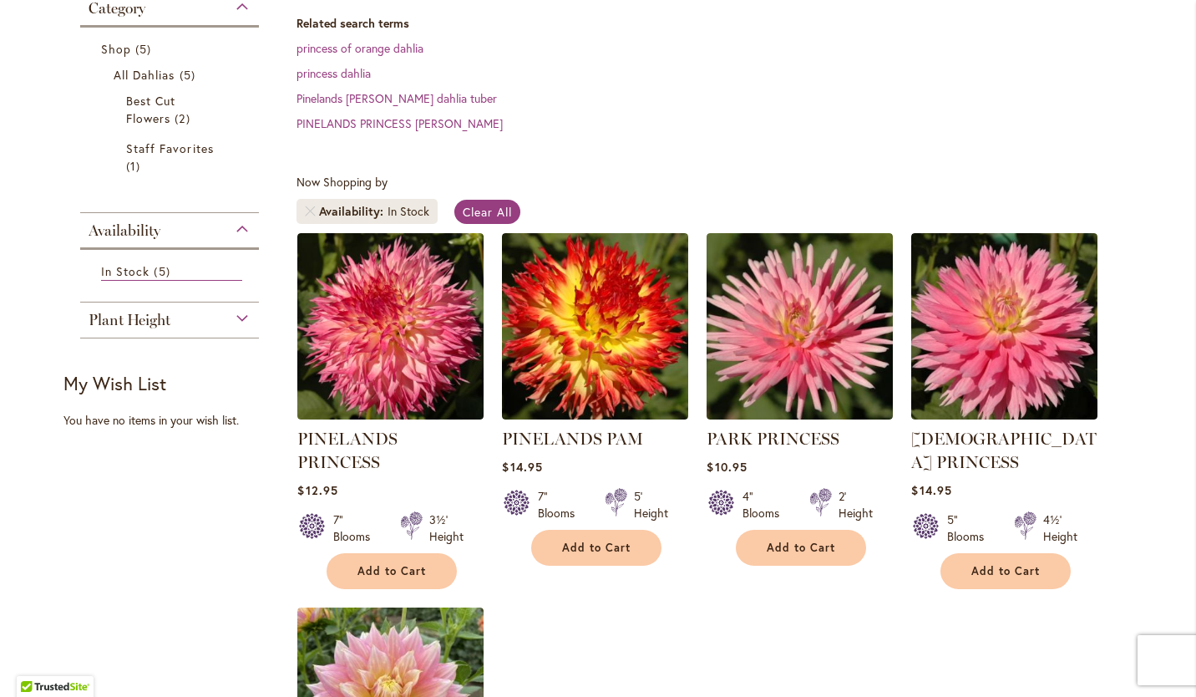
click at [237, 315] on div "Plant Height" at bounding box center [169, 315] width 179 height 27
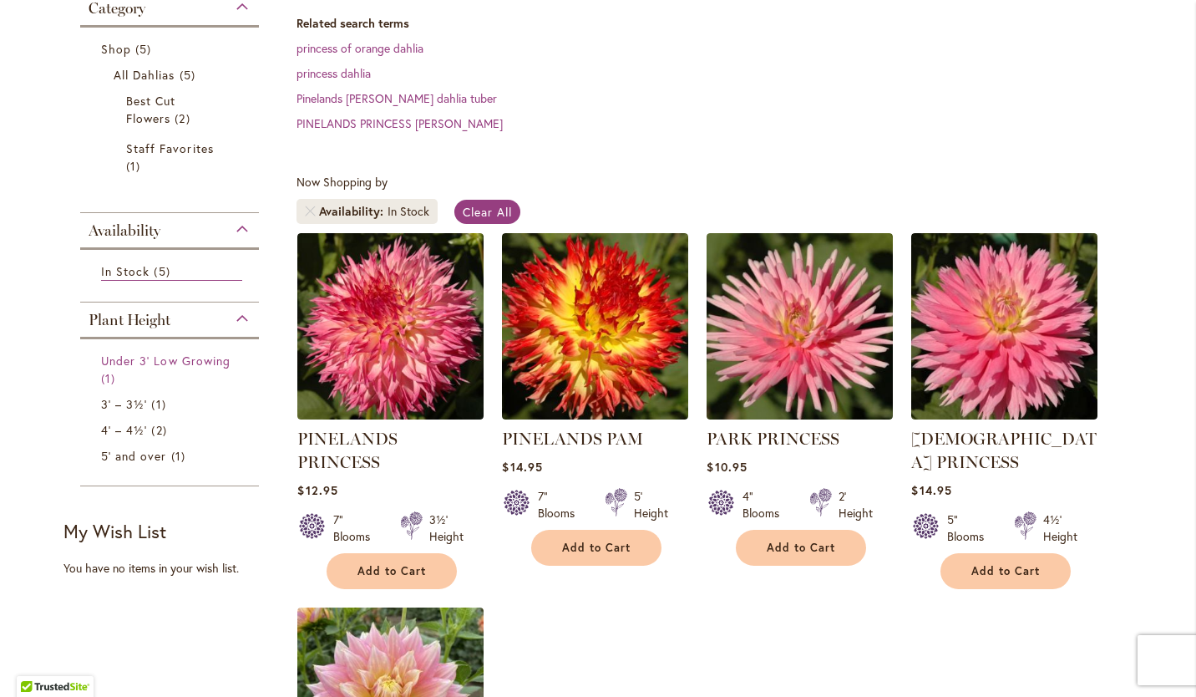
click at [165, 352] on link "Under 3' Low Growing 1 item" at bounding box center [171, 369] width 141 height 35
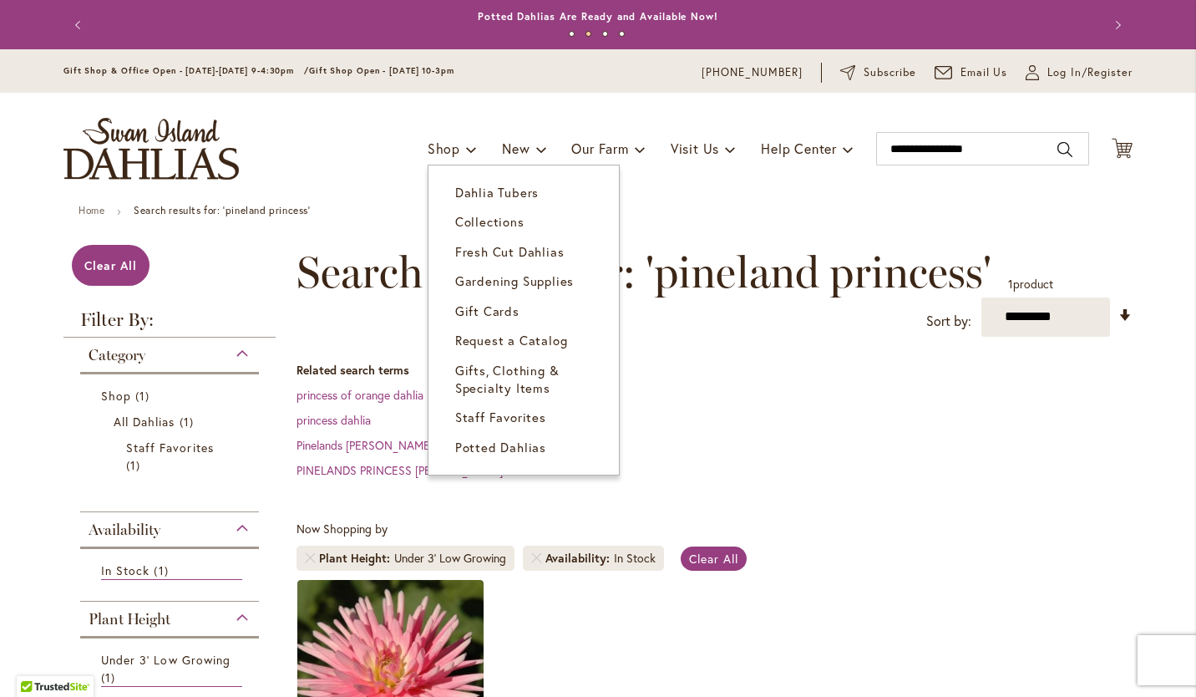
click at [466, 187] on span "Dahlia Tubers" at bounding box center [497, 192] width 84 height 17
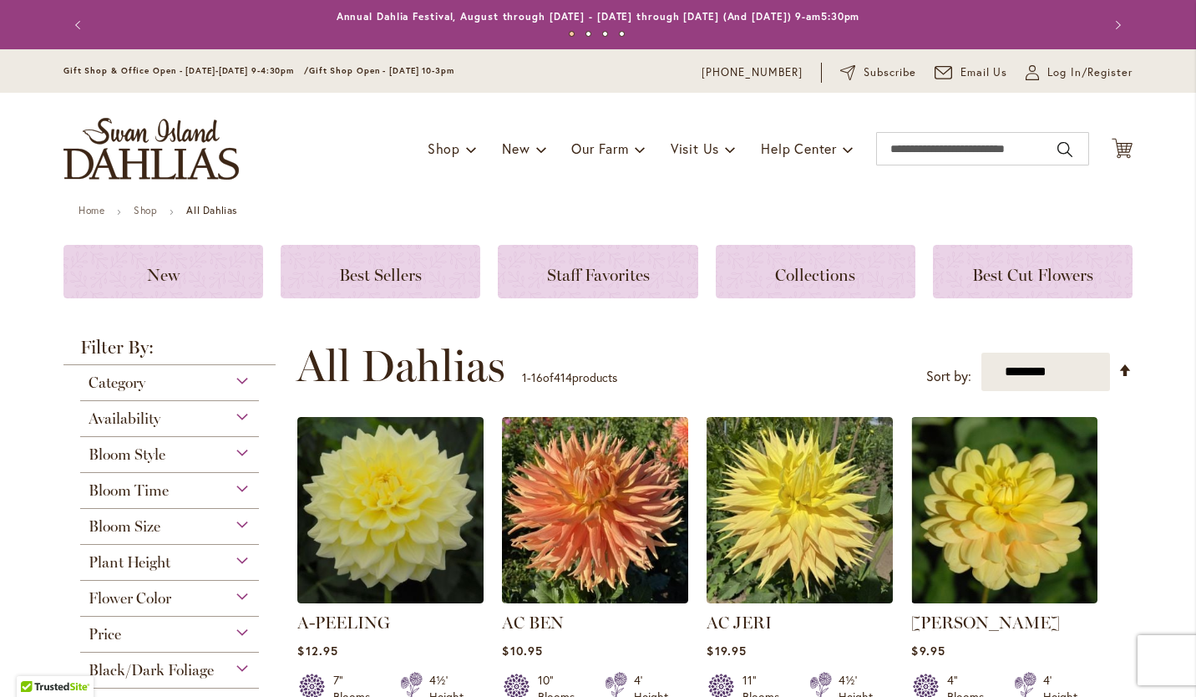
click at [236, 484] on div "Bloom Time" at bounding box center [169, 486] width 179 height 27
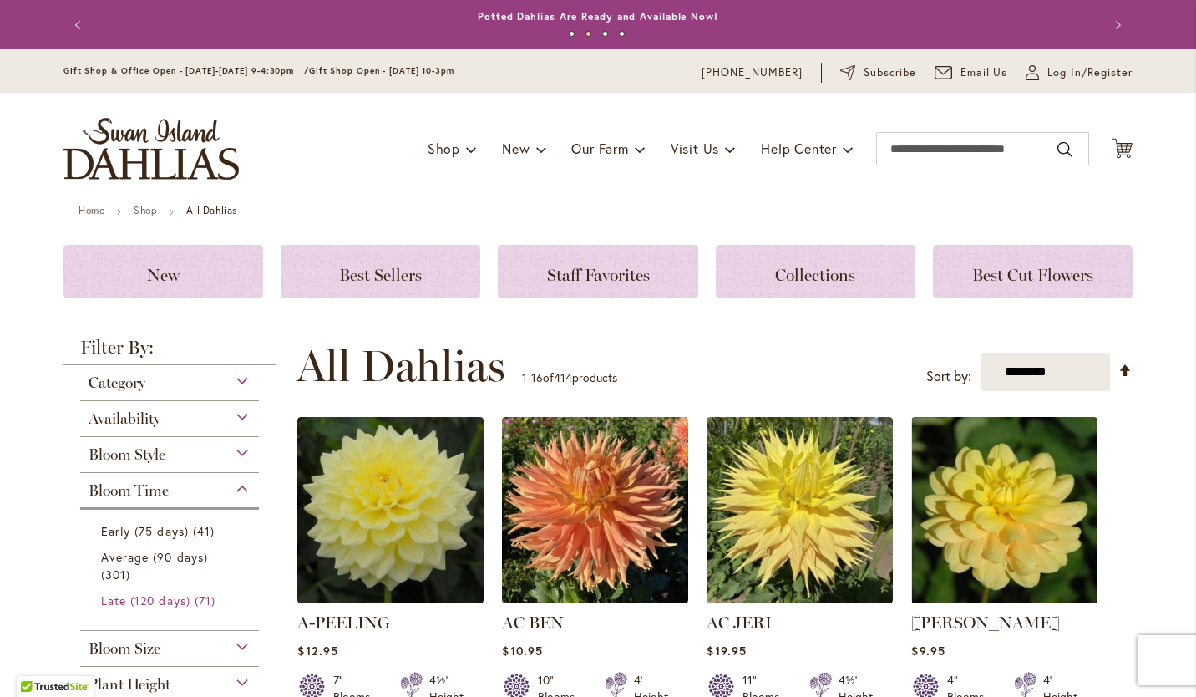
click at [171, 601] on span "Late (120 days)" at bounding box center [145, 600] width 89 height 16
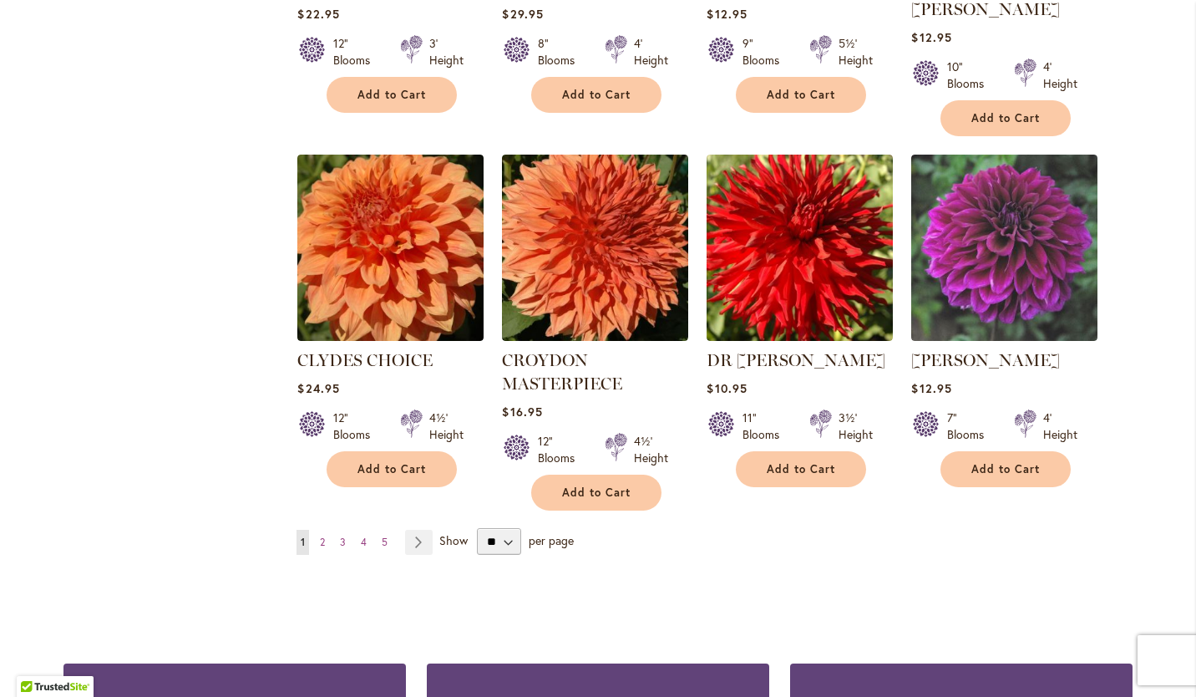
scroll to position [1391, 0]
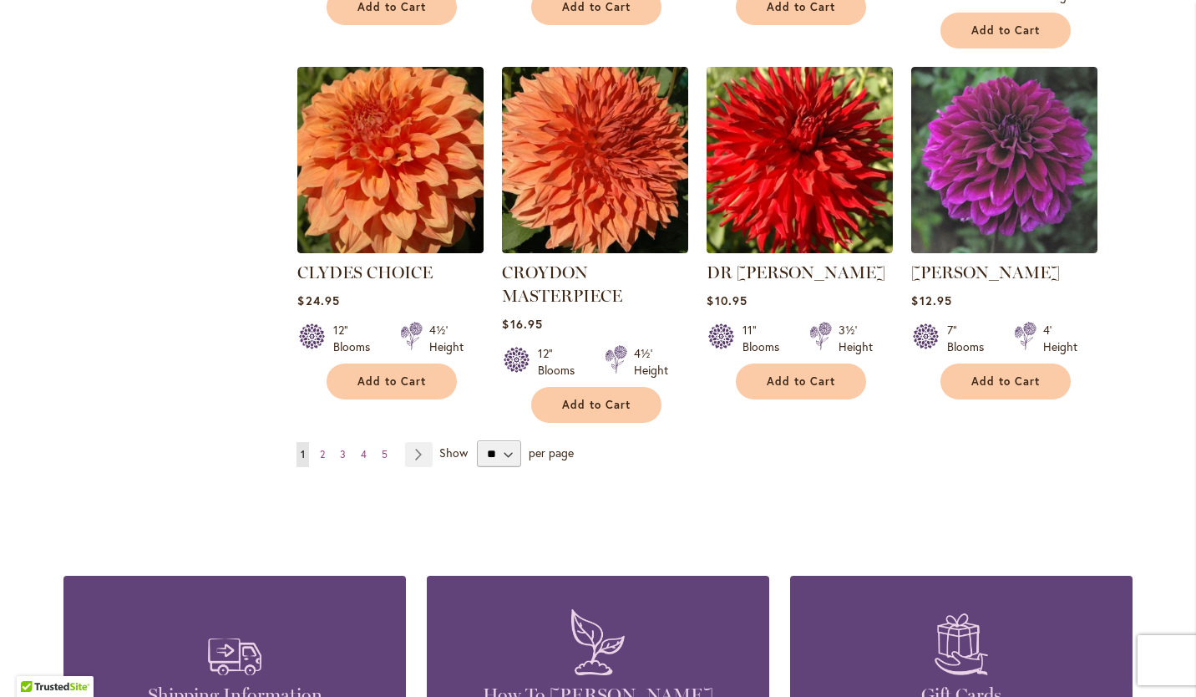
click at [320, 448] on span "2" at bounding box center [322, 454] width 5 height 13
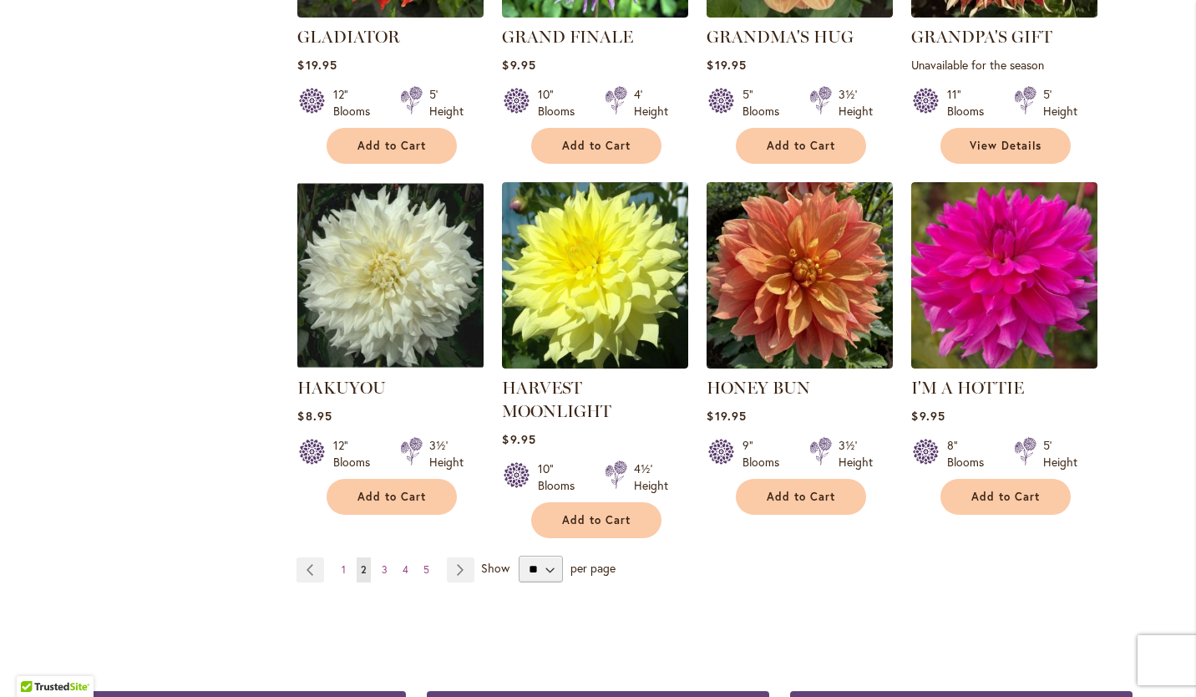
scroll to position [1305, 0]
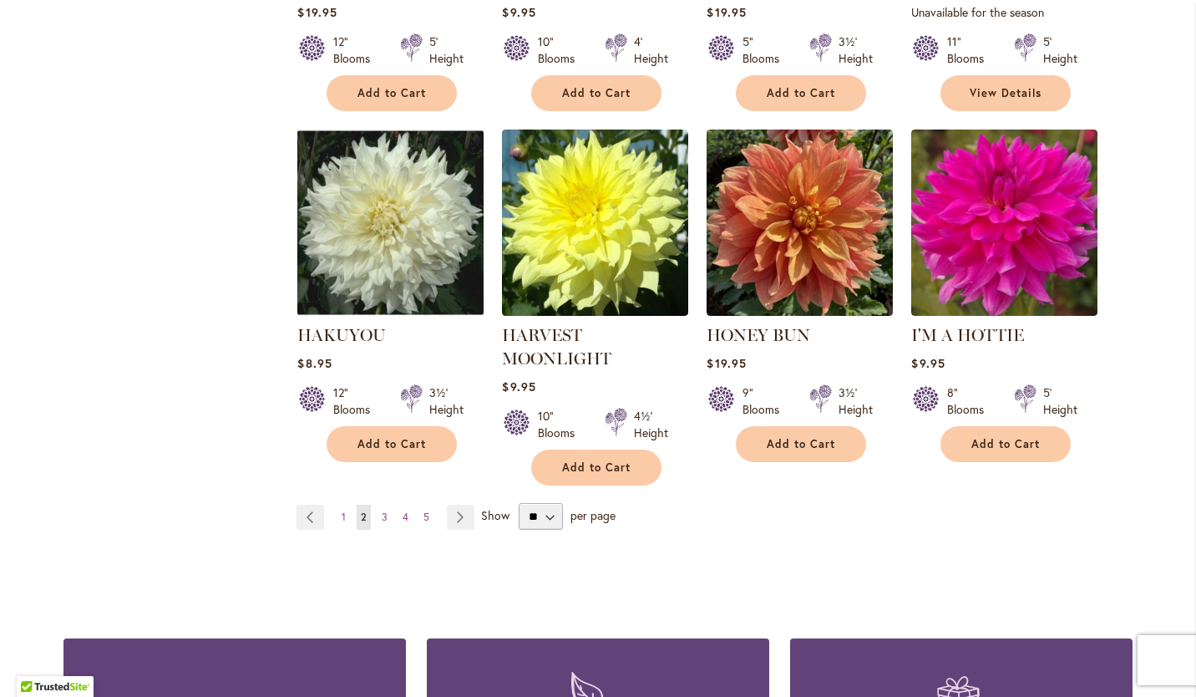
click at [382, 510] on span "3" at bounding box center [385, 516] width 6 height 13
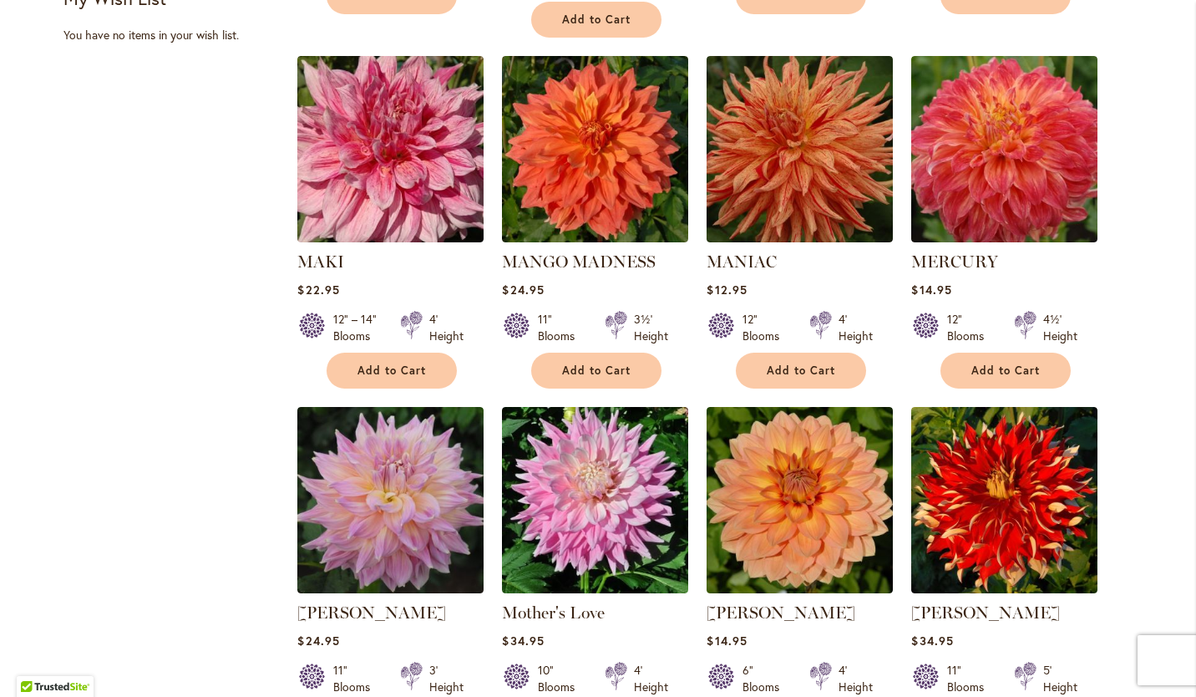
scroll to position [1180, 0]
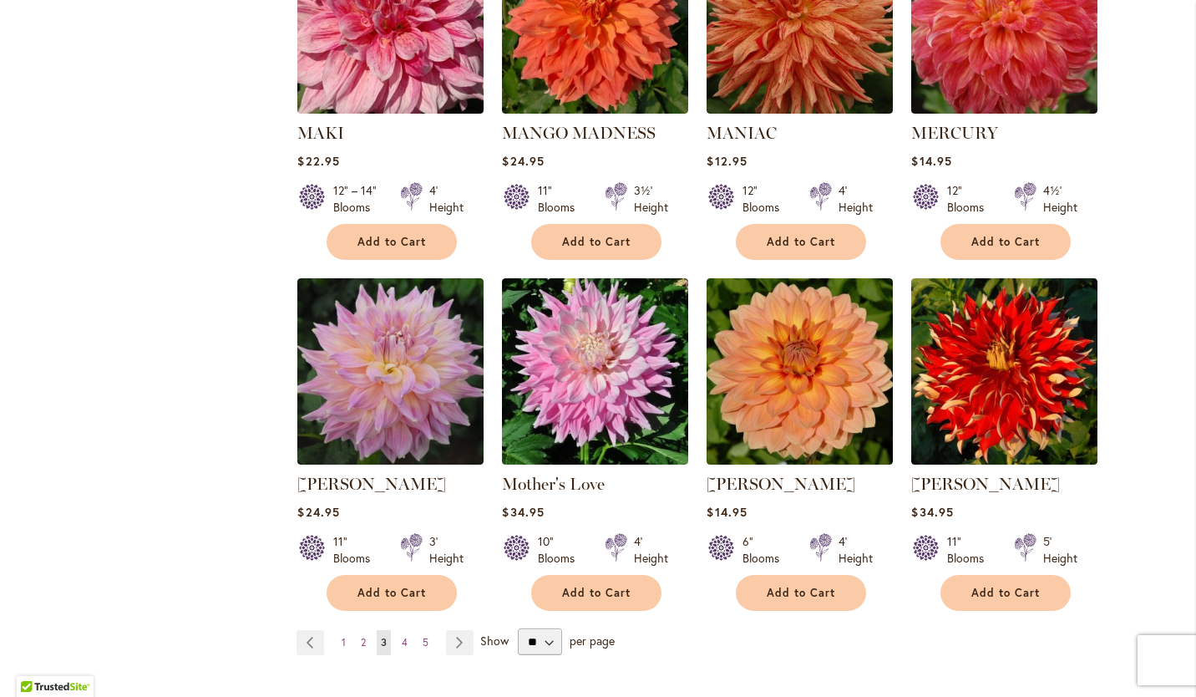
click at [402, 636] on span "4" at bounding box center [405, 642] width 6 height 13
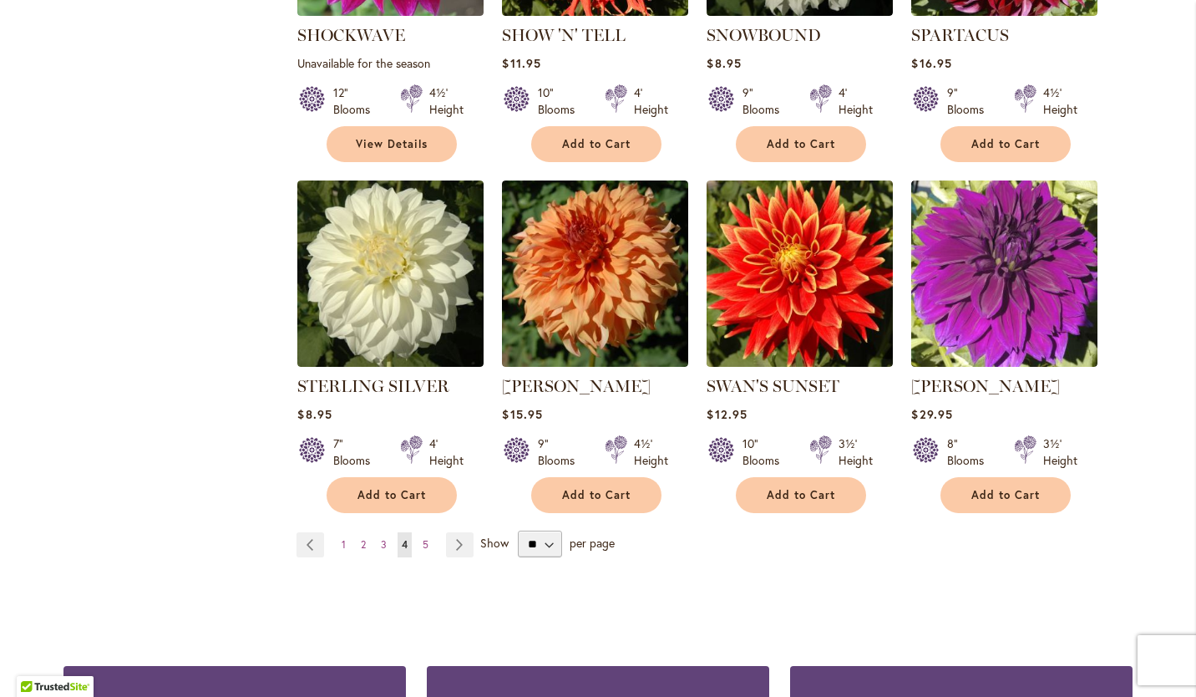
scroll to position [1306, 0]
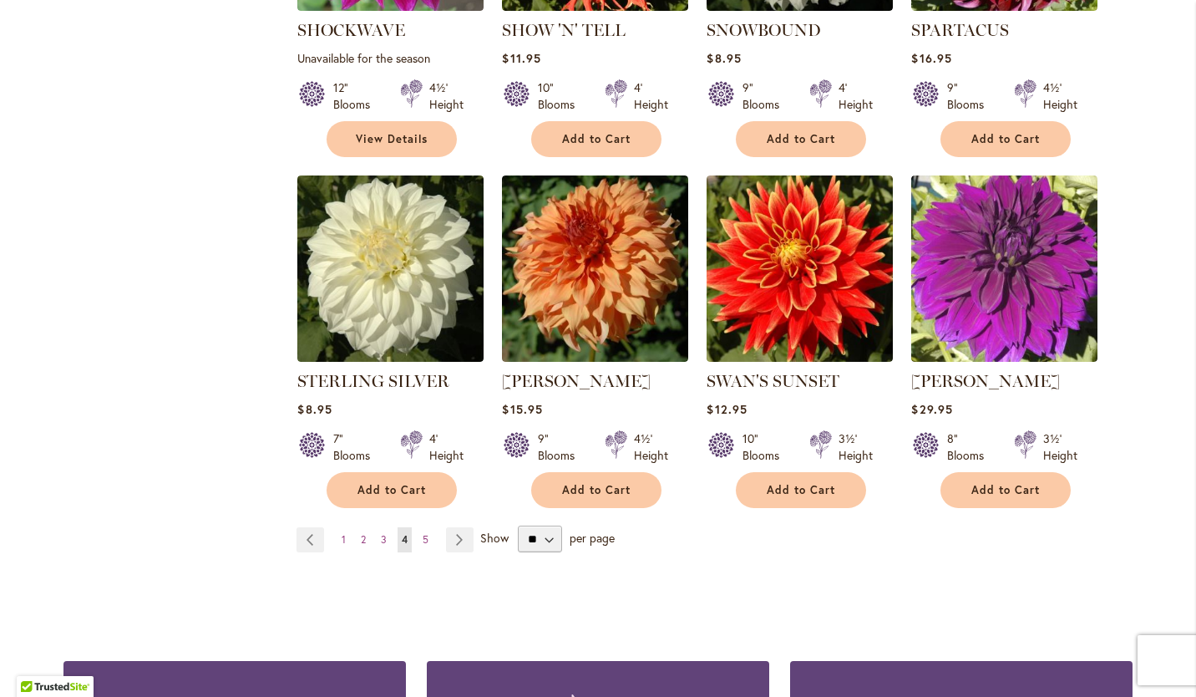
click at [423, 533] on span "5" at bounding box center [426, 539] width 6 height 13
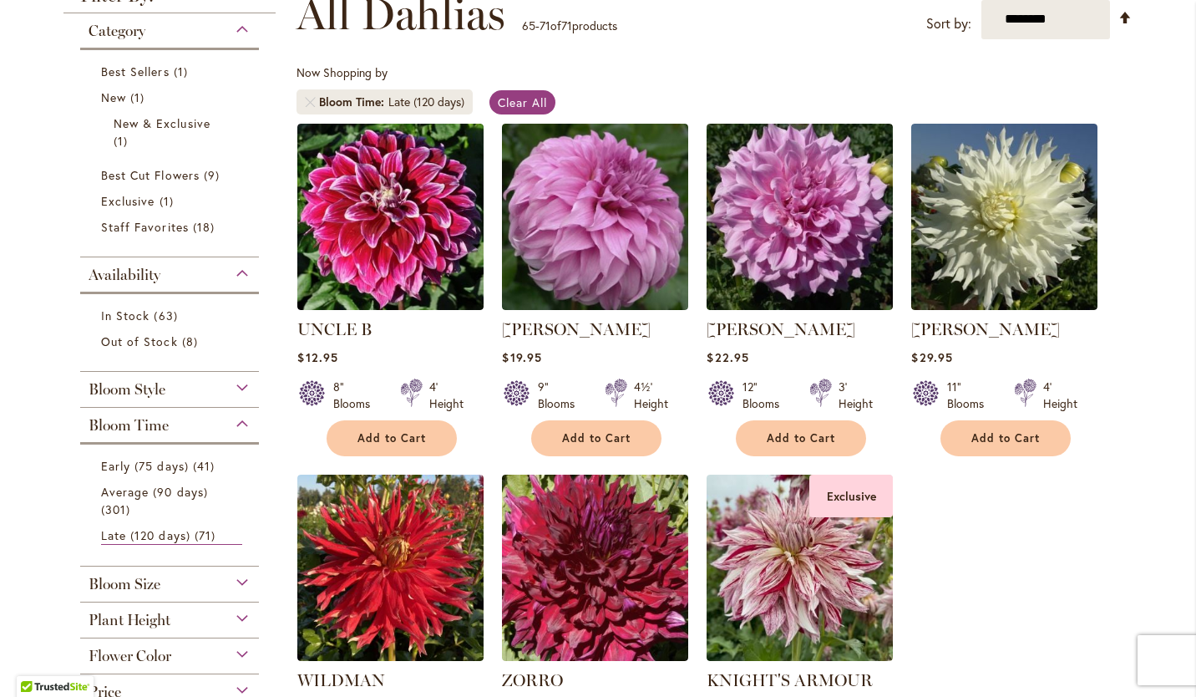
scroll to position [412, 0]
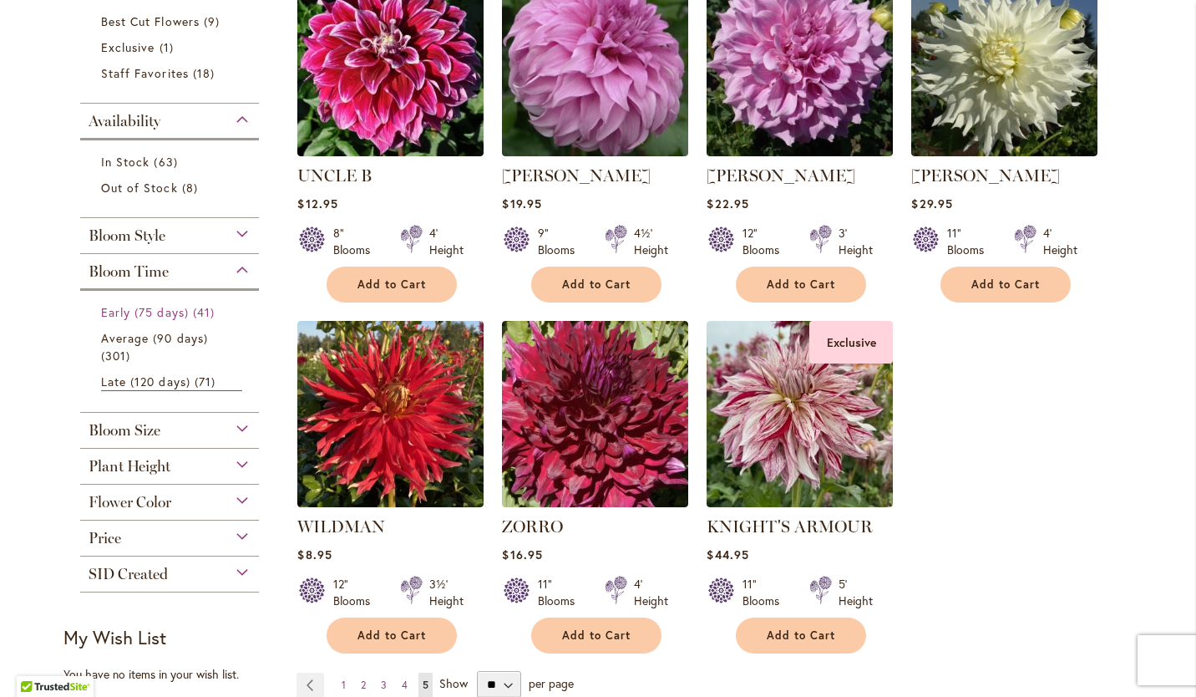
click at [127, 306] on span "Early (75 days)" at bounding box center [145, 312] width 88 height 16
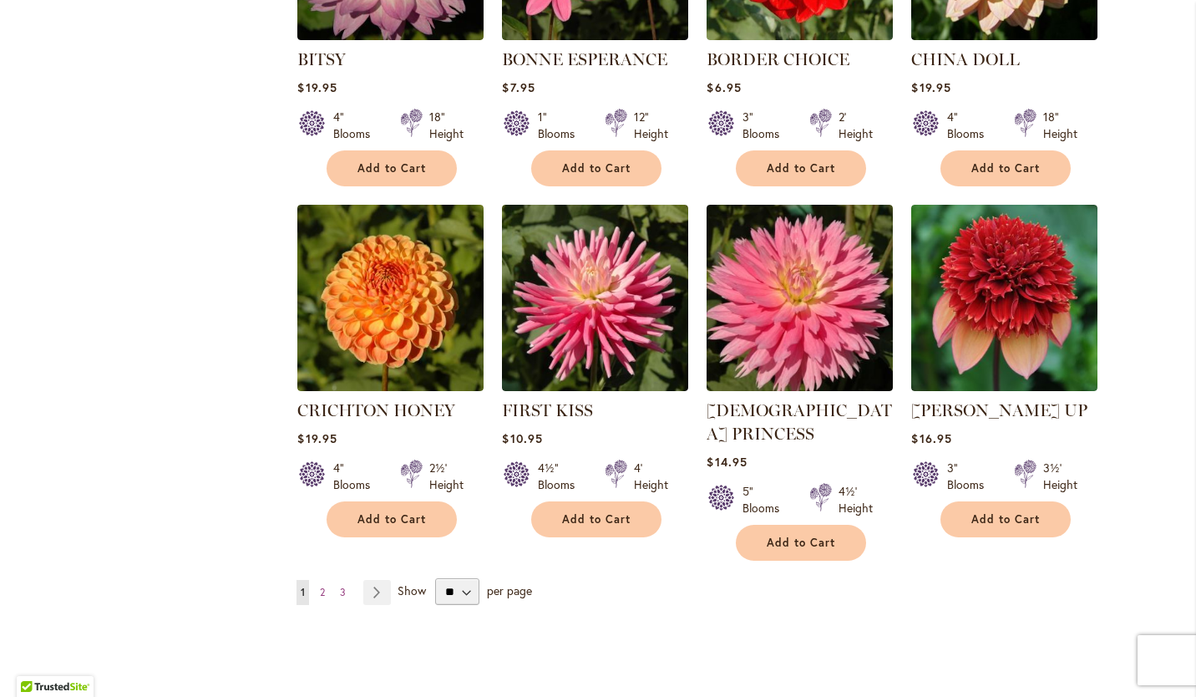
scroll to position [1346, 0]
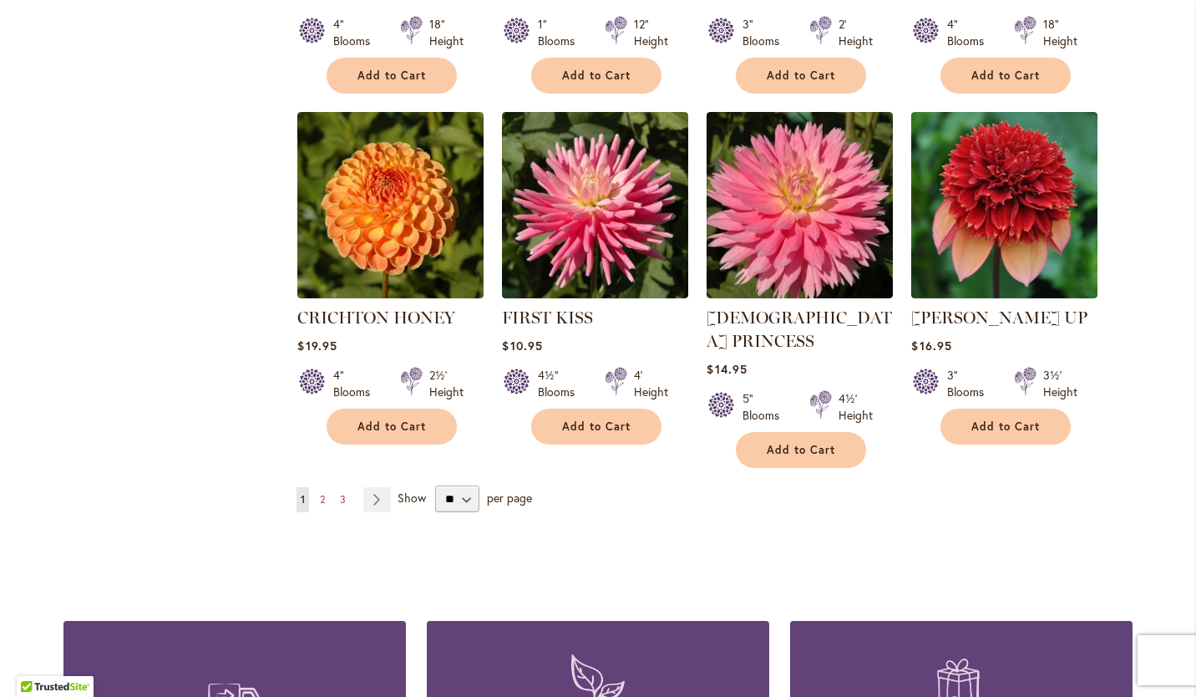
click at [316, 487] on link "Page 2" at bounding box center [322, 499] width 13 height 25
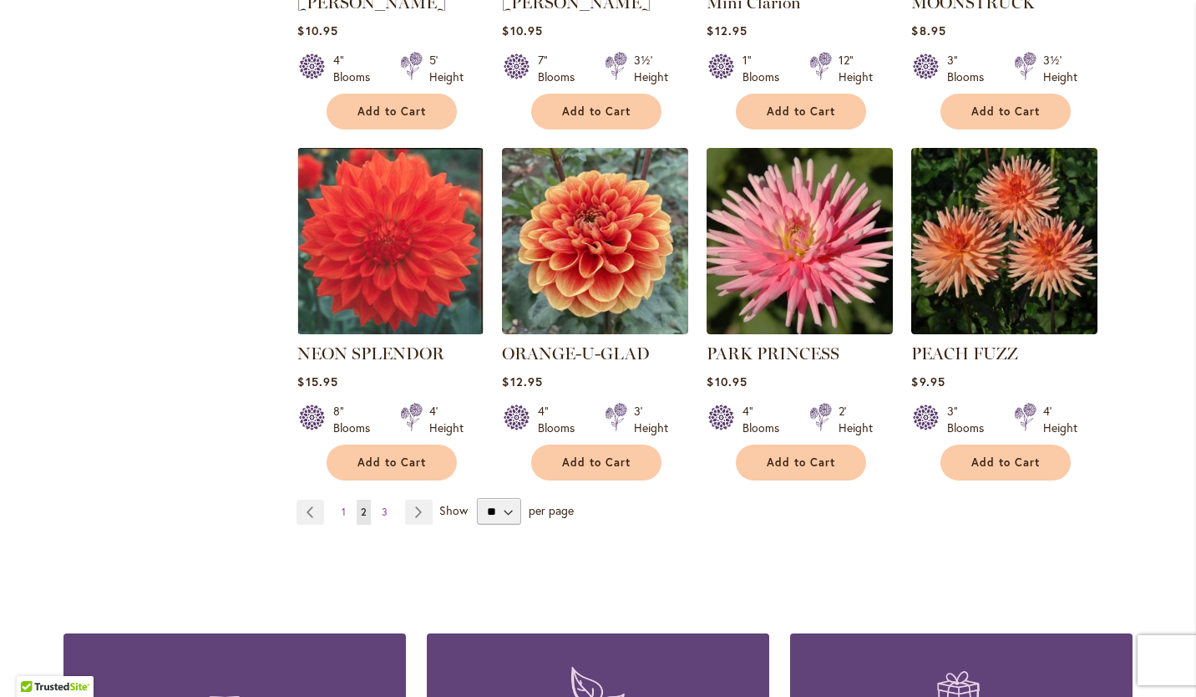
scroll to position [1340, 0]
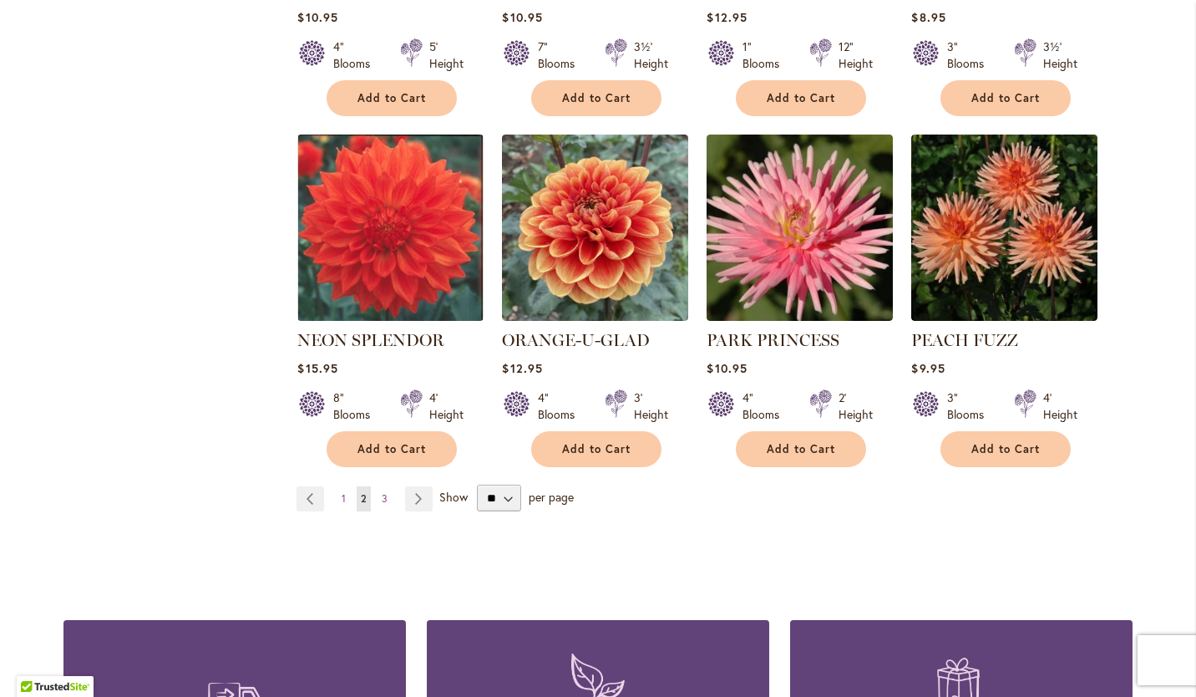
click at [382, 492] on span "3" at bounding box center [385, 498] width 6 height 13
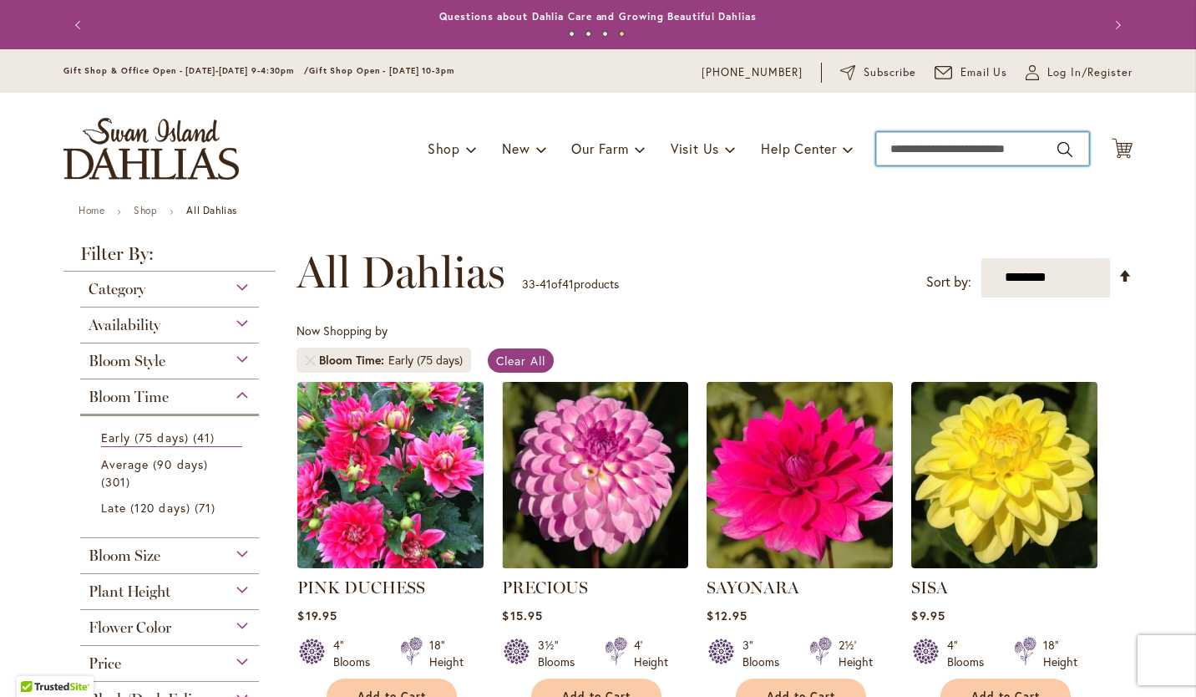
click at [952, 143] on input "Search" at bounding box center [982, 148] width 213 height 33
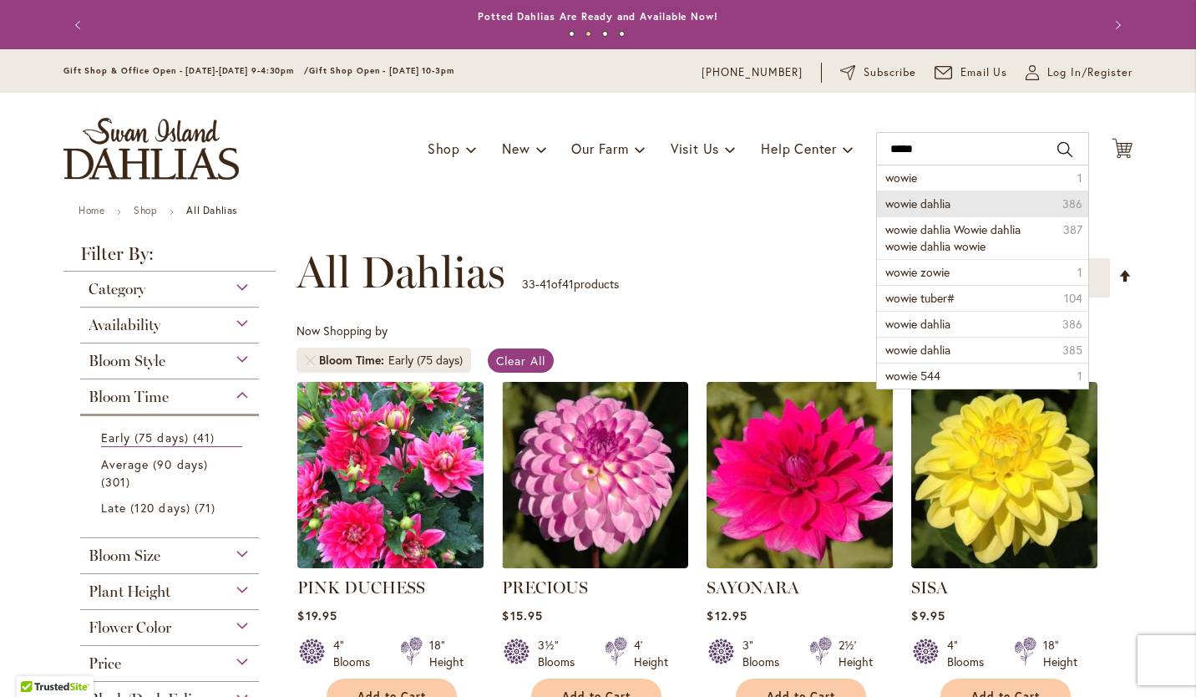
click at [918, 199] on span "wowie dahlia" at bounding box center [918, 203] width 65 height 16
type input "**********"
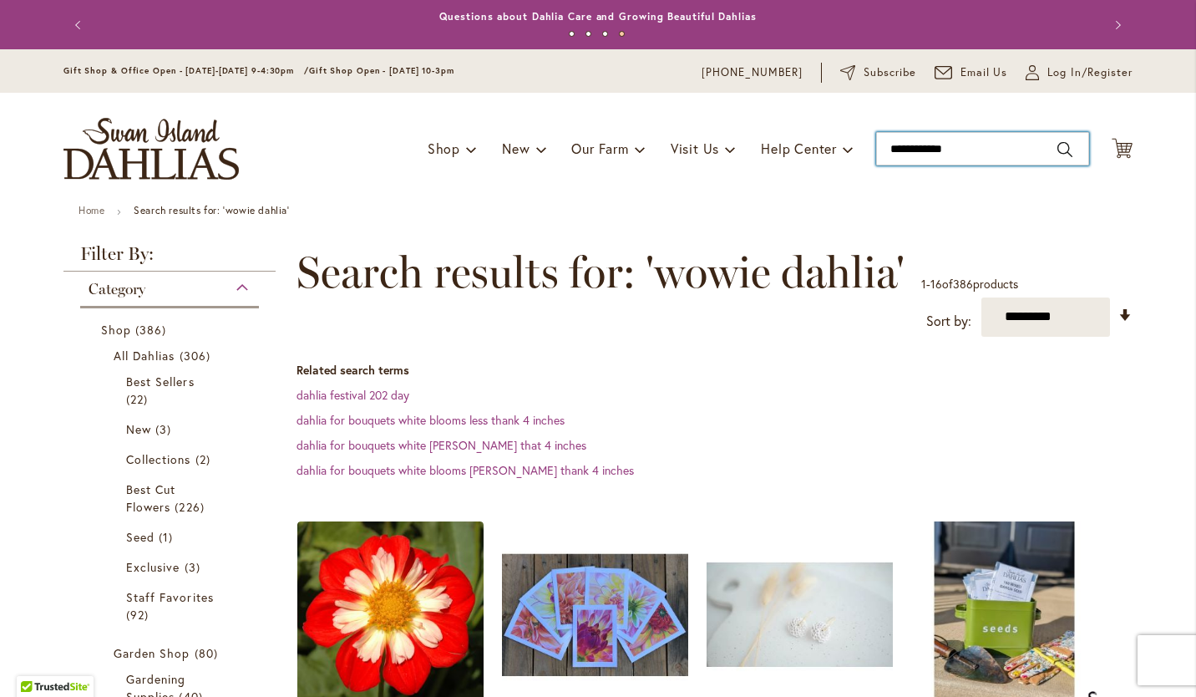
click at [1007, 142] on input "**********" at bounding box center [982, 148] width 213 height 33
type input "*"
click at [152, 487] on span "Best Cut Flowers" at bounding box center [150, 497] width 49 height 33
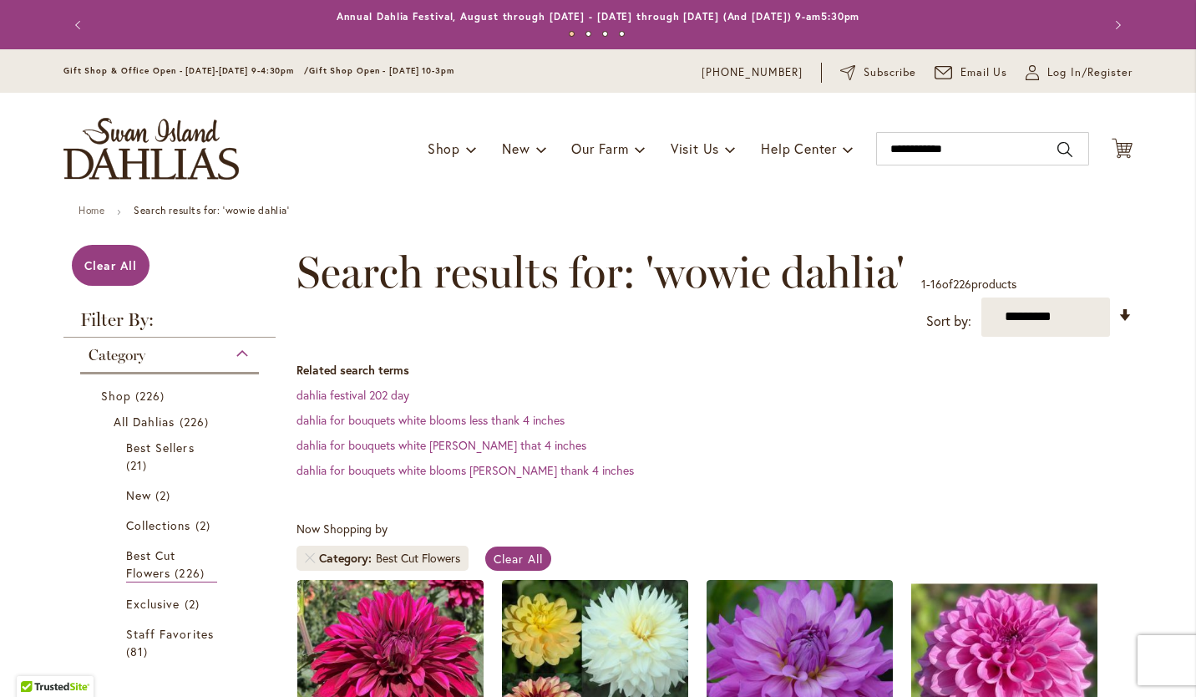
click at [1079, 317] on select "**********" at bounding box center [1046, 316] width 129 height 39
select select "*****"
click at [982, 297] on select "**********" at bounding box center [1046, 316] width 129 height 39
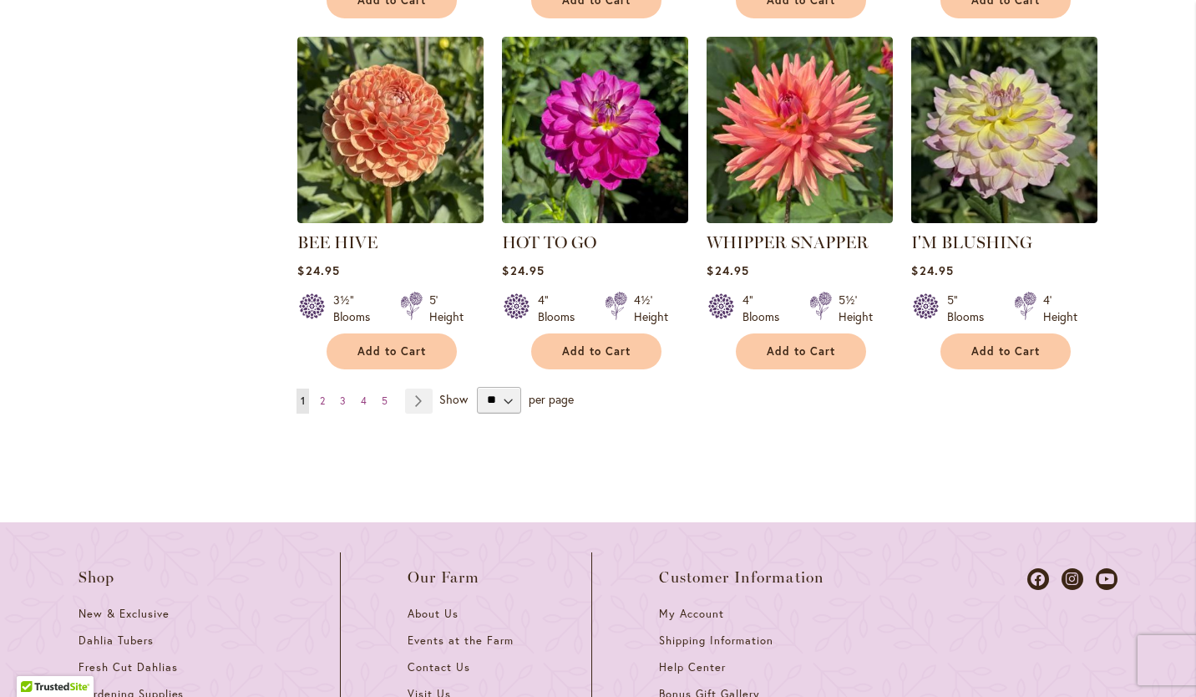
scroll to position [1677, 0]
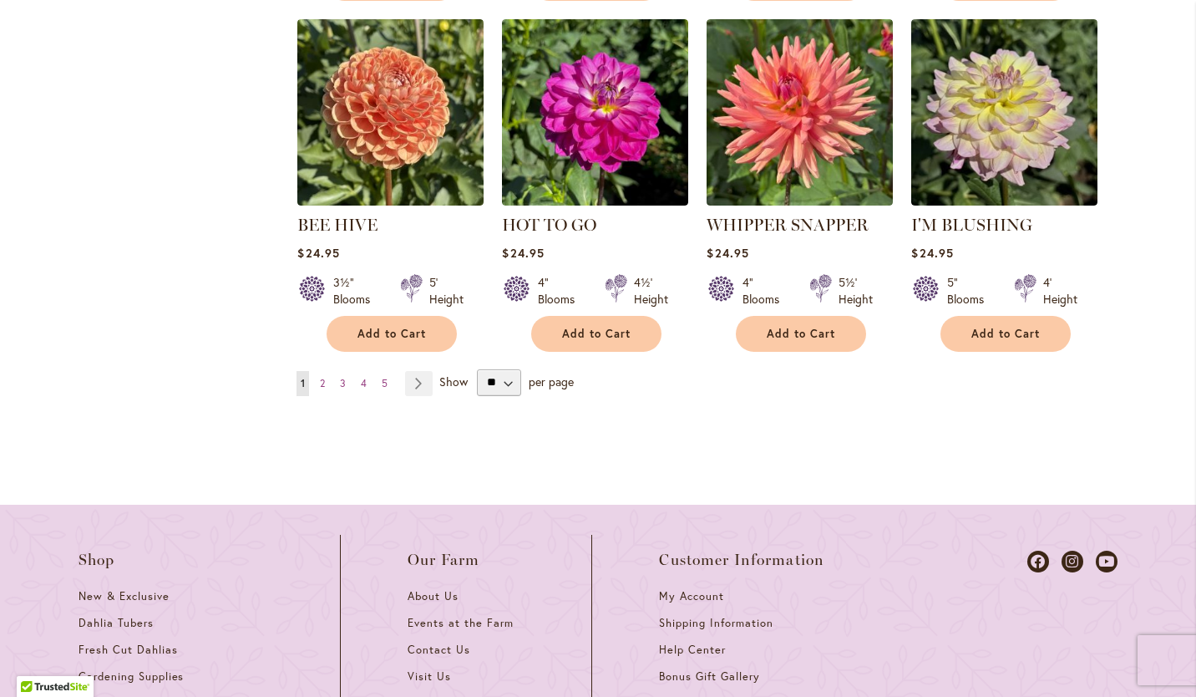
click at [320, 379] on span "2" at bounding box center [322, 383] width 5 height 13
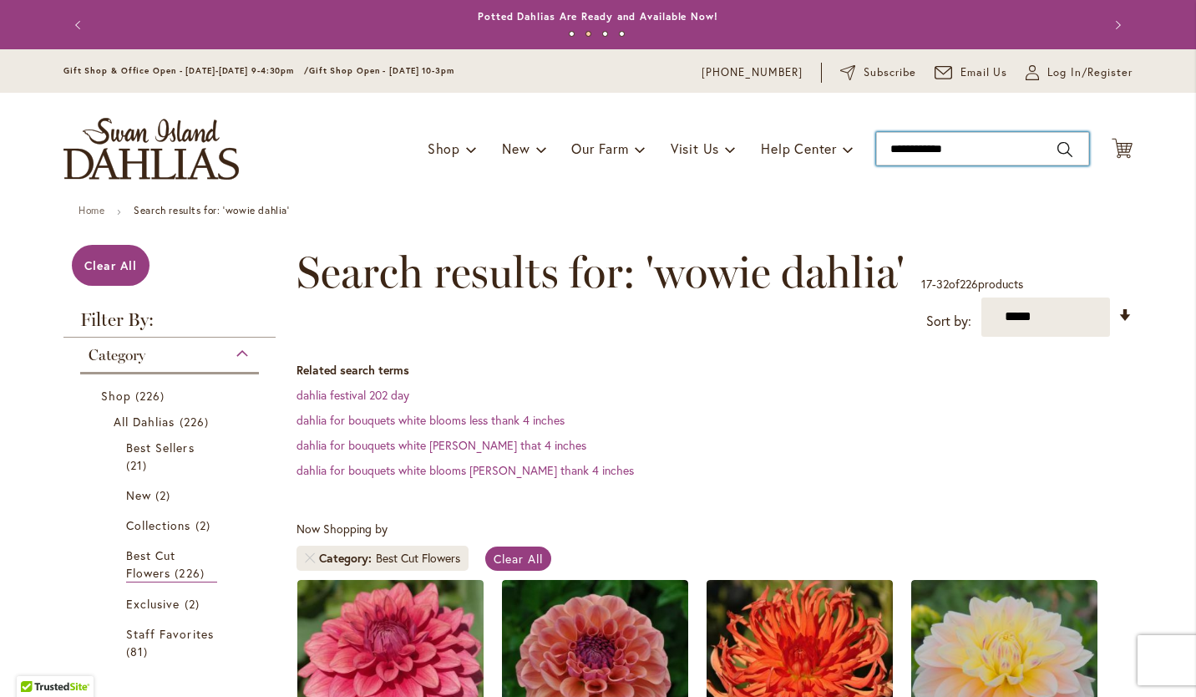
click at [1026, 156] on input "**********" at bounding box center [982, 148] width 213 height 33
type input "*"
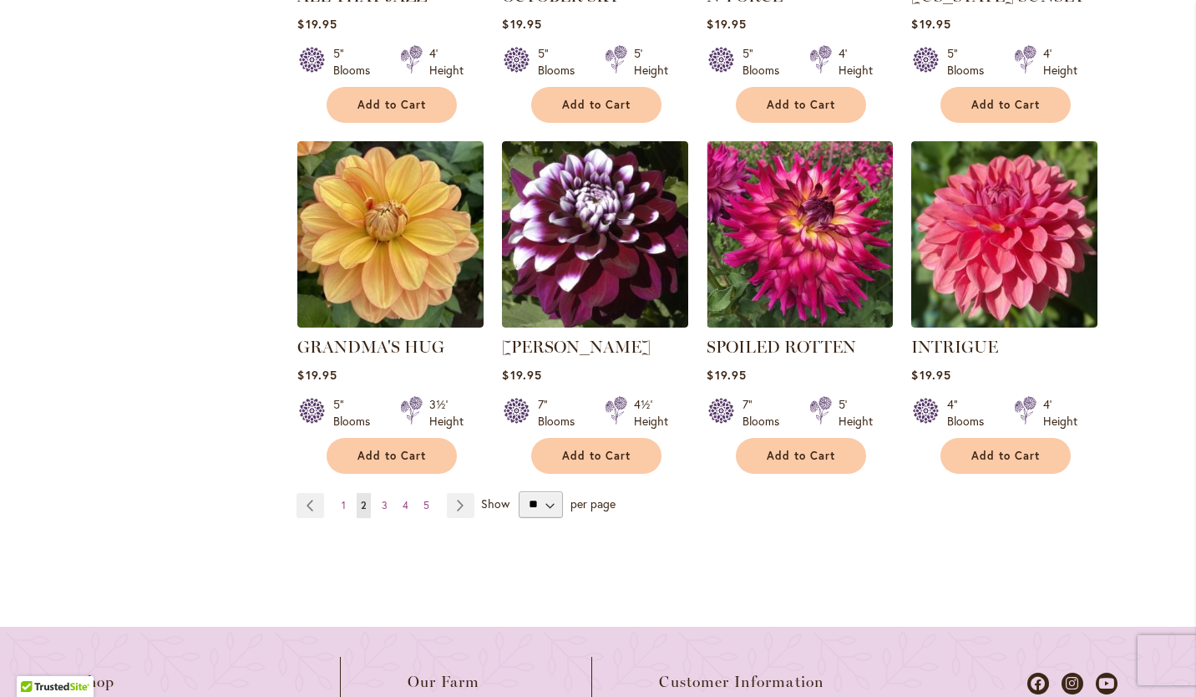
scroll to position [1505, 0]
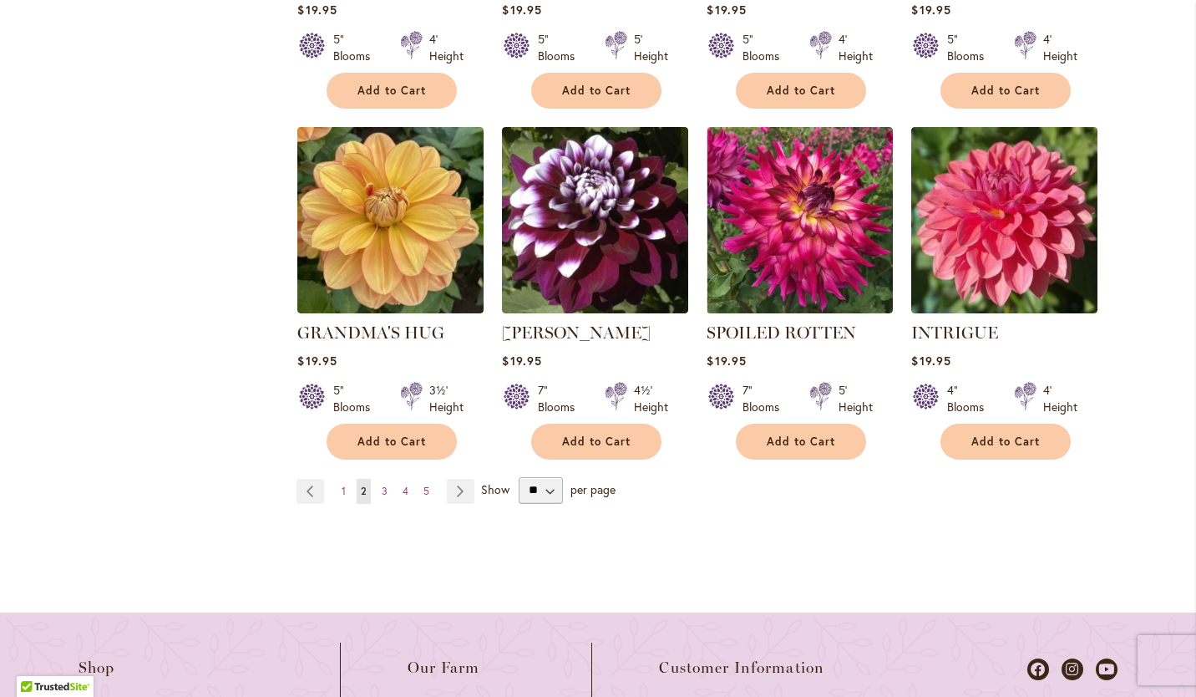
click at [382, 485] on span "3" at bounding box center [385, 491] width 6 height 13
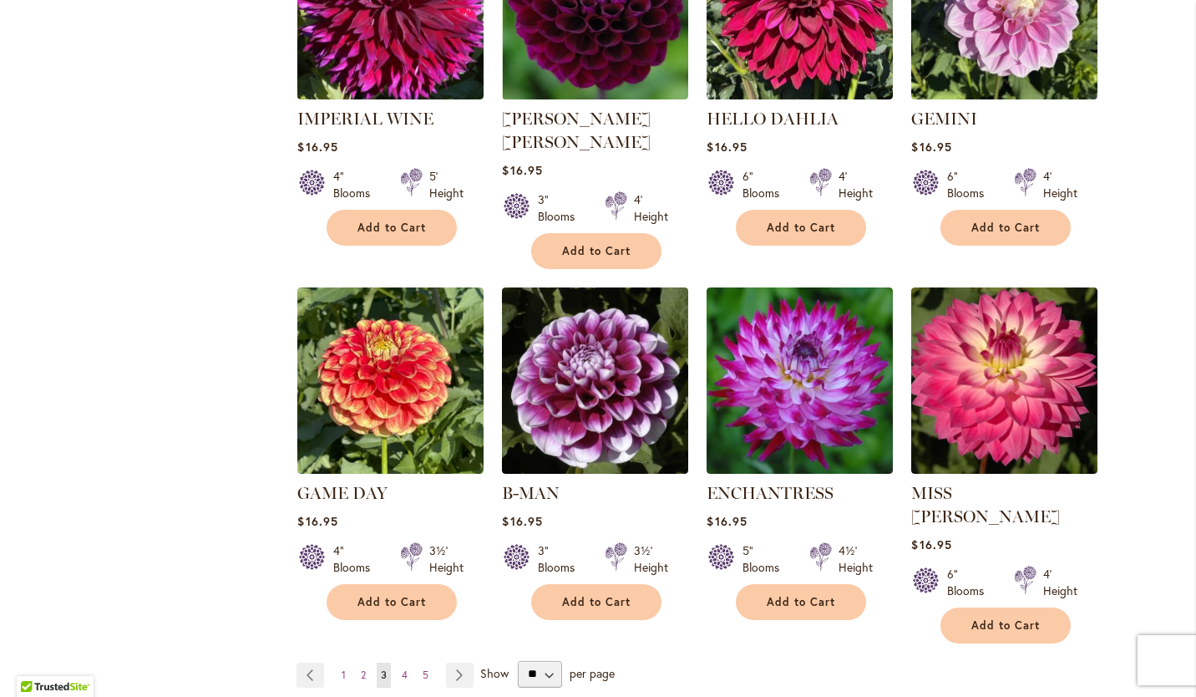
scroll to position [1429, 0]
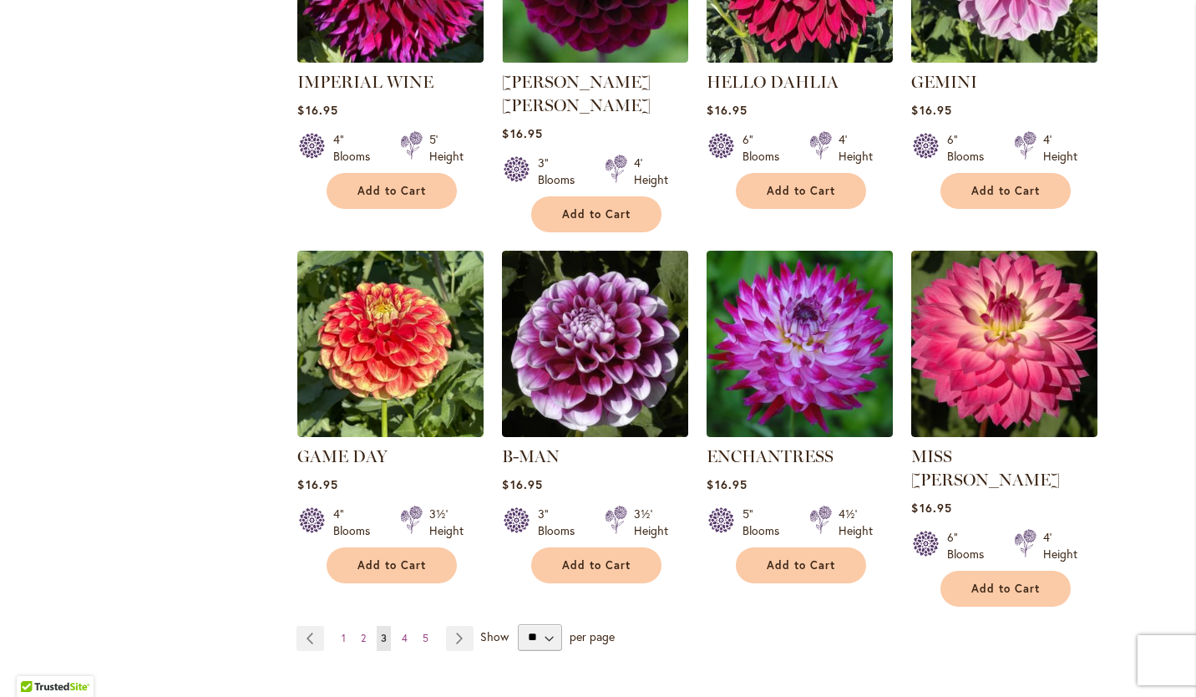
click at [342, 632] on span "1" at bounding box center [344, 638] width 4 height 13
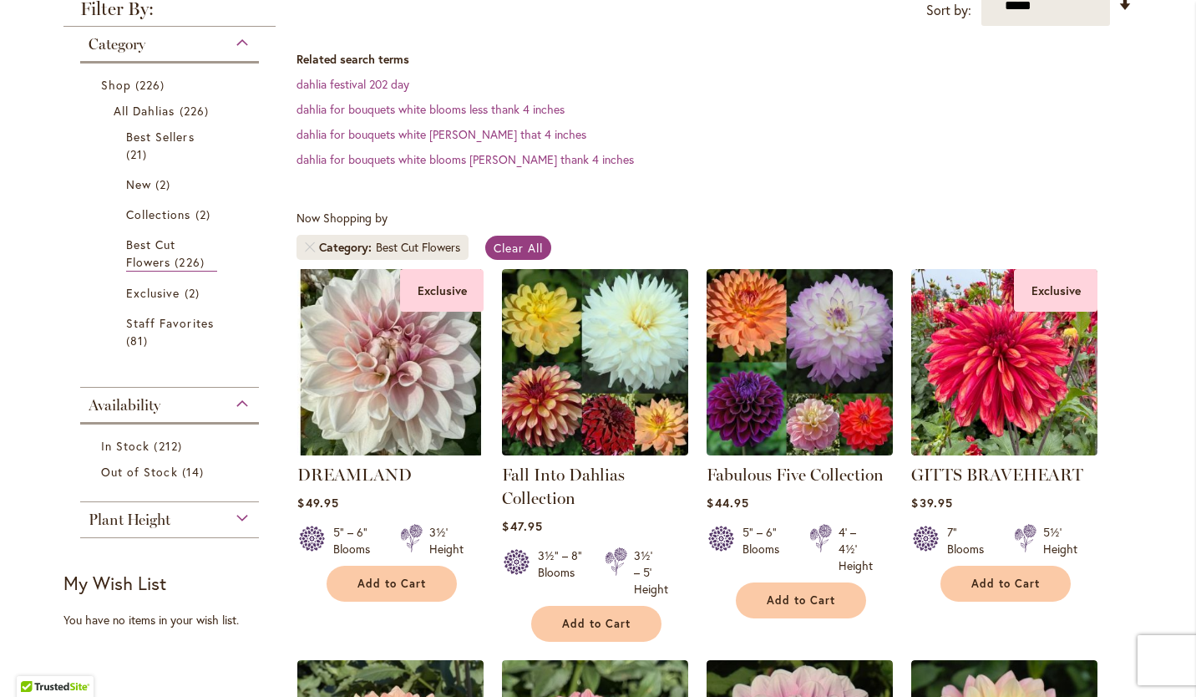
scroll to position [282, 0]
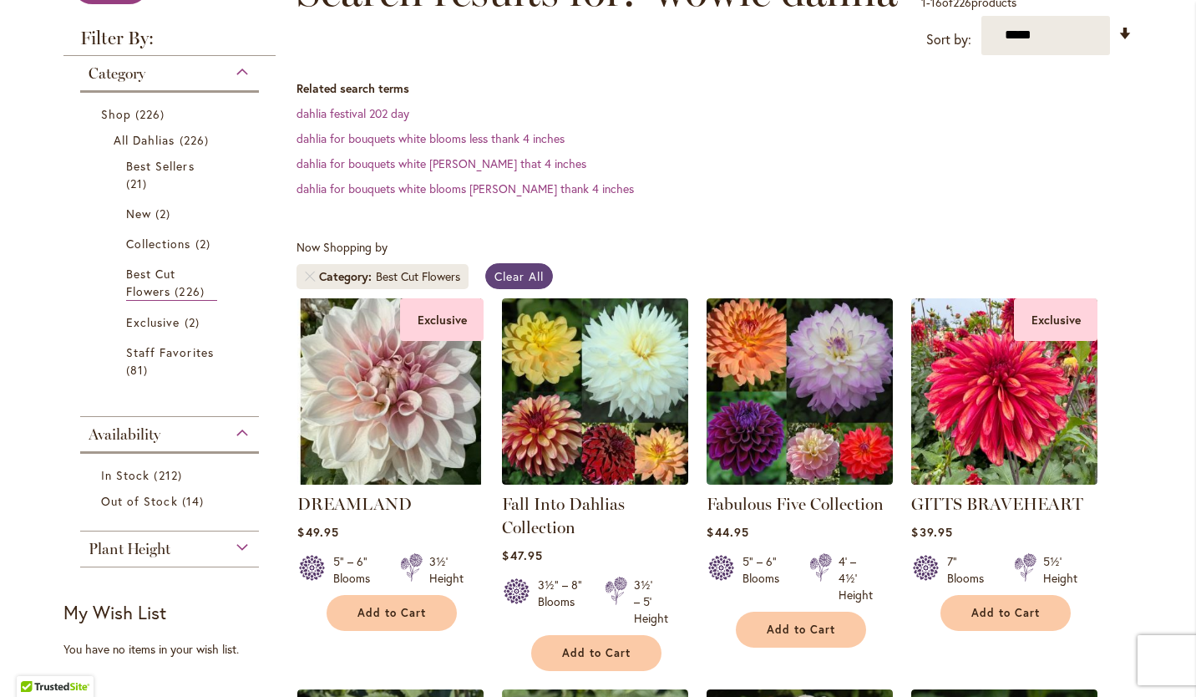
click at [504, 269] on span "Clear All" at bounding box center [519, 276] width 49 height 16
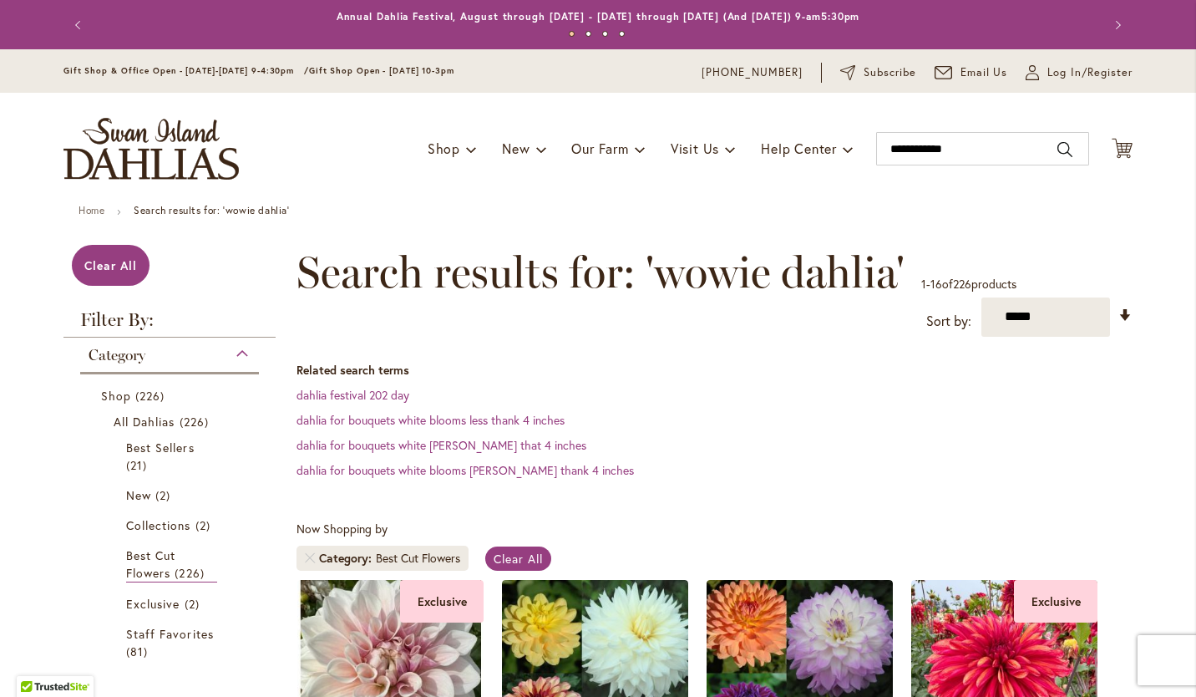
scroll to position [227, 0]
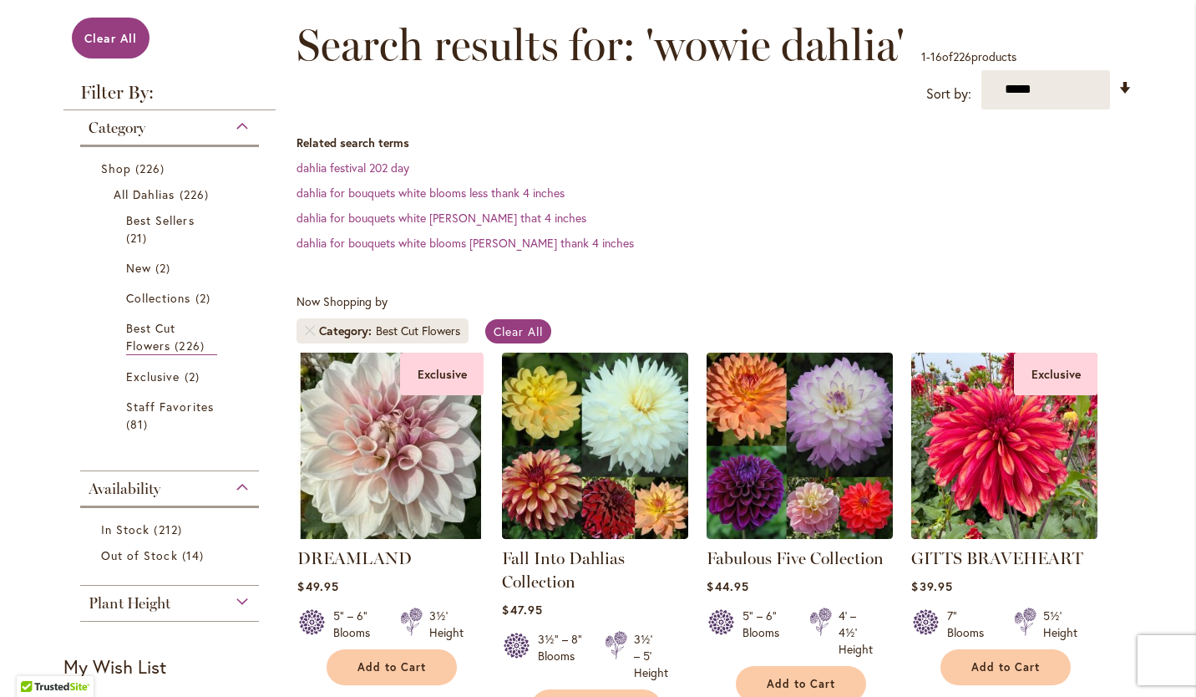
click at [119, 330] on li "Best Cut Flowers 226 items" at bounding box center [170, 337] width 112 height 44
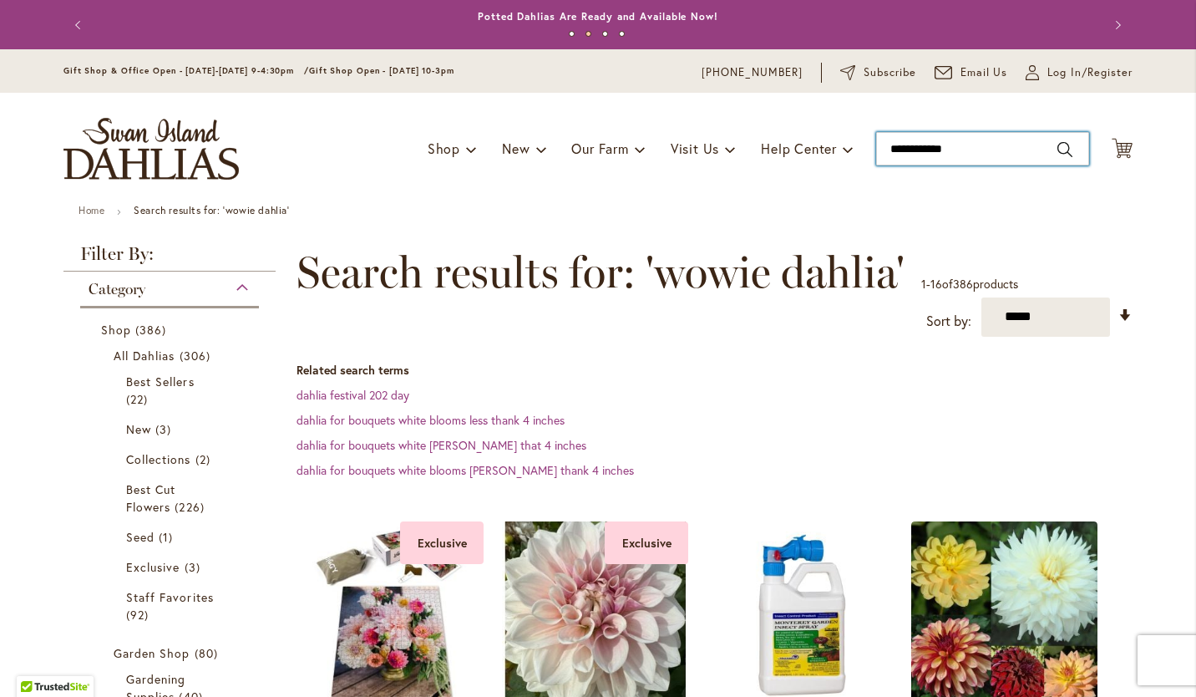
click at [975, 151] on input "**********" at bounding box center [982, 148] width 213 height 33
type input "*"
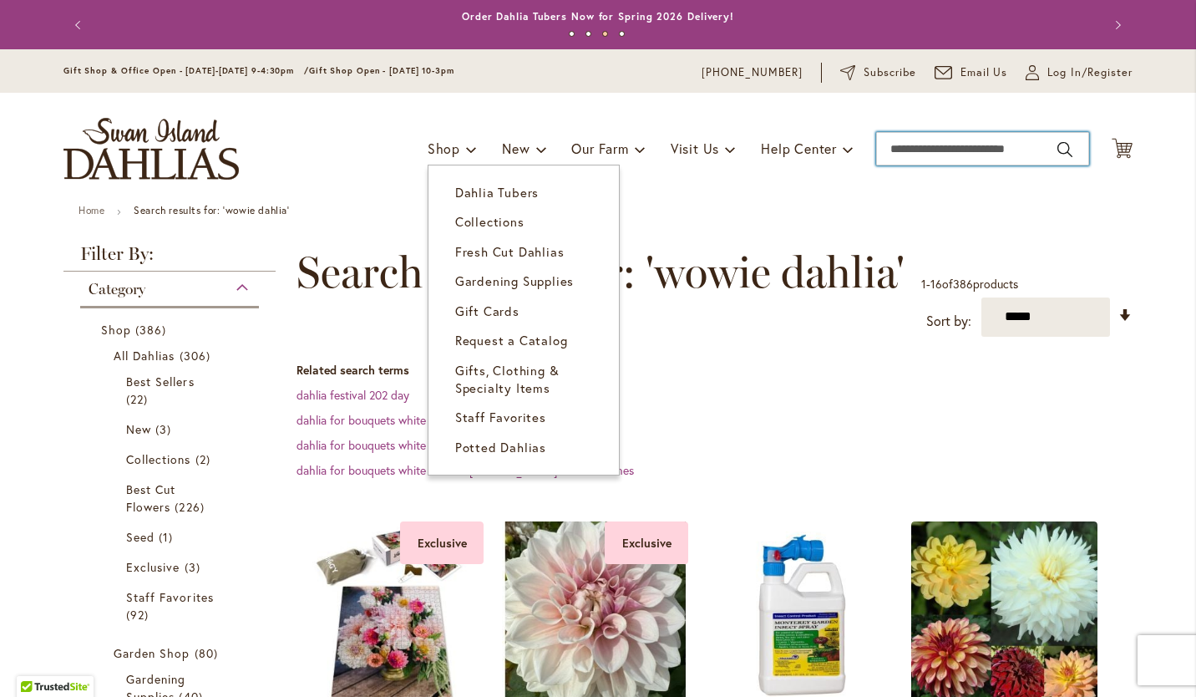
click at [459, 190] on span "Dahlia Tubers" at bounding box center [497, 192] width 84 height 17
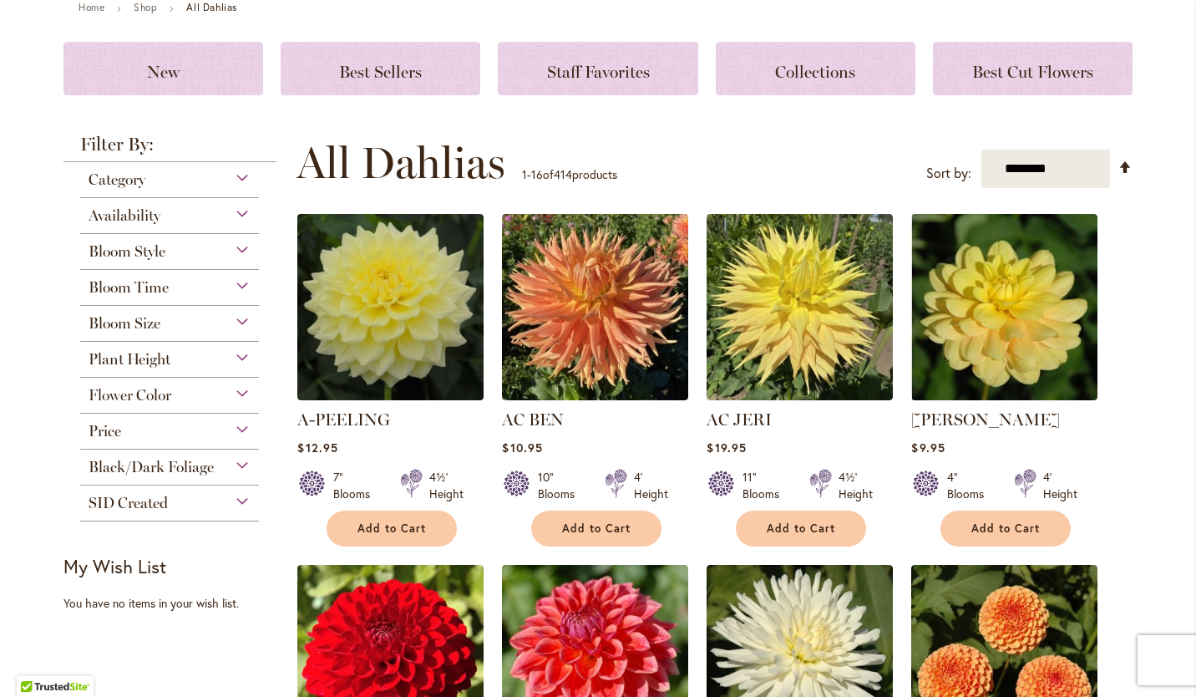
scroll to position [206, 0]
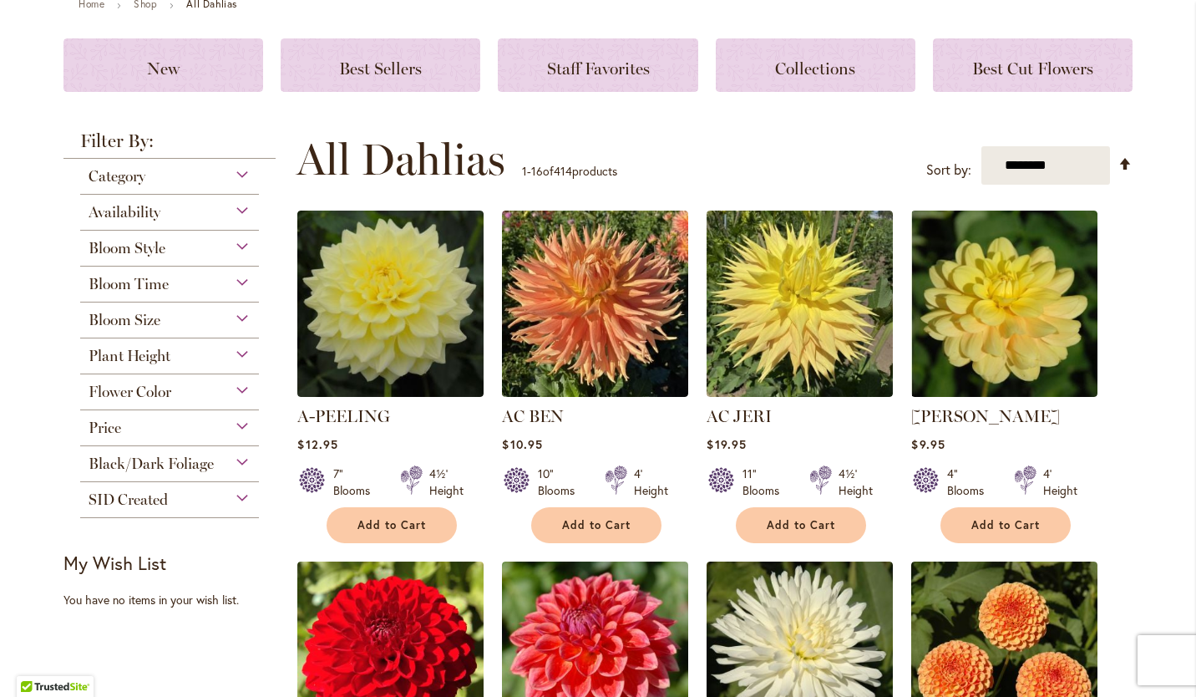
click at [237, 172] on div "Category" at bounding box center [169, 172] width 179 height 27
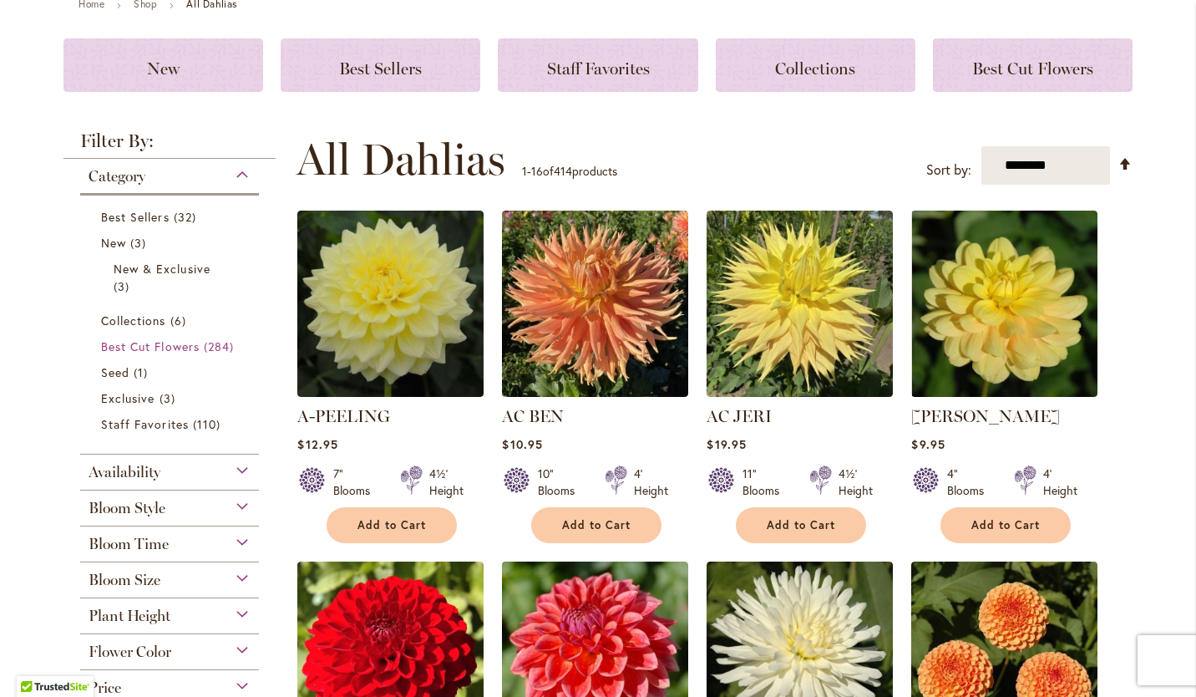
click at [168, 348] on span "Best Cut Flowers" at bounding box center [150, 346] width 99 height 16
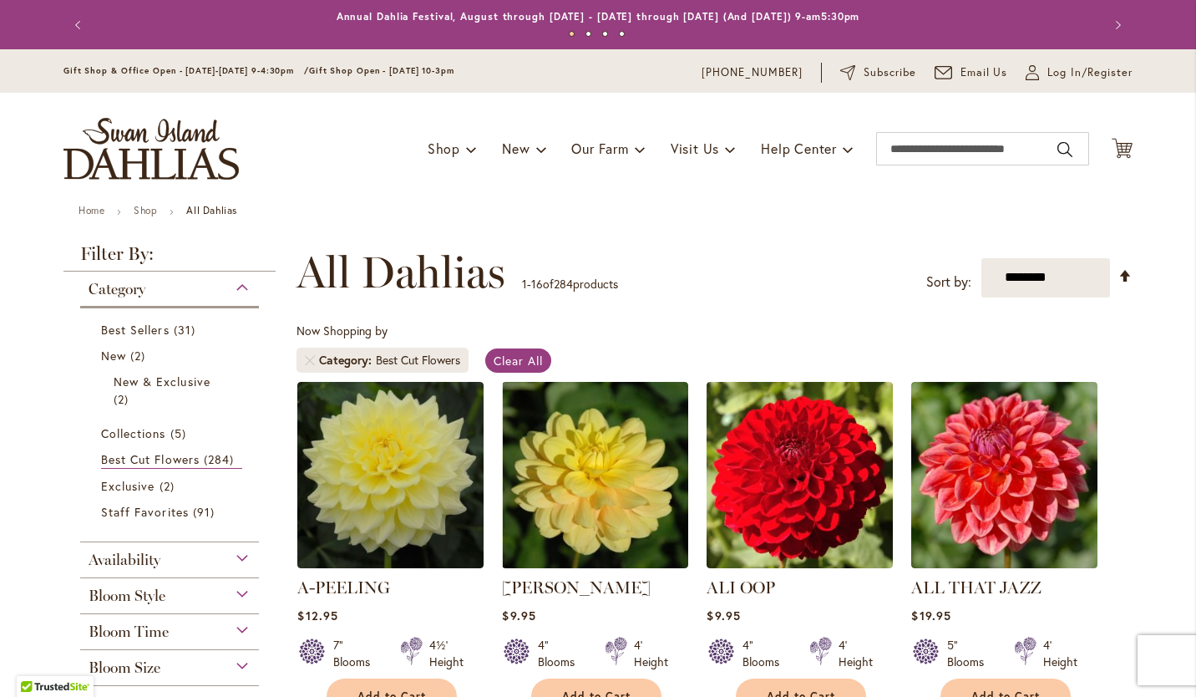
click at [1060, 277] on select "**********" at bounding box center [1046, 277] width 129 height 39
select select "*****"
click at [982, 258] on select "**********" at bounding box center [1046, 277] width 129 height 39
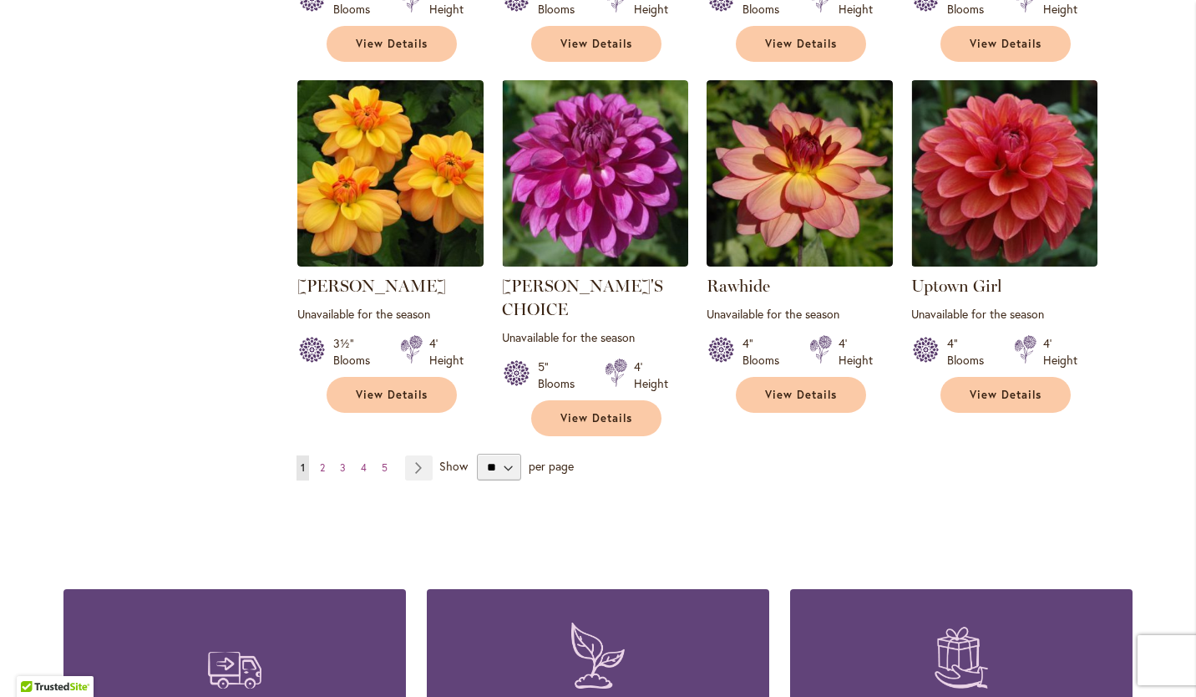
scroll to position [1436, 0]
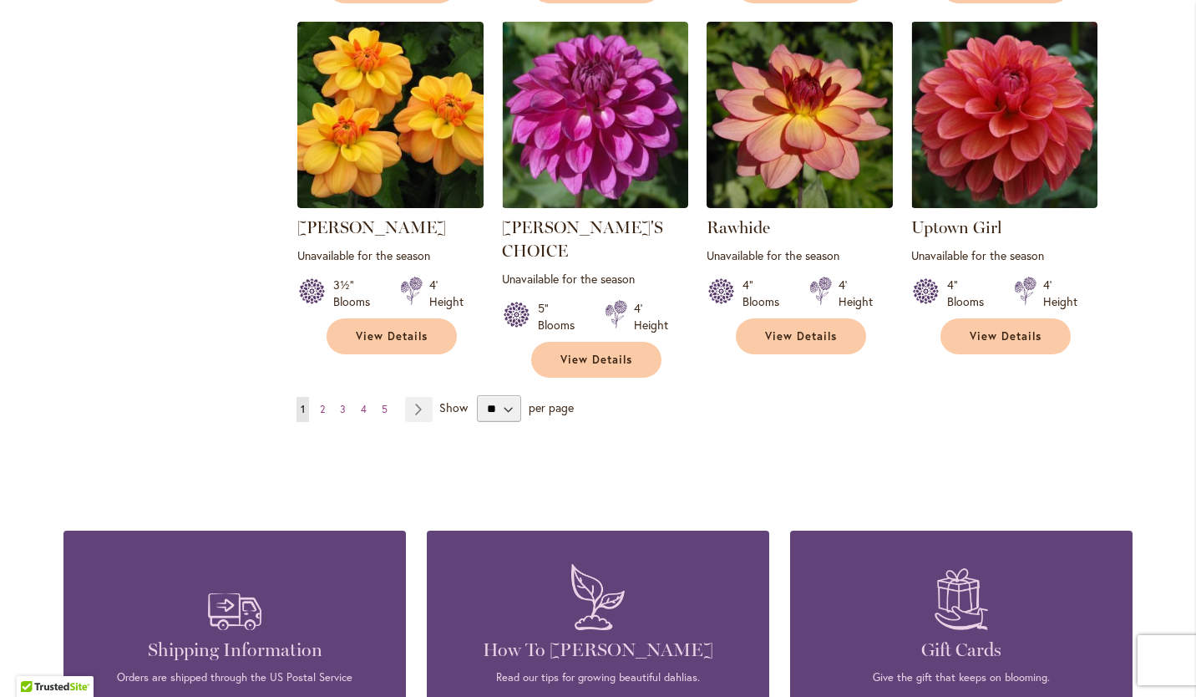
click at [320, 403] on span "2" at bounding box center [322, 409] width 5 height 13
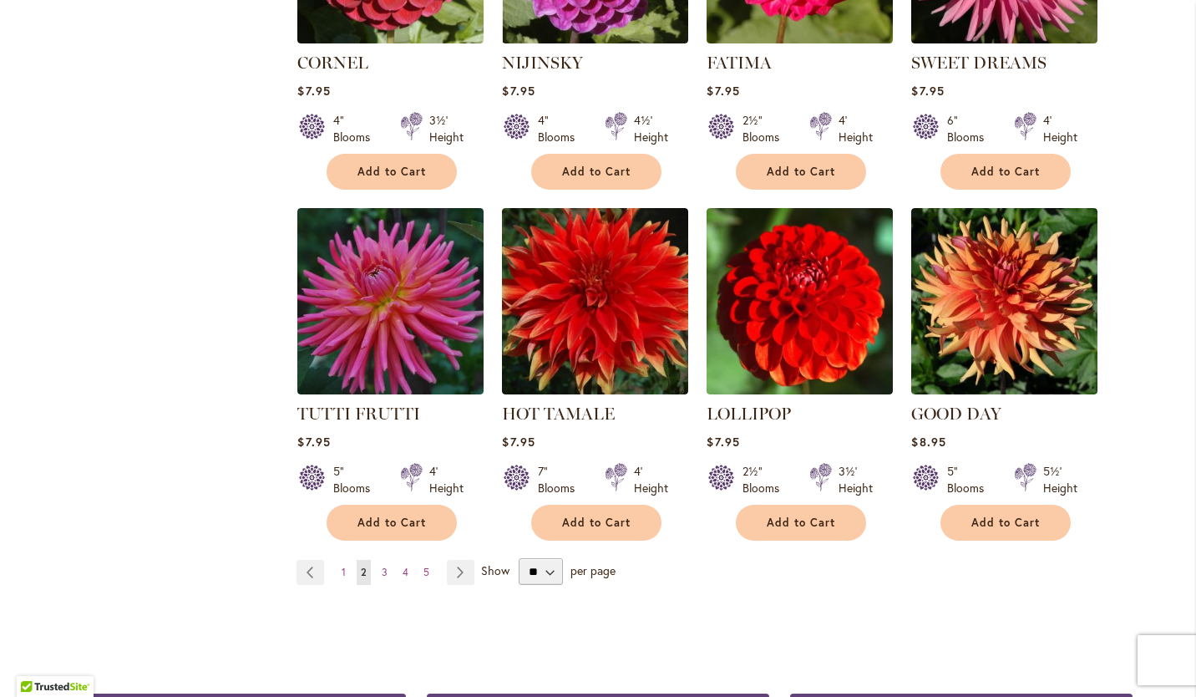
scroll to position [1347, 0]
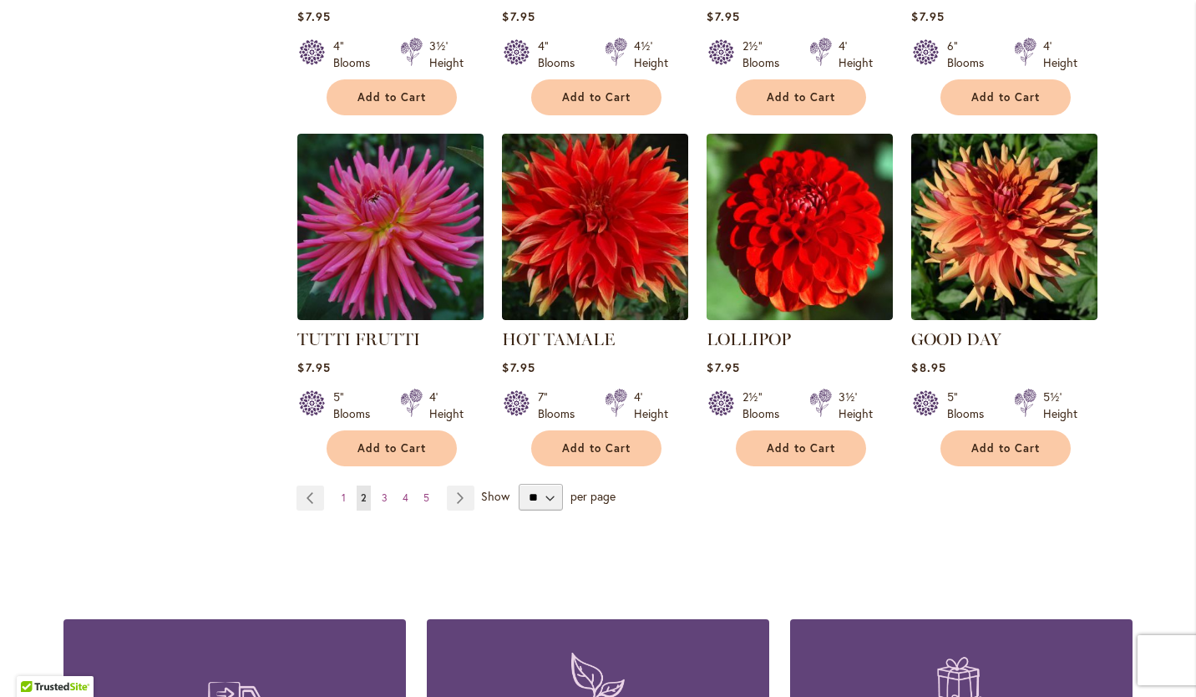
click at [382, 491] on span "3" at bounding box center [385, 497] width 6 height 13
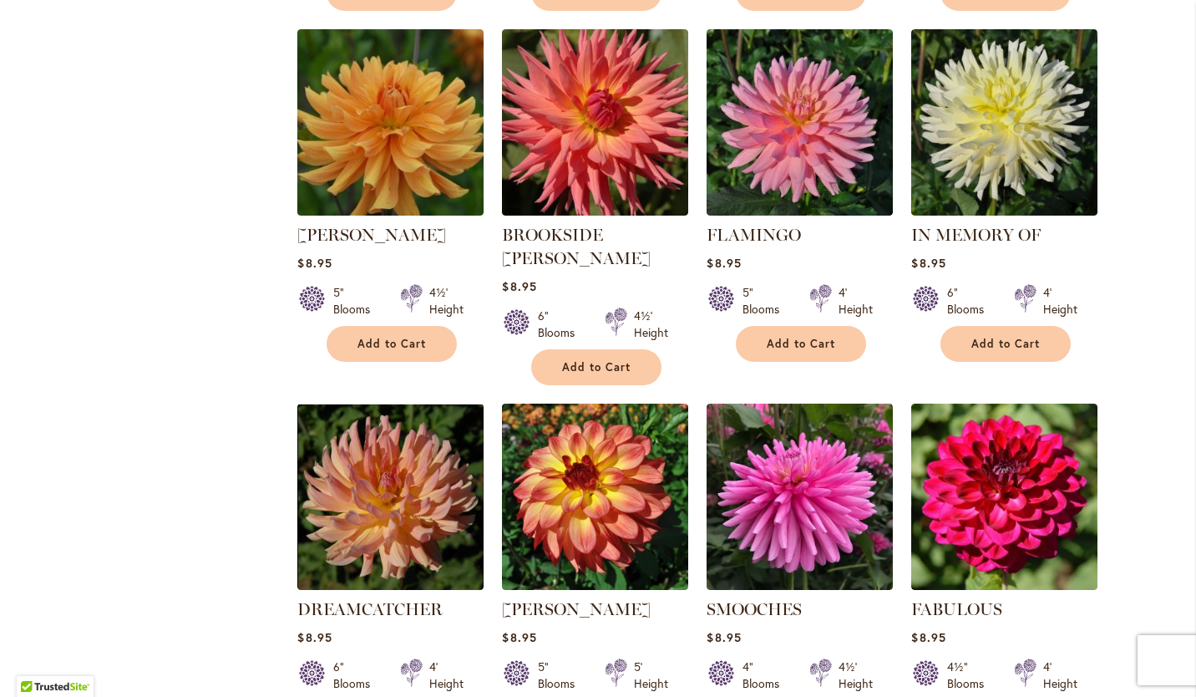
scroll to position [1175, 0]
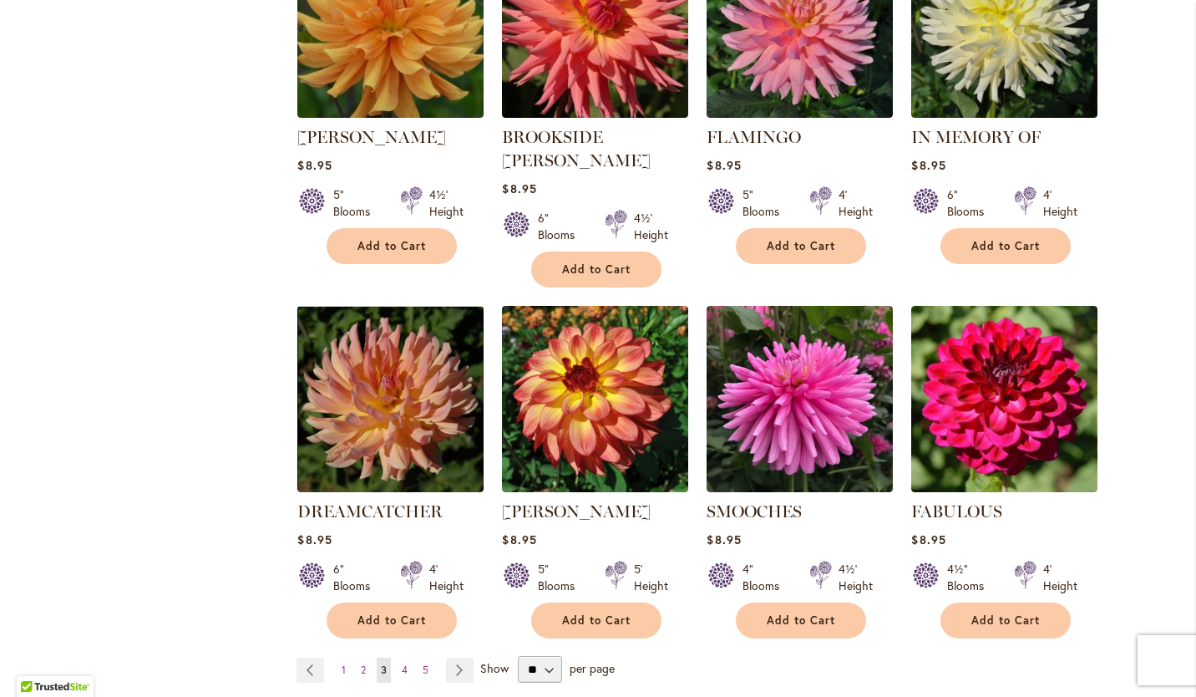
click at [398, 657] on link "Page 4" at bounding box center [405, 669] width 14 height 25
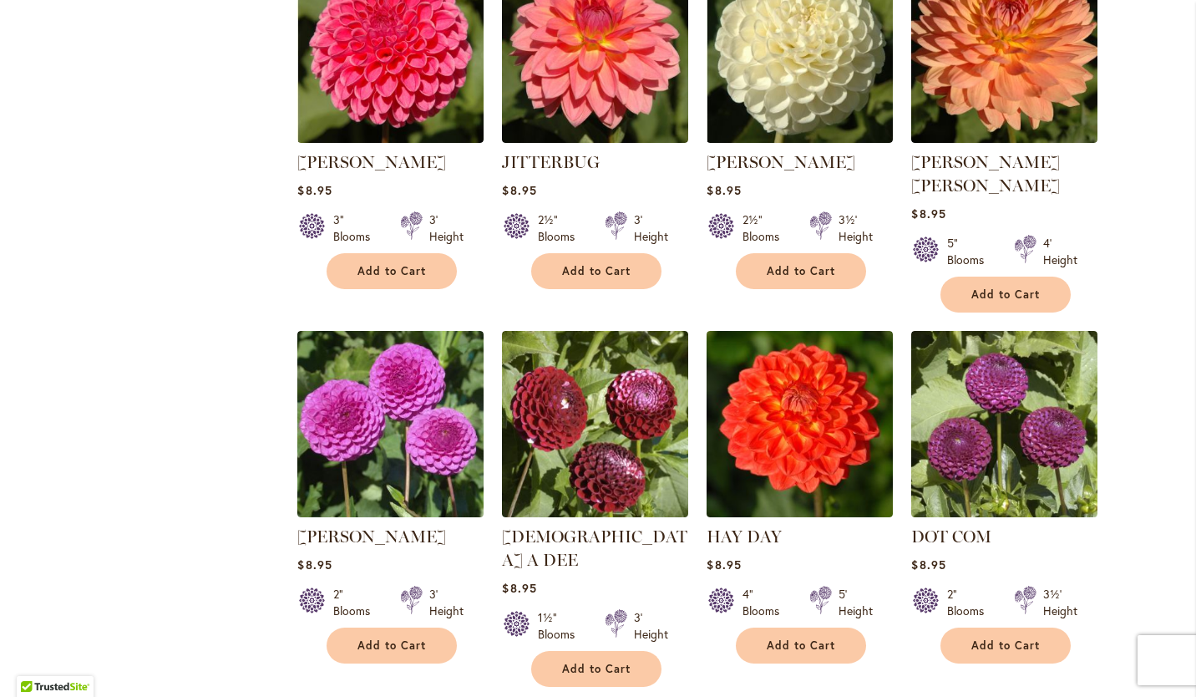
scroll to position [1230, 0]
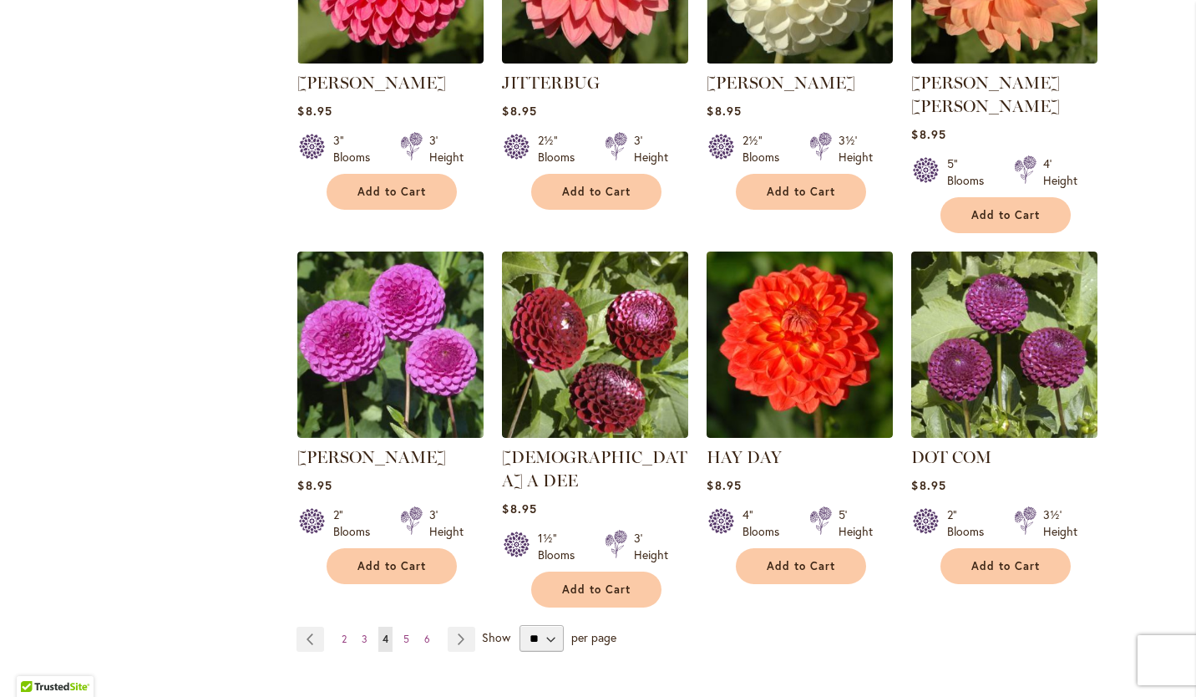
click at [399, 627] on link "Page 5" at bounding box center [406, 639] width 14 height 25
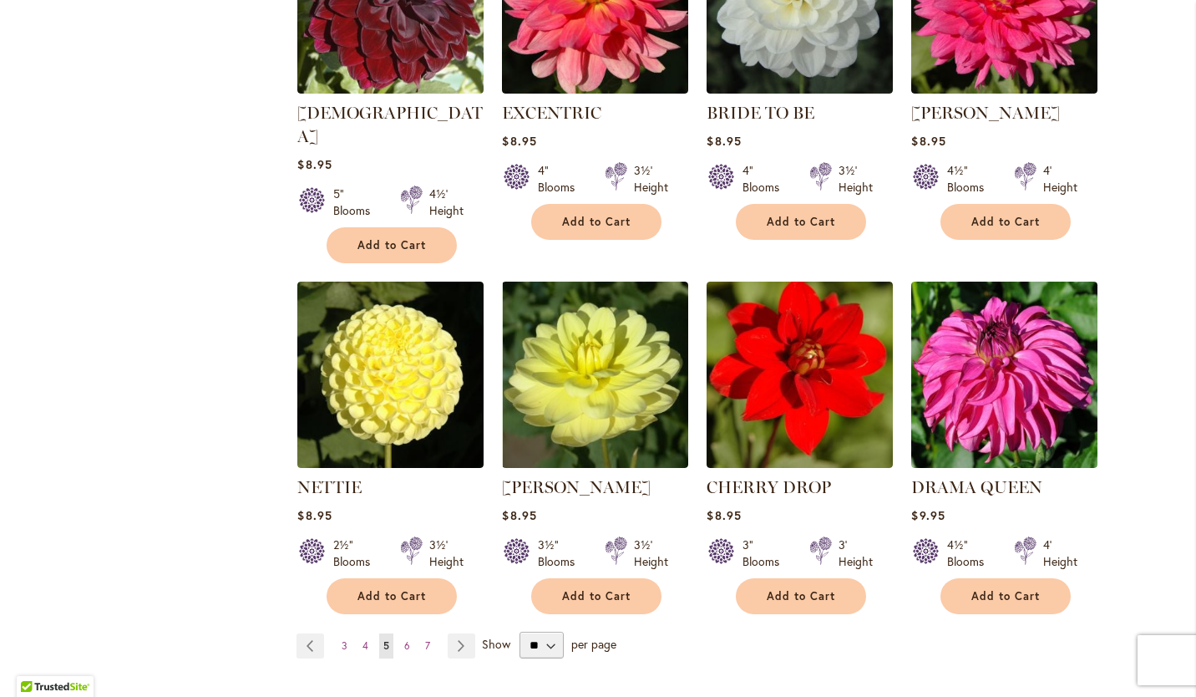
scroll to position [1230, 0]
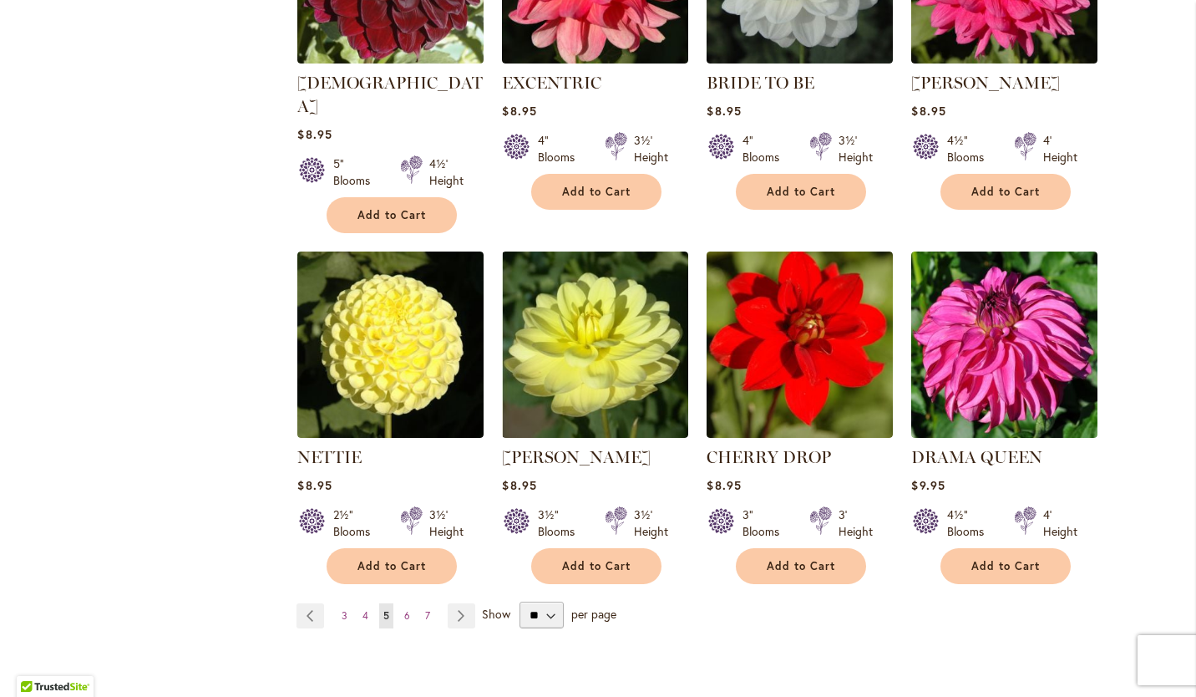
click at [404, 609] on span "6" at bounding box center [407, 615] width 6 height 13
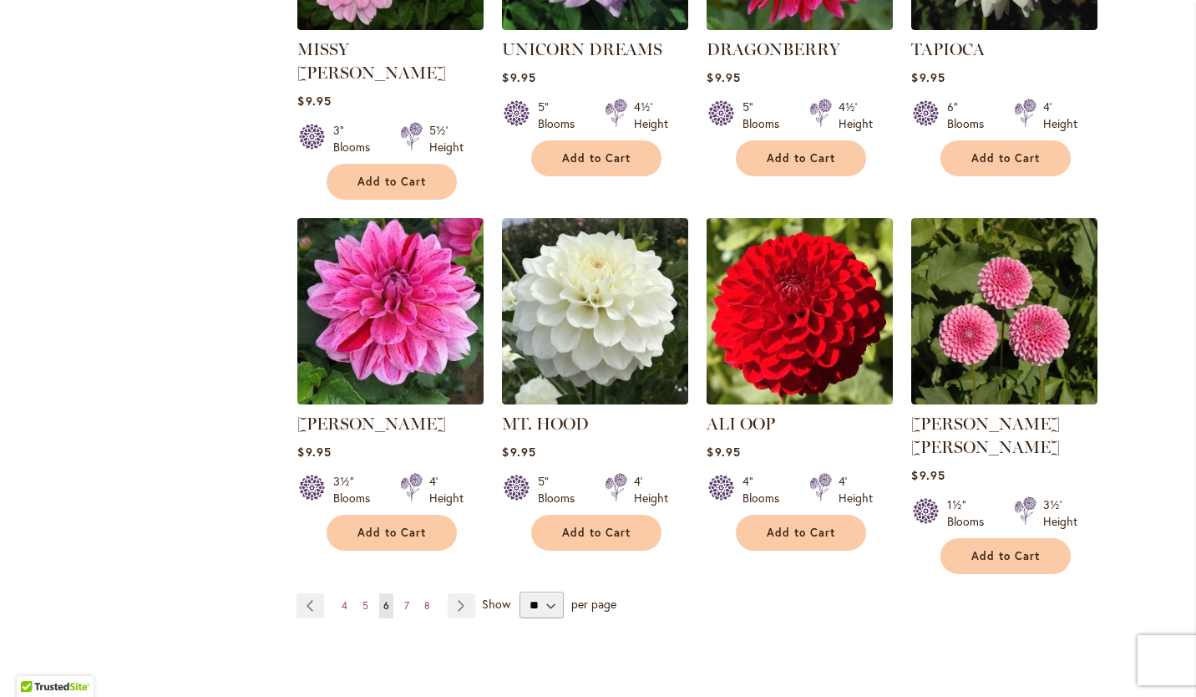
scroll to position [1334, 0]
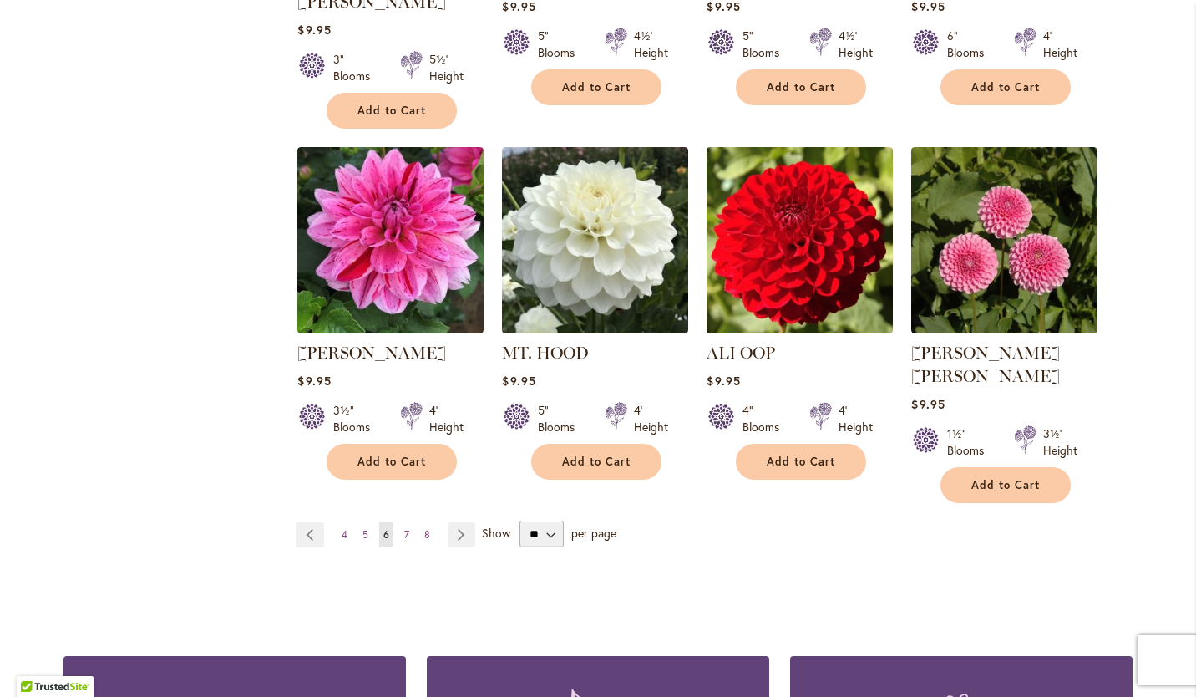
click at [400, 522] on link "Page 7" at bounding box center [406, 534] width 13 height 25
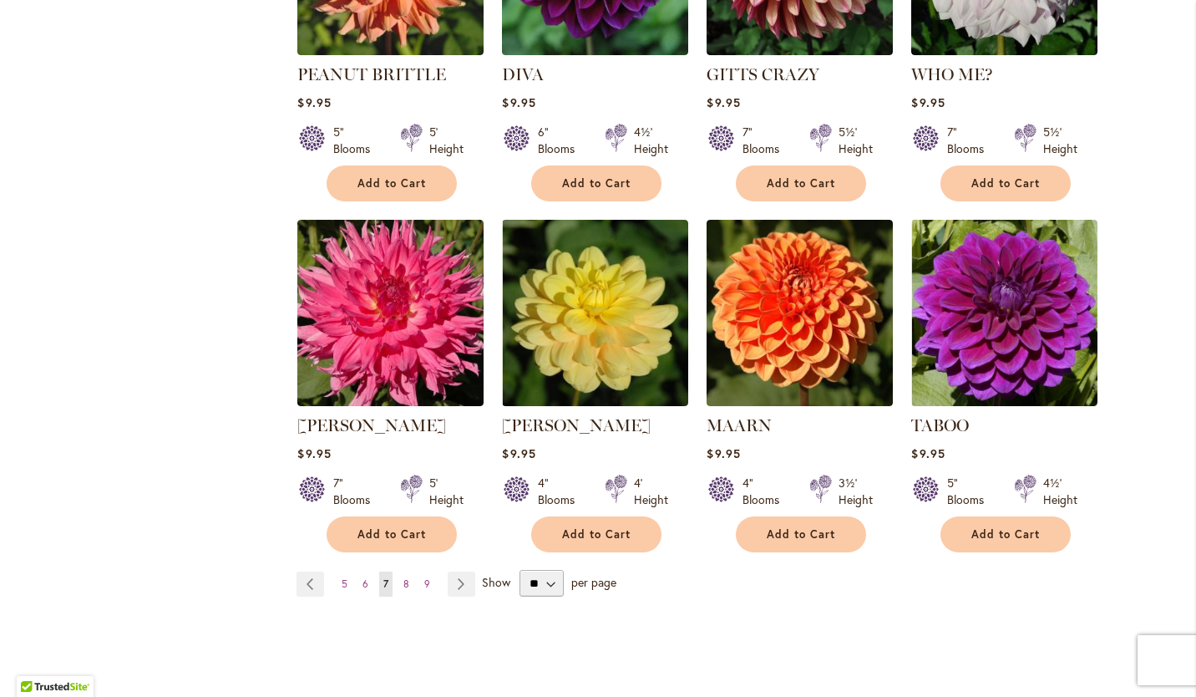
scroll to position [1216, 0]
